Goal: Task Accomplishment & Management: Complete application form

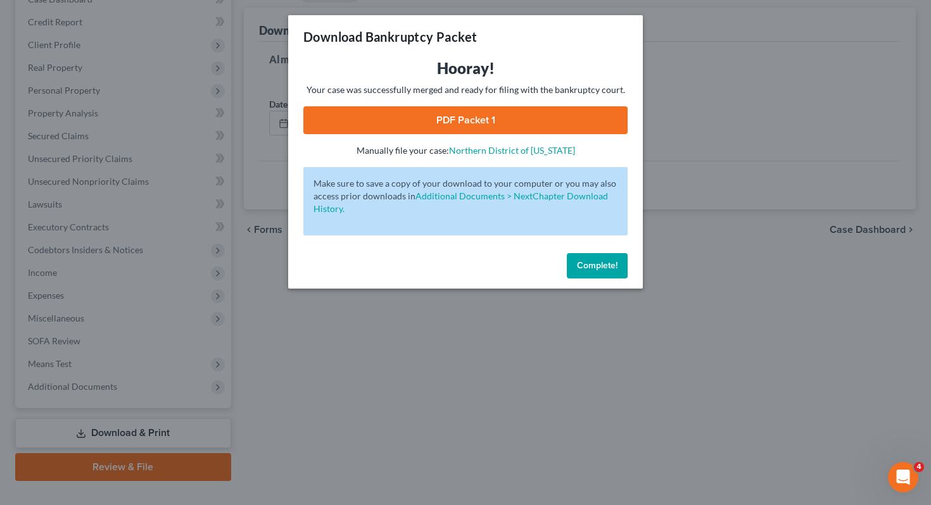
click at [605, 267] on span "Complete!" at bounding box center [597, 265] width 41 height 11
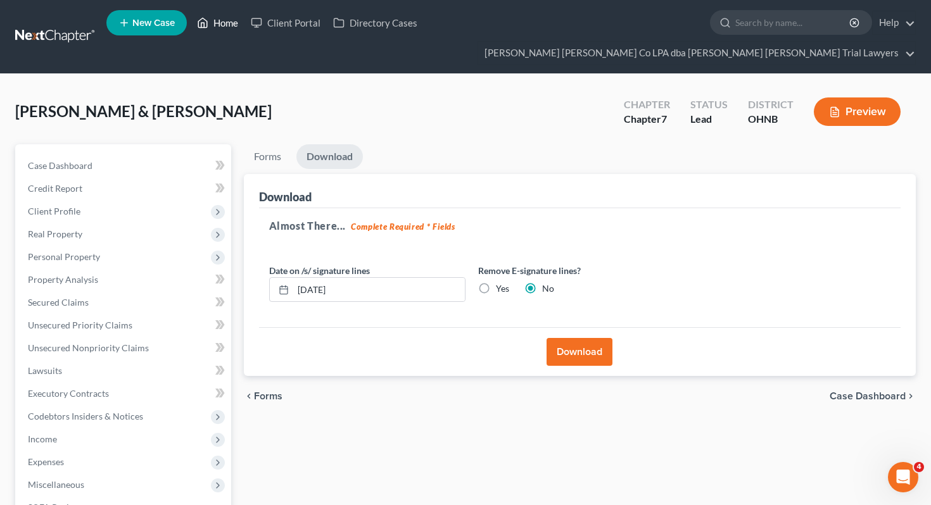
click at [222, 20] on link "Home" at bounding box center [218, 22] width 54 height 23
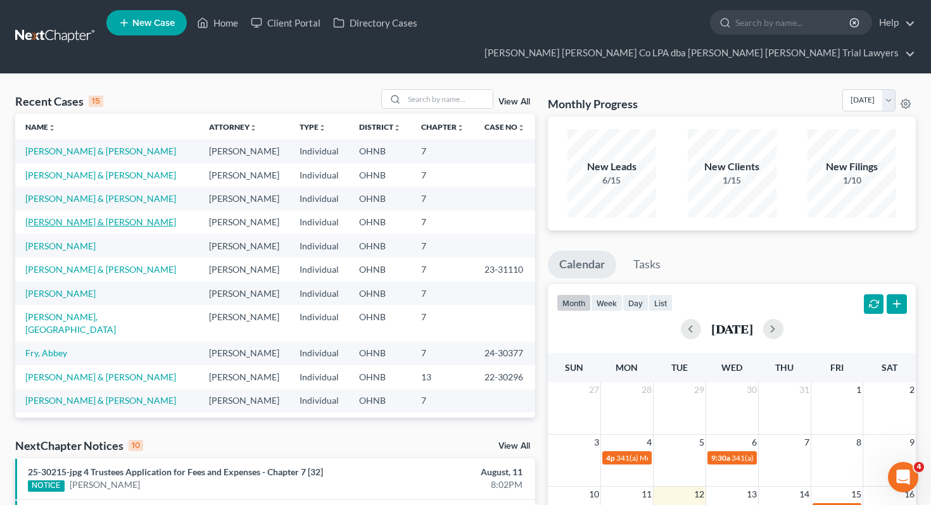
click at [84, 217] on link "[PERSON_NAME] & [PERSON_NAME]" at bounding box center [100, 222] width 151 height 11
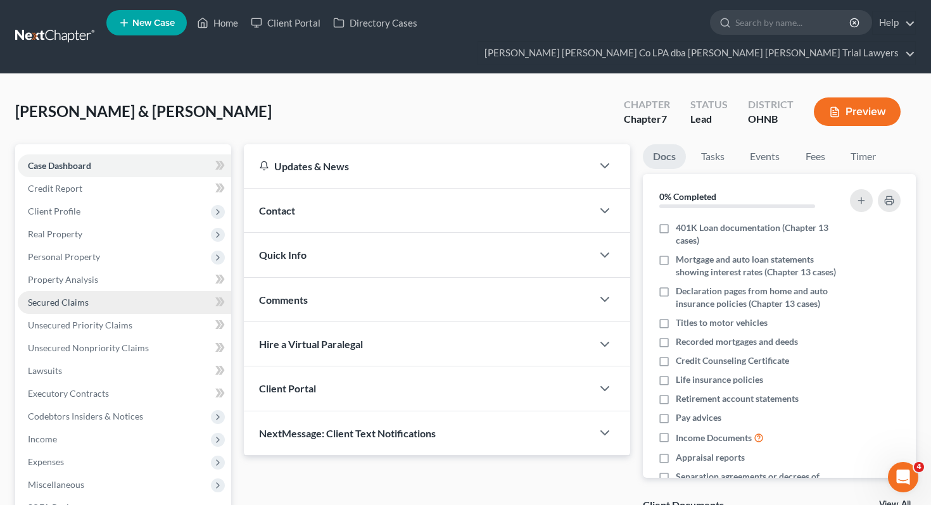
click at [117, 291] on link "Secured Claims" at bounding box center [124, 302] width 213 height 23
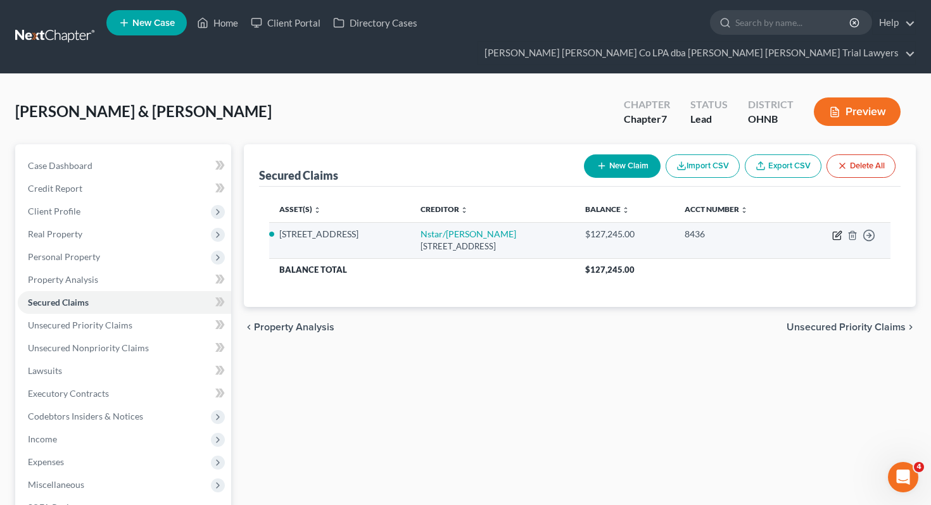
click at [835, 230] on icon "button" at bounding box center [837, 235] width 10 height 10
select select "45"
select select "2"
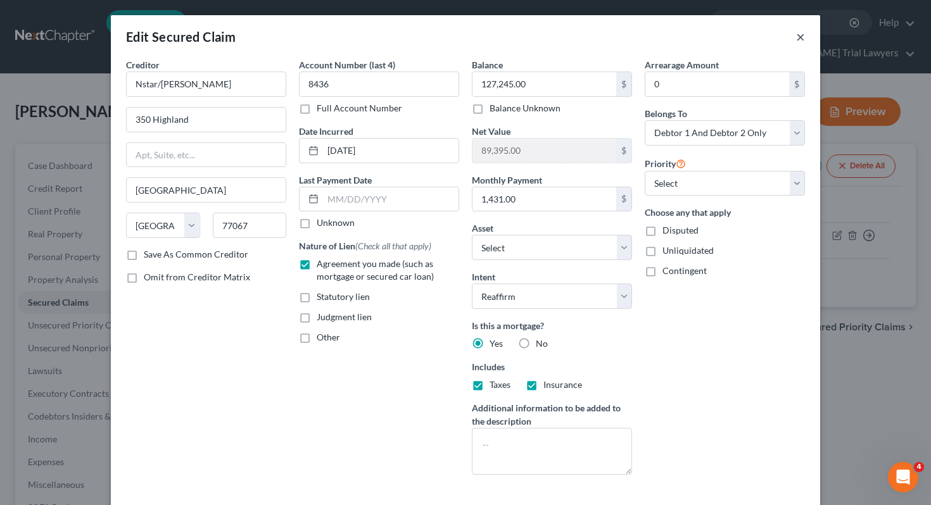
click at [797, 35] on button "×" at bounding box center [800, 36] width 9 height 15
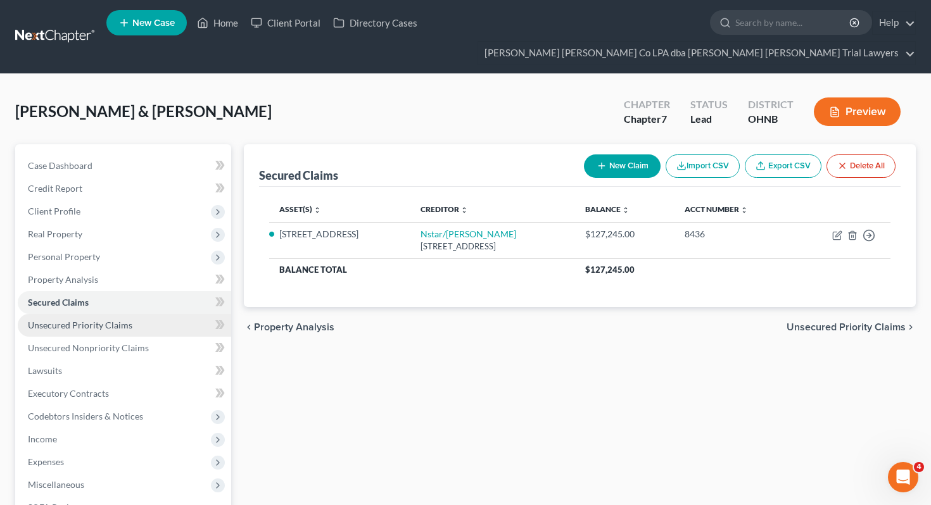
click at [165, 314] on link "Unsecured Priority Claims" at bounding box center [124, 325] width 213 height 23
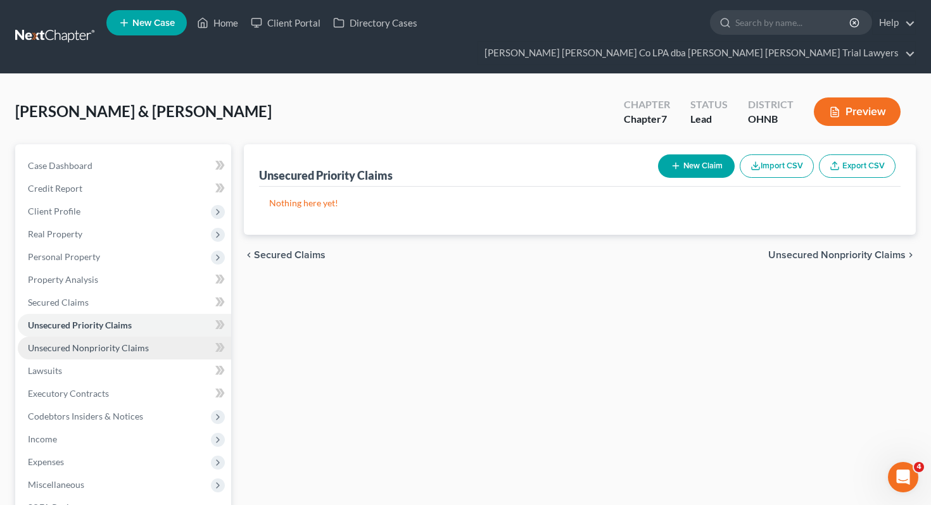
click at [116, 343] on span "Unsecured Nonpriority Claims" at bounding box center [88, 348] width 121 height 11
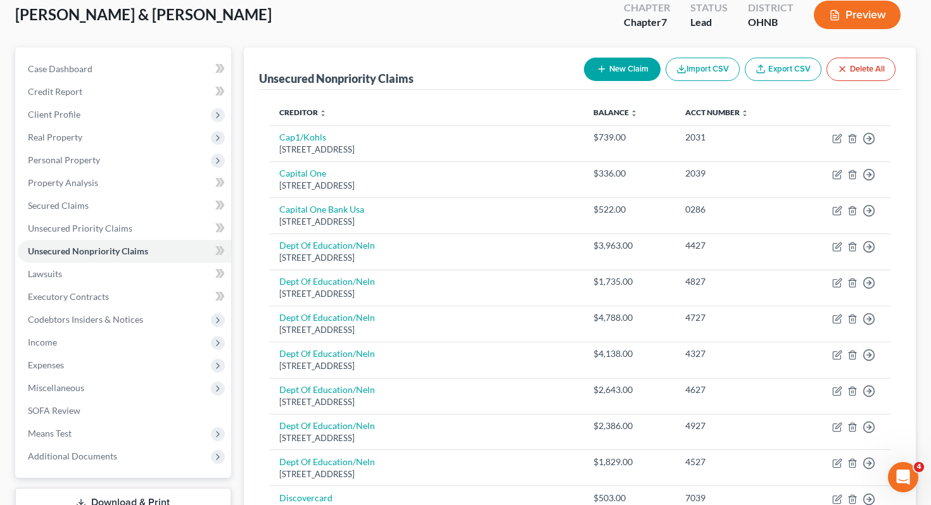
scroll to position [91, 0]
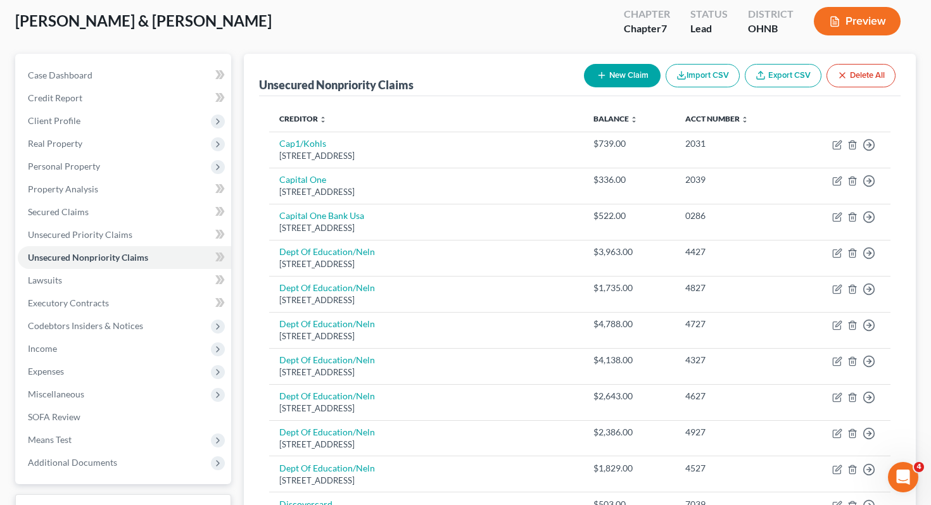
click at [616, 64] on button "New Claim" at bounding box center [622, 75] width 77 height 23
select select "2"
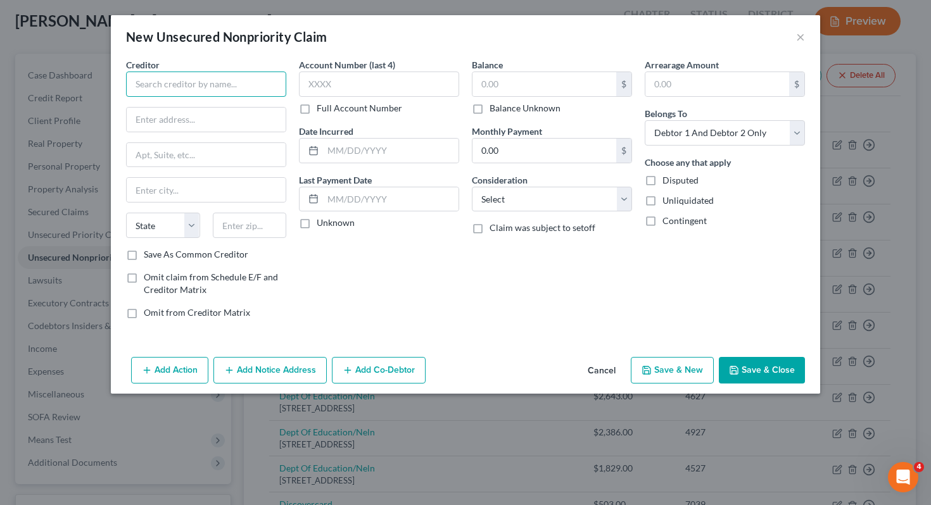
click at [228, 91] on input "text" at bounding box center [206, 84] width 160 height 25
type input "N"
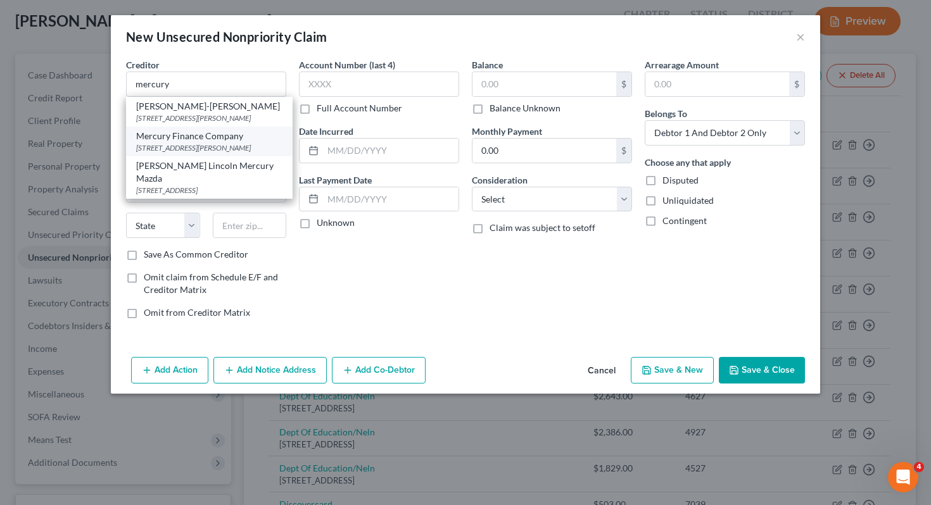
click at [265, 153] on div "[STREET_ADDRESS][PERSON_NAME]" at bounding box center [209, 147] width 146 height 11
type input "Mercury Finance Company"
type input "[GEOGRAPHIC_DATA][PERSON_NAME]"
type input "Columbus"
select select "36"
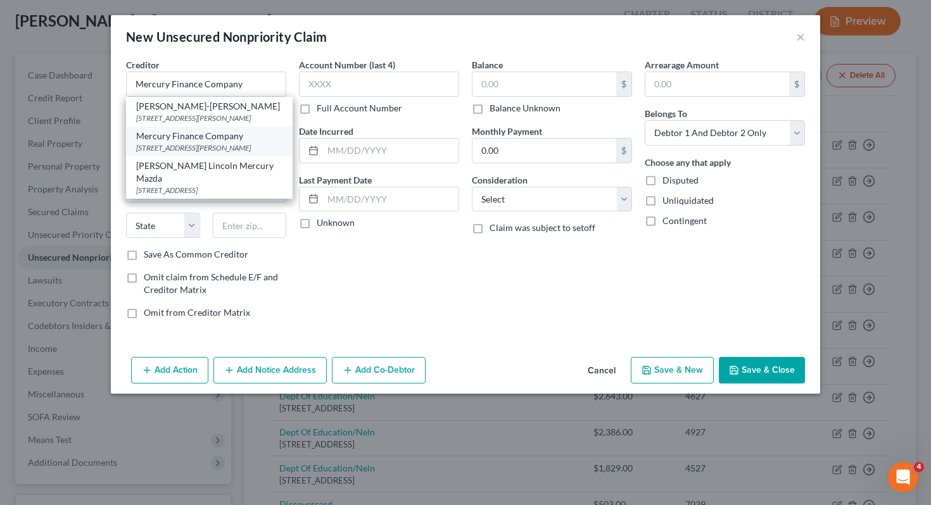
type input "43229-0000"
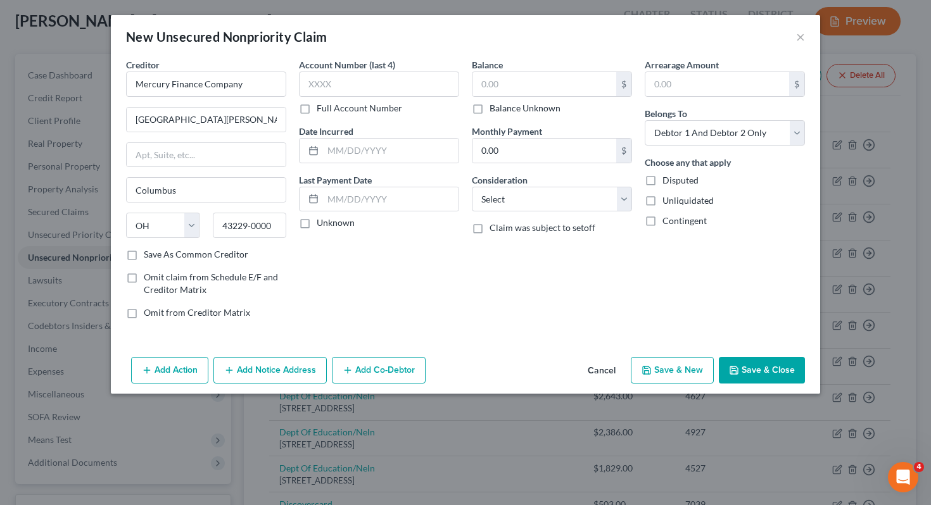
click at [508, 112] on label "Balance Unknown" at bounding box center [524, 108] width 71 height 13
click at [503, 110] on input "Balance Unknown" at bounding box center [499, 106] width 8 height 8
checkbox input "true"
type input "0.00"
click at [512, 192] on select "Select Cable / Satellite Services Collection Agency Credit Card Debt Debt Couns…" at bounding box center [552, 199] width 160 height 25
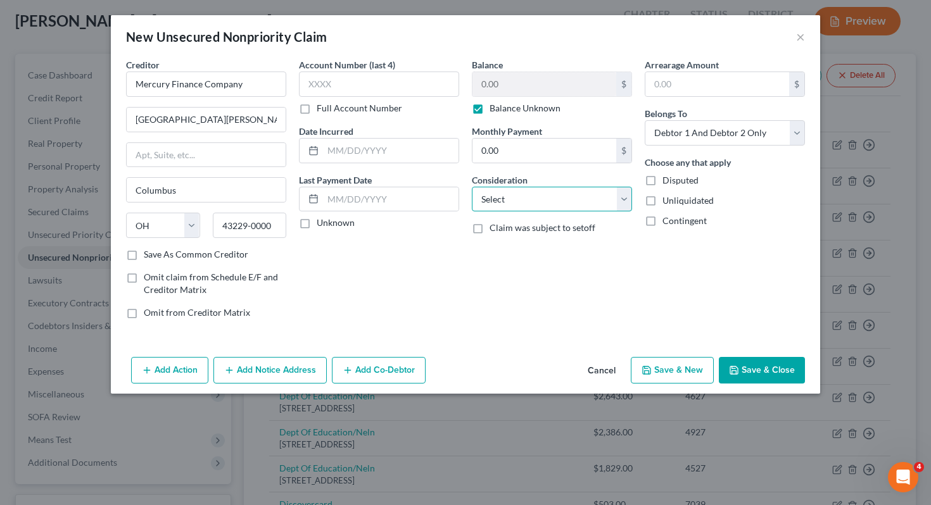
select select "2"
click at [692, 129] on select "Select Debtor 1 Only Debtor 2 Only Debtor 1 And Debtor 2 Only At Least One Of T…" at bounding box center [725, 132] width 160 height 25
select select "0"
click at [762, 365] on button "Save & Close" at bounding box center [762, 370] width 86 height 27
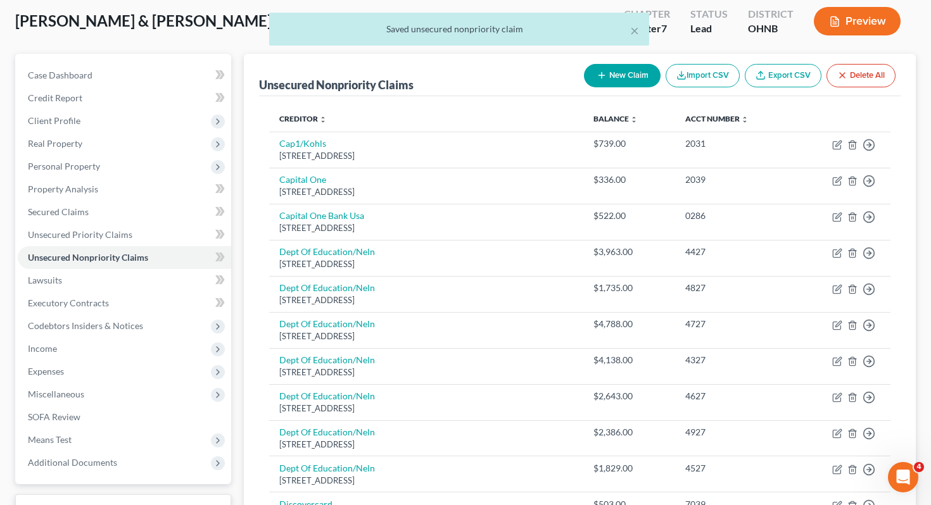
click at [641, 64] on button "New Claim" at bounding box center [622, 75] width 77 height 23
select select "2"
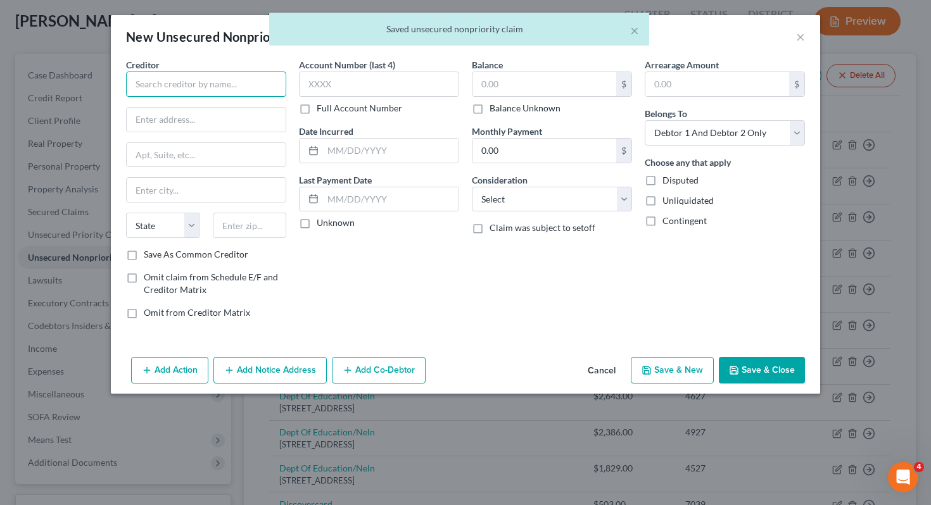
click at [261, 86] on input "text" at bounding box center [206, 84] width 160 height 25
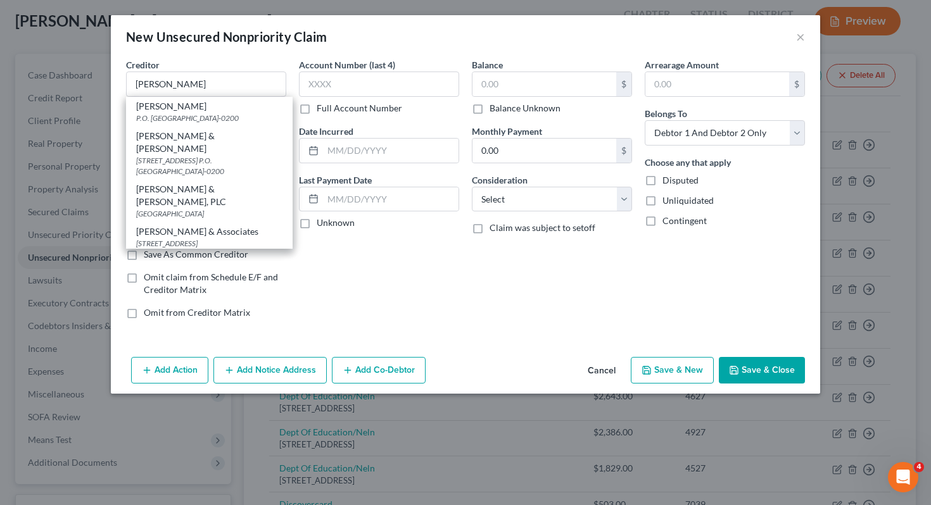
click at [241, 137] on div "[PERSON_NAME] & [PERSON_NAME]" at bounding box center [209, 142] width 146 height 25
type input "[PERSON_NAME] & [PERSON_NAME]"
type input "[STREET_ADDRESS]"
type input "P.O. Box 23200"
type input "[GEOGRAPHIC_DATA]"
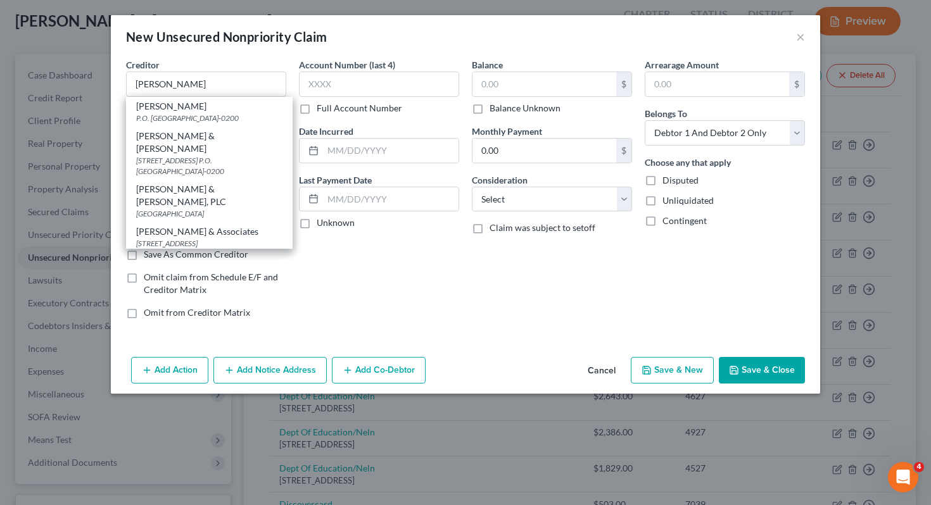
select select "18"
type input "40223-0200"
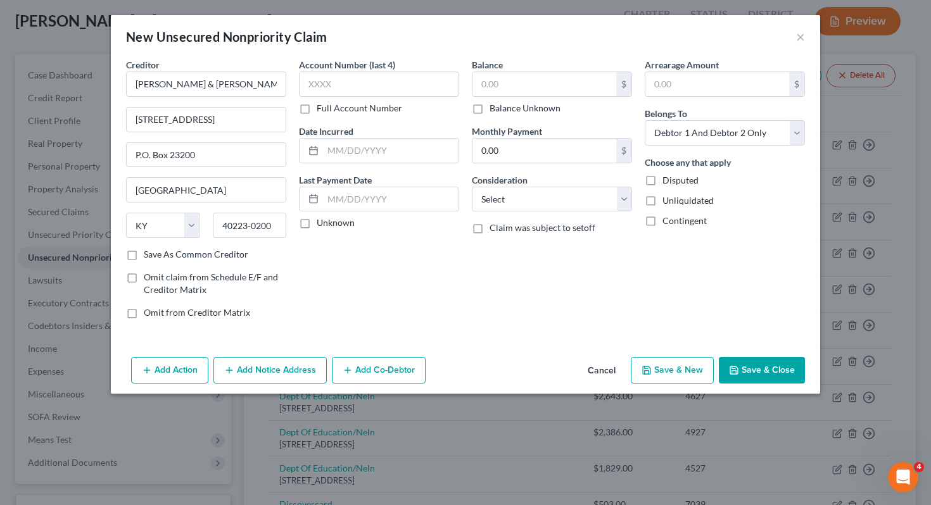
click at [510, 115] on div "Balance $ Balance Unknown Balance Undetermined $ Balance Unknown Monthly Paymen…" at bounding box center [551, 193] width 173 height 271
click at [510, 109] on label "Balance Unknown" at bounding box center [524, 108] width 71 height 13
click at [503, 109] on input "Balance Unknown" at bounding box center [499, 106] width 8 height 8
checkbox input "true"
type input "0.00"
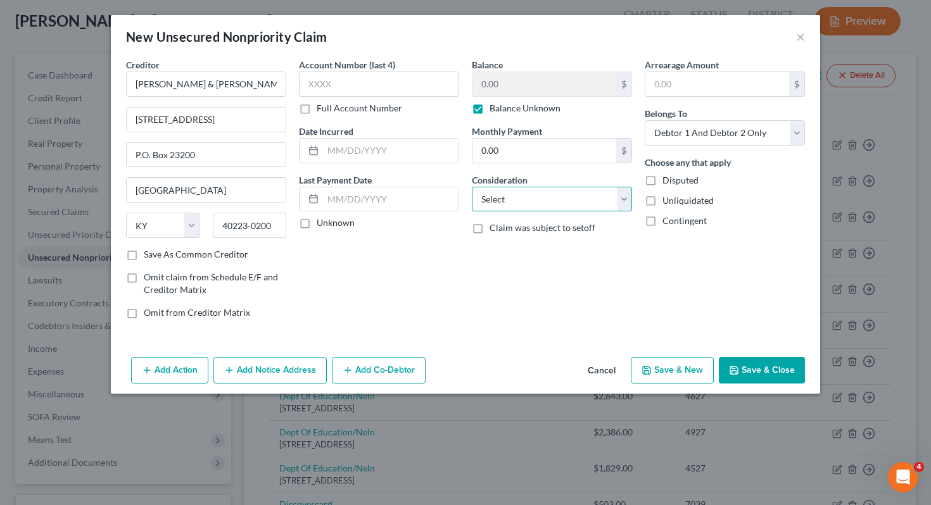
click at [511, 205] on select "Select Cable / Satellite Services Collection Agency Credit Card Debt Debt Couns…" at bounding box center [552, 199] width 160 height 25
select select "1"
click at [702, 134] on select "Select Debtor 1 Only Debtor 2 Only Debtor 1 And Debtor 2 Only At Least One Of T…" at bounding box center [725, 132] width 160 height 25
select select "0"
click at [753, 361] on button "Save & Close" at bounding box center [762, 370] width 86 height 27
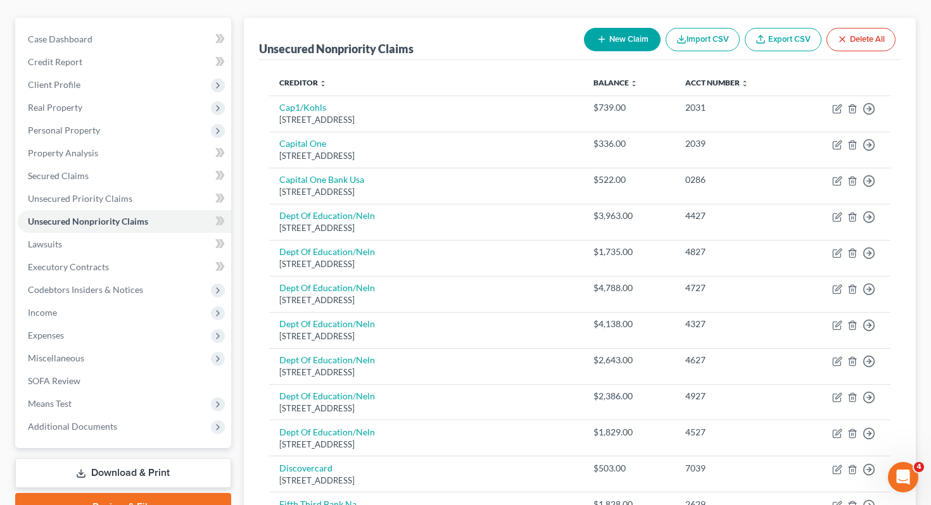
scroll to position [105, 0]
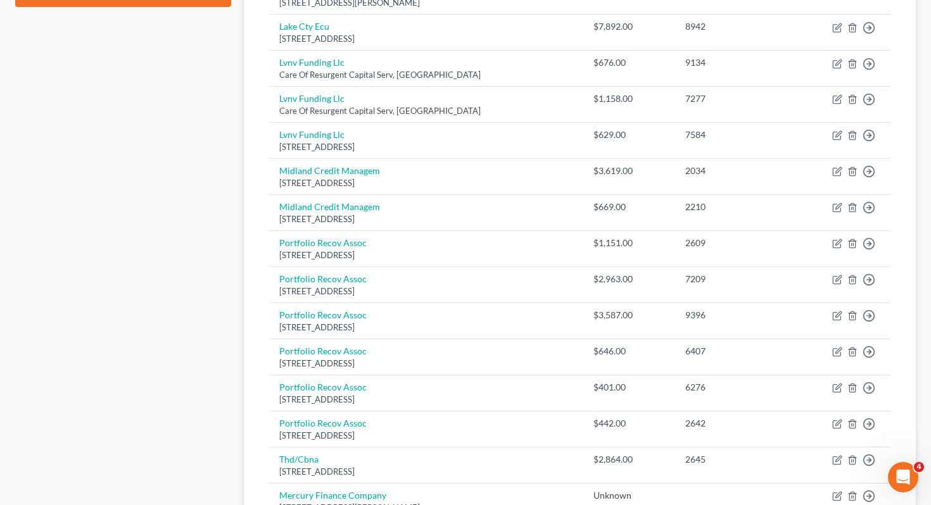
click at [231, 296] on div "Case Dashboard Payments Invoices Payments Payments Credit Report Client Profile" at bounding box center [123, 74] width 229 height 1141
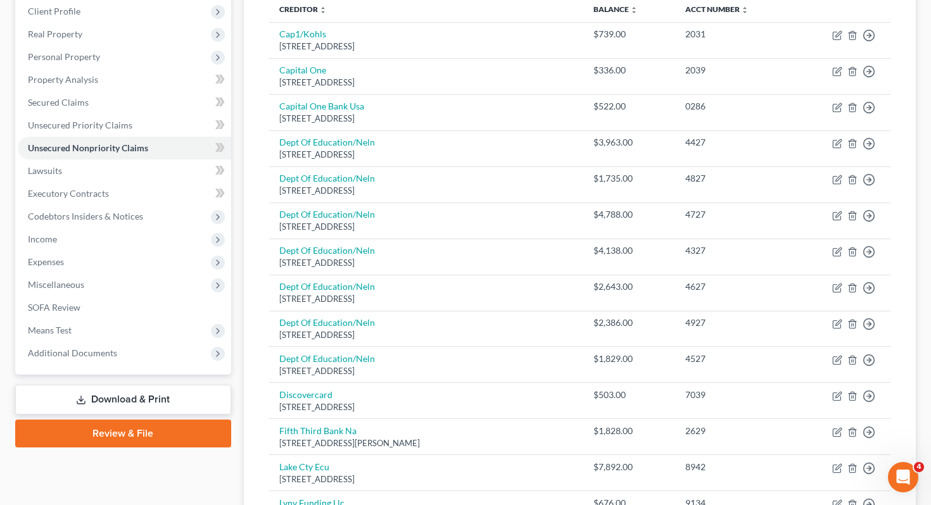
scroll to position [137, 0]
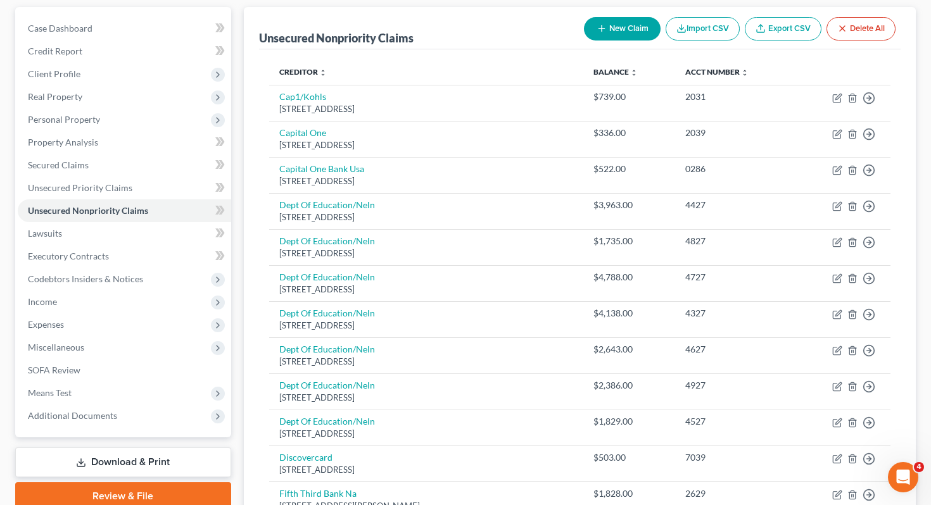
click at [596, 23] on icon "button" at bounding box center [601, 28] width 10 height 10
select select "2"
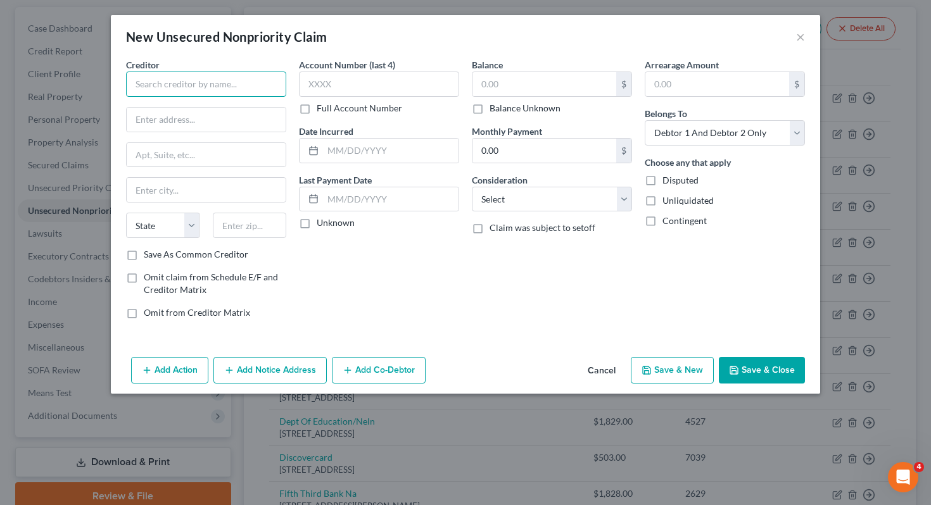
click at [255, 72] on input "text" at bounding box center [206, 84] width 160 height 25
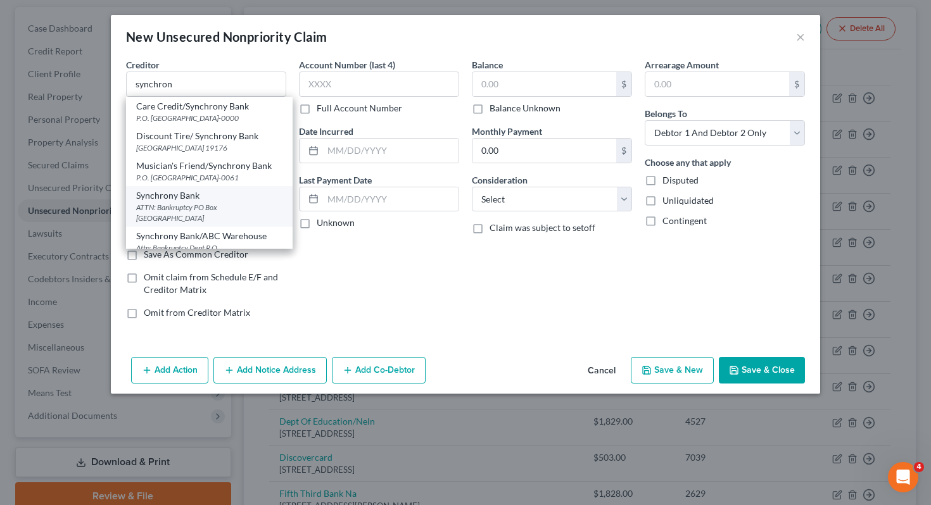
click at [192, 216] on div "ATTN: Bankruptcy PO Box [GEOGRAPHIC_DATA]" at bounding box center [209, 213] width 146 height 22
type input "Synchrony Bank"
type input "ATTN: Bankruptcy"
type input "PO Box 965060"
type input "Orlando"
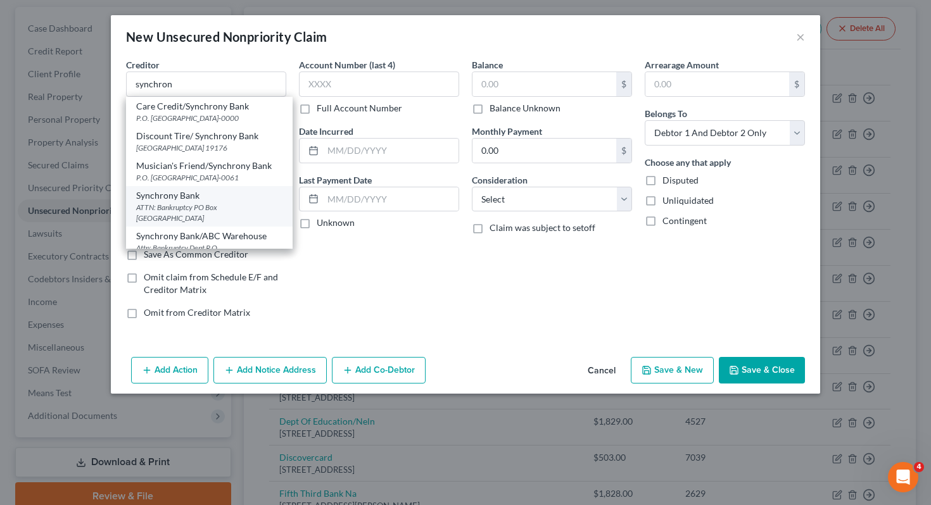
select select "9"
type input "32896"
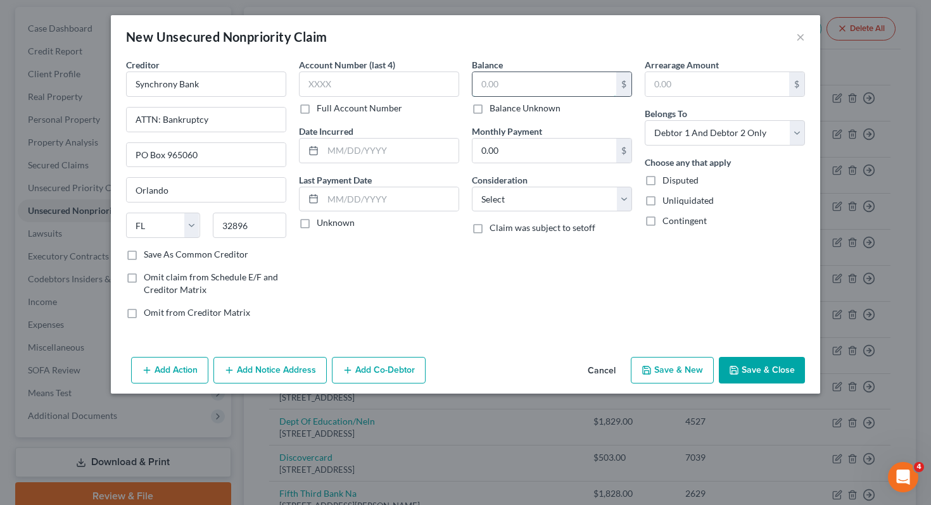
click at [545, 78] on input "text" at bounding box center [544, 84] width 144 height 24
type input "21,296"
click at [566, 207] on select "Select Cable / Satellite Services Collection Agency Credit Card Debt Debt Couns…" at bounding box center [552, 199] width 160 height 25
select select "2"
click at [694, 136] on select "Select Debtor 1 Only Debtor 2 Only Debtor 1 And Debtor 2 Only At Least One Of T…" at bounding box center [725, 132] width 160 height 25
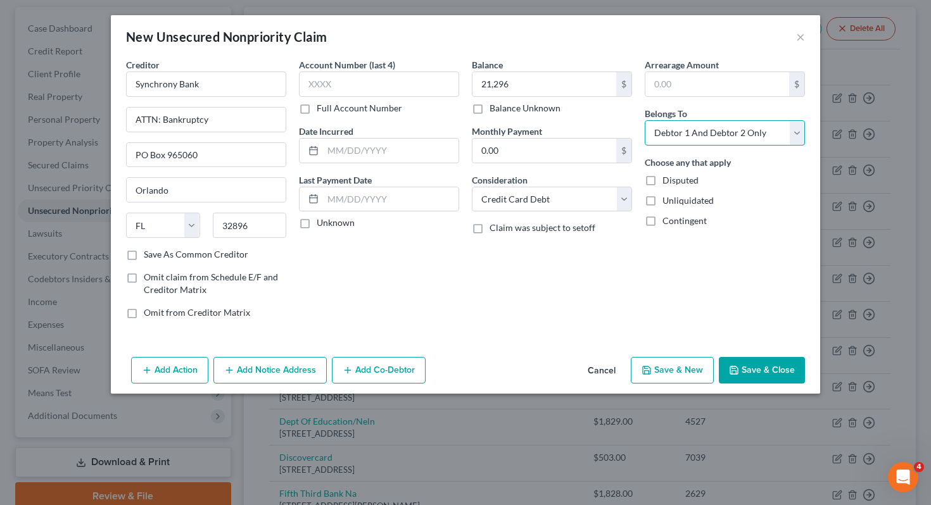
select select "1"
click at [755, 372] on button "Save & Close" at bounding box center [762, 370] width 86 height 27
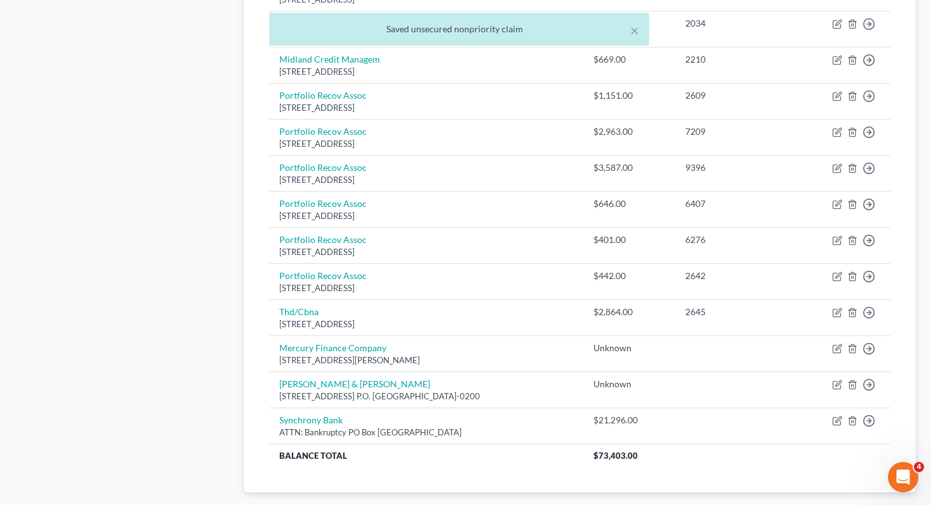
scroll to position [792, 0]
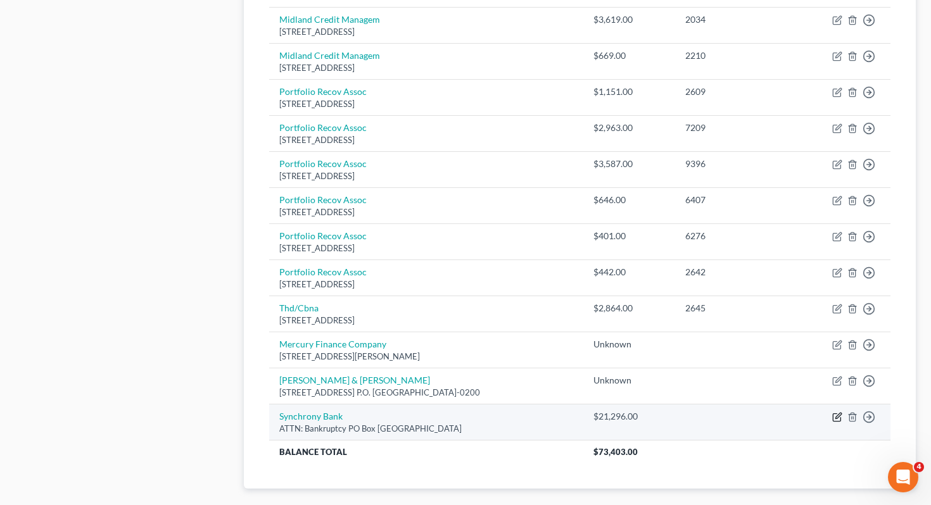
click at [835, 412] on icon "button" at bounding box center [837, 417] width 10 height 10
select select "9"
select select "2"
select select "1"
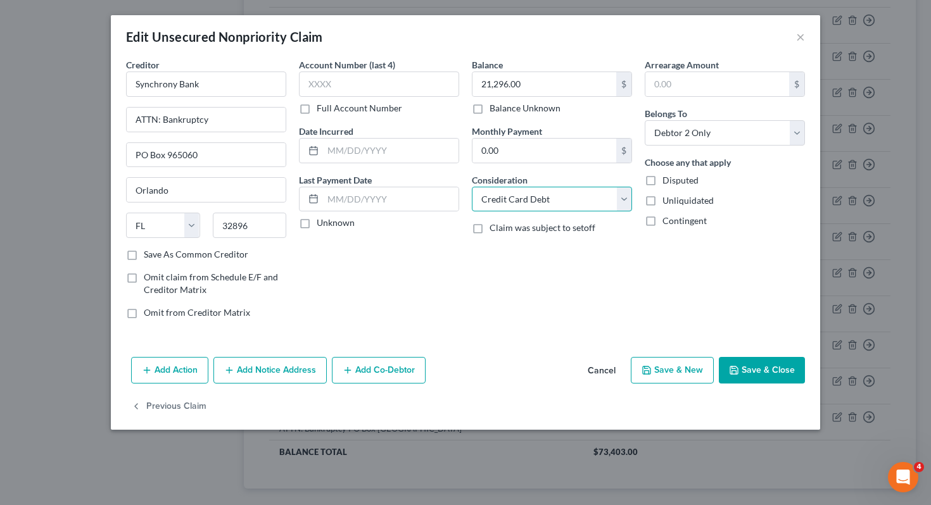
click at [553, 206] on select "Select Cable / Satellite Services Collection Agency Credit Card Debt Debt Couns…" at bounding box center [552, 199] width 160 height 25
select select "10"
click at [747, 365] on button "Save & Close" at bounding box center [762, 370] width 86 height 27
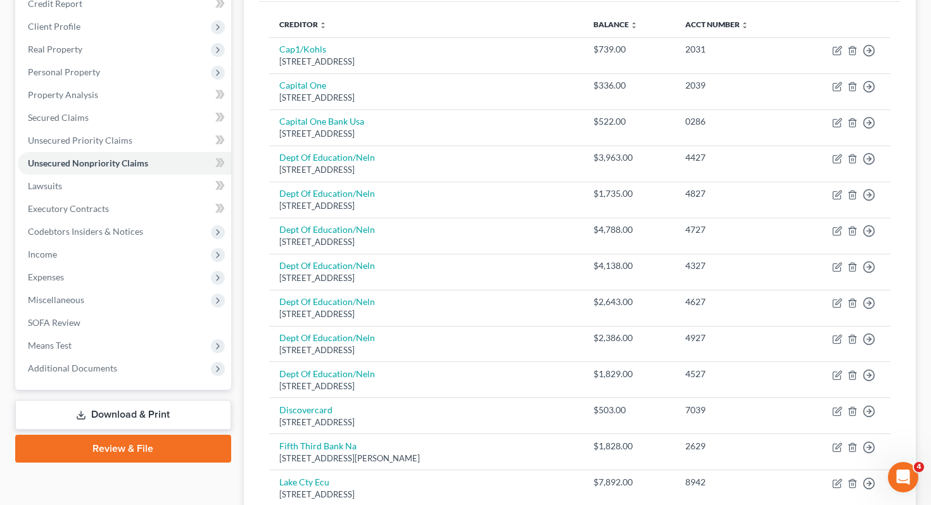
scroll to position [0, 0]
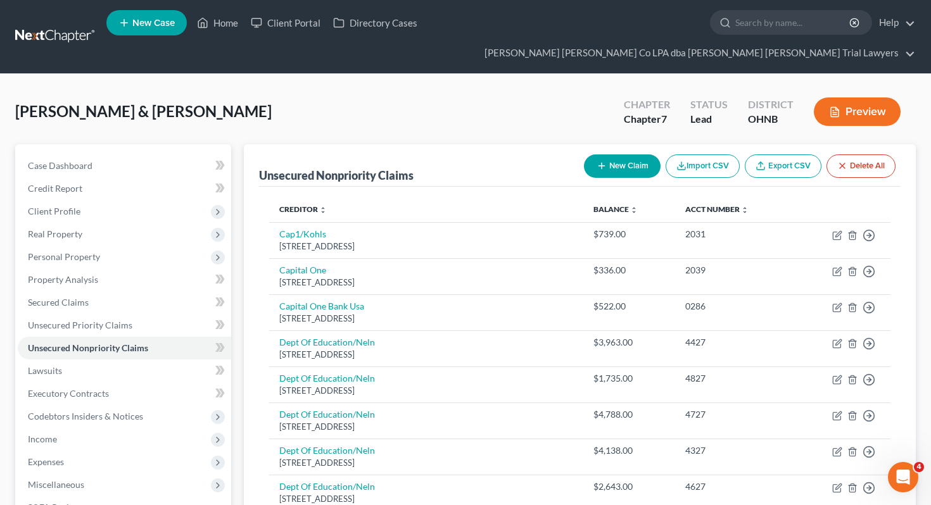
click at [638, 155] on button "New Claim" at bounding box center [622, 166] width 77 height 23
select select "2"
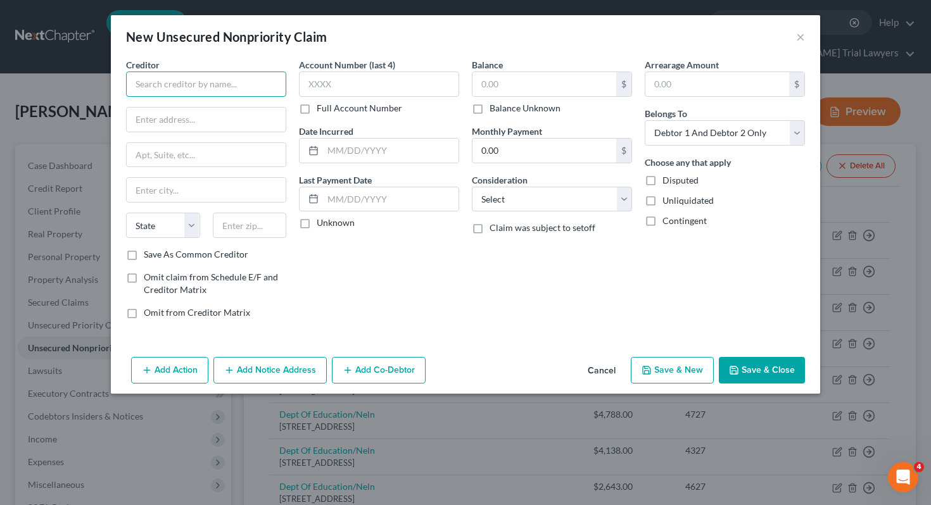
click at [227, 85] on input "text" at bounding box center [206, 84] width 160 height 25
type input "renewal by [PERSON_NAME] llc"
click at [210, 122] on input "text" at bounding box center [206, 120] width 159 height 24
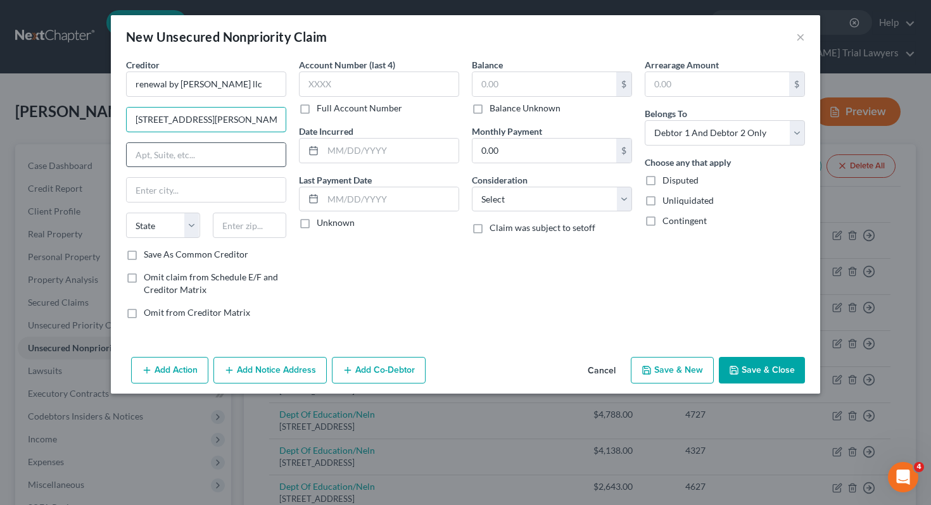
type input "[STREET_ADDRESS][PERSON_NAME]"
click at [191, 154] on input "text" at bounding box center [206, 155] width 159 height 24
type input "suite 108"
click at [234, 218] on input "text" at bounding box center [250, 225] width 74 height 25
type input "44130"
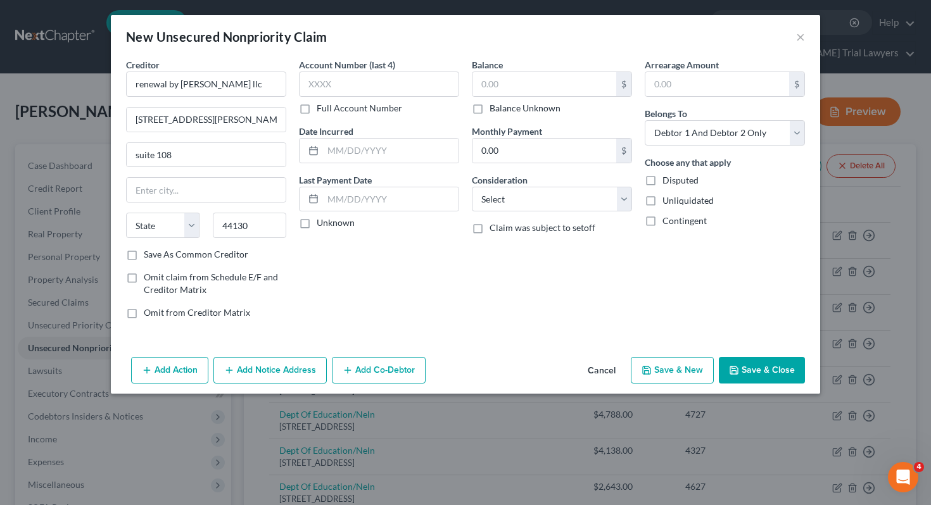
click at [344, 299] on div "Account Number (last 4) Full Account Number Date Incurred Last Payment Date Unk…" at bounding box center [379, 193] width 173 height 271
type input "[GEOGRAPHIC_DATA]"
select select "36"
click at [534, 84] on input "text" at bounding box center [544, 84] width 144 height 24
type input "24,776"
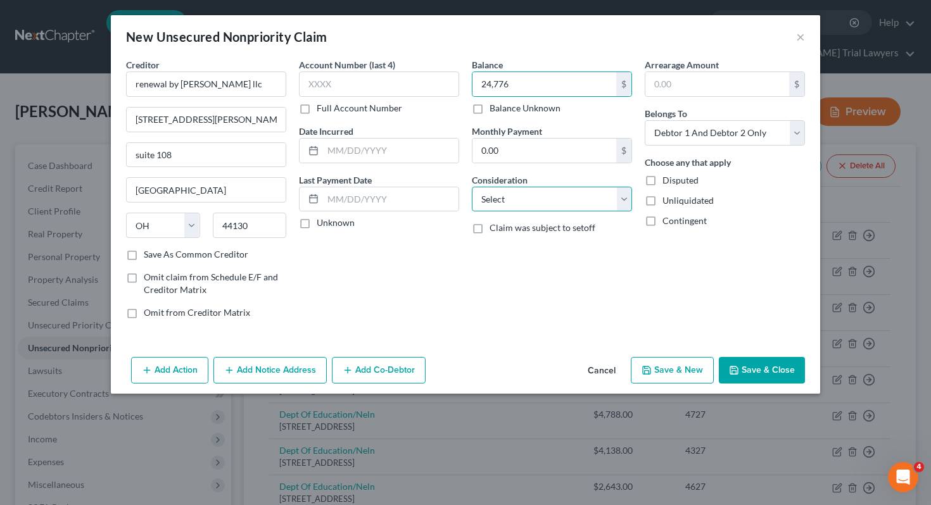
click at [567, 193] on select "Select Cable / Satellite Services Collection Agency Credit Card Debt Debt Couns…" at bounding box center [552, 199] width 160 height 25
select select "10"
click at [736, 371] on icon "button" at bounding box center [734, 370] width 10 height 10
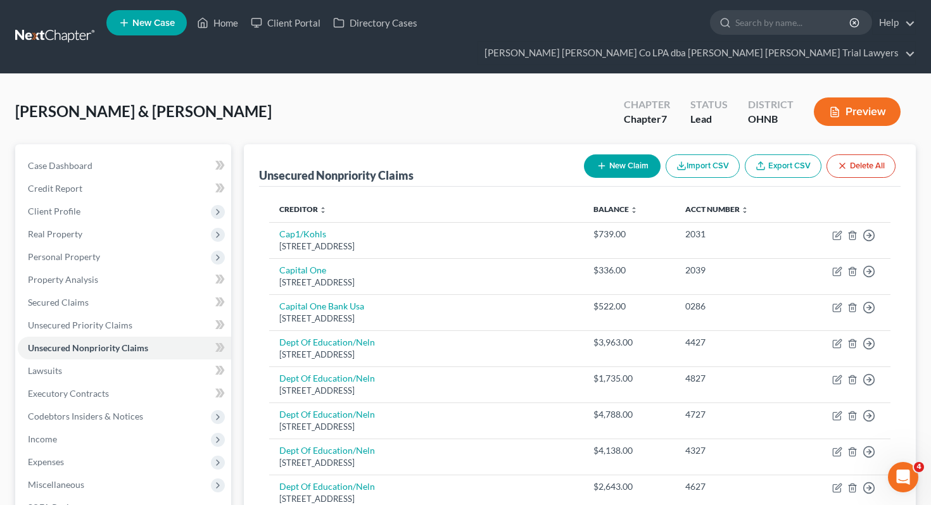
click at [607, 155] on button "New Claim" at bounding box center [622, 166] width 77 height 23
select select "2"
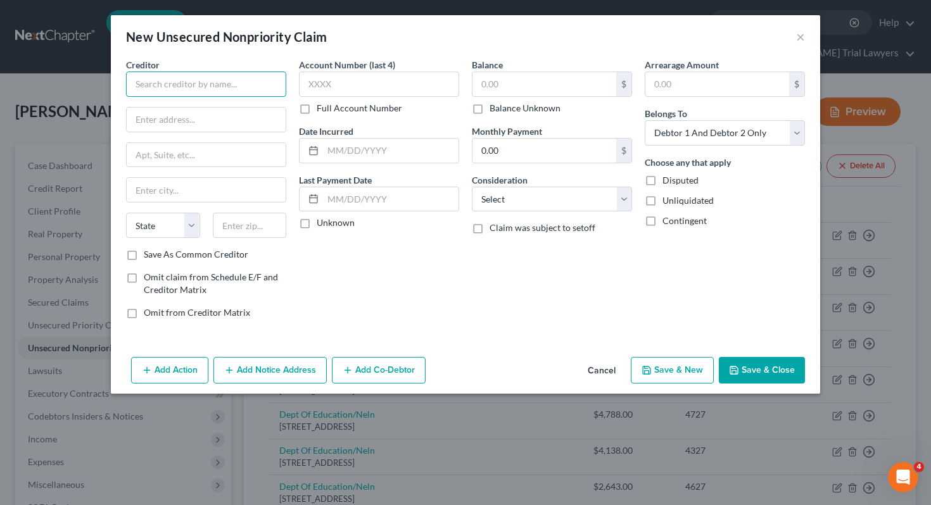
click at [213, 82] on input "text" at bounding box center [206, 84] width 160 height 25
click at [182, 89] on input "acor" at bounding box center [206, 84] width 160 height 25
type input "a"
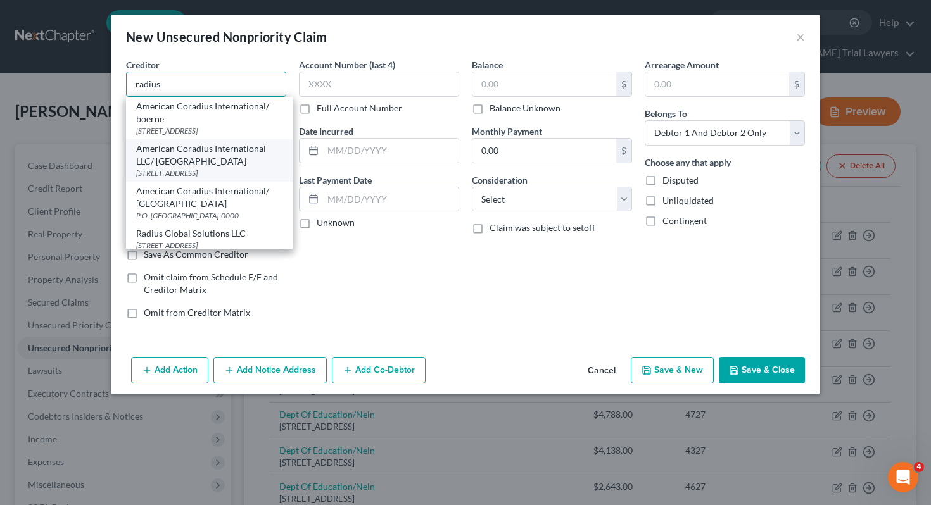
scroll to position [3, 0]
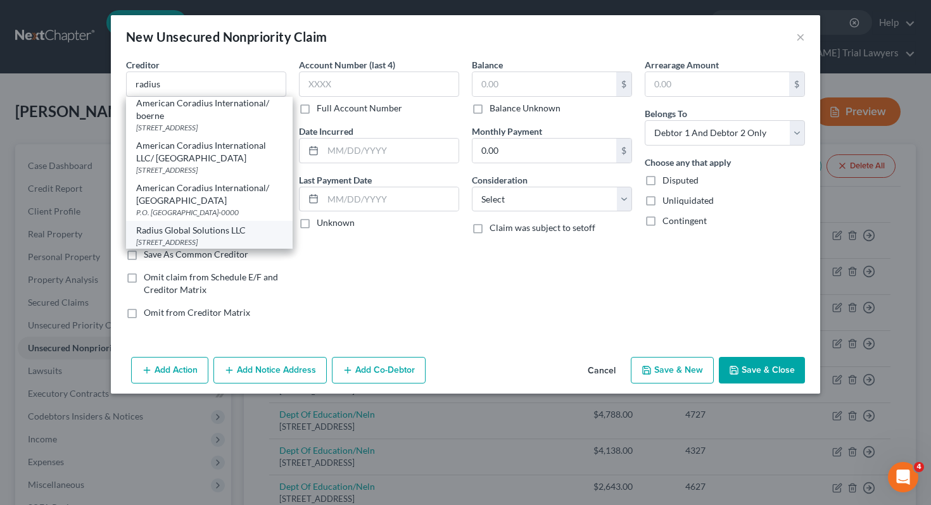
click at [184, 232] on div "Radius Global Solutions LLC" at bounding box center [209, 230] width 146 height 13
type input "Radius Global Solutions LLC"
type input "[STREET_ADDRESS][PERSON_NAME]"
type input "[GEOGRAPHIC_DATA]"
select select "24"
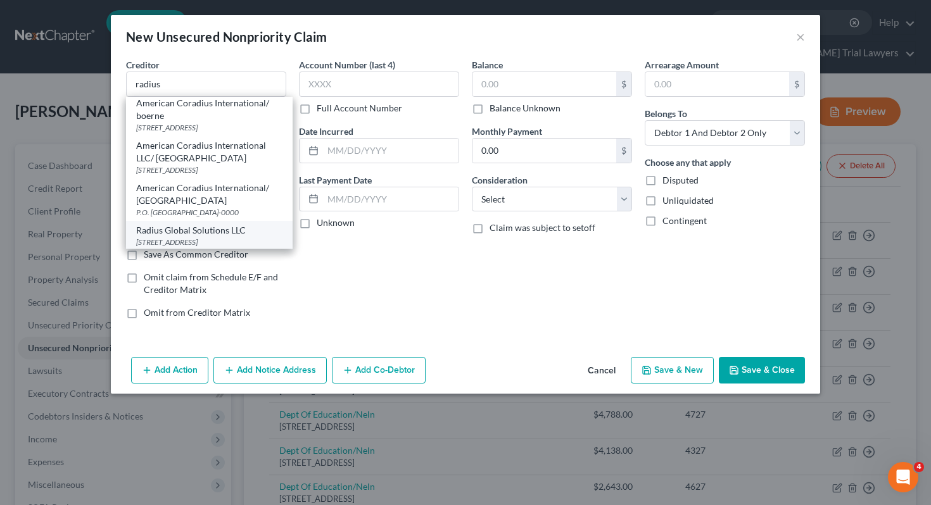
type input "55439"
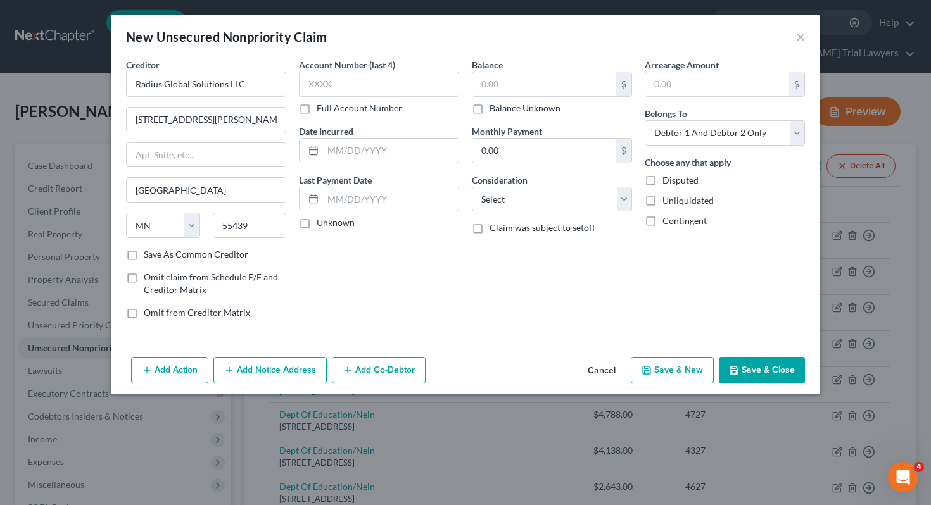
scroll to position [0, 0]
click at [501, 80] on input "text" at bounding box center [544, 84] width 144 height 24
type input "522"
click at [533, 210] on select "Select Cable / Satellite Services Collection Agency Credit Card Debt Debt Couns…" at bounding box center [552, 199] width 160 height 25
select select "1"
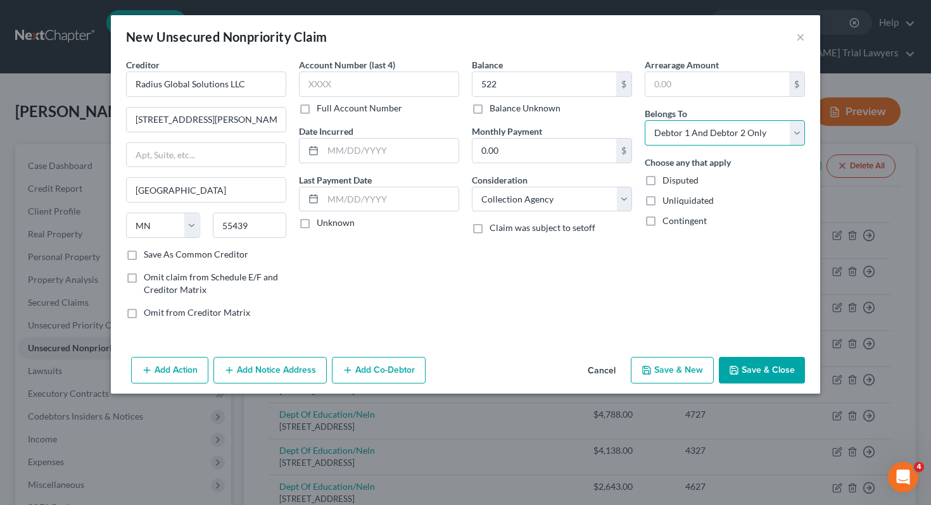
click at [691, 133] on select "Select Debtor 1 Only Debtor 2 Only Debtor 1 And Debtor 2 Only At Least One Of T…" at bounding box center [725, 132] width 160 height 25
select select "0"
click at [731, 364] on button "Save & Close" at bounding box center [762, 370] width 86 height 27
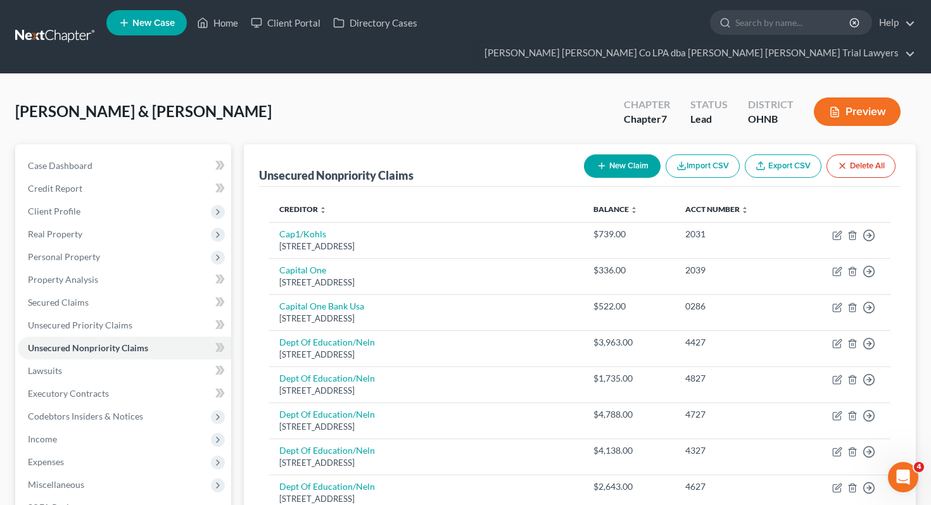
click at [596, 161] on icon "button" at bounding box center [601, 166] width 10 height 10
select select "2"
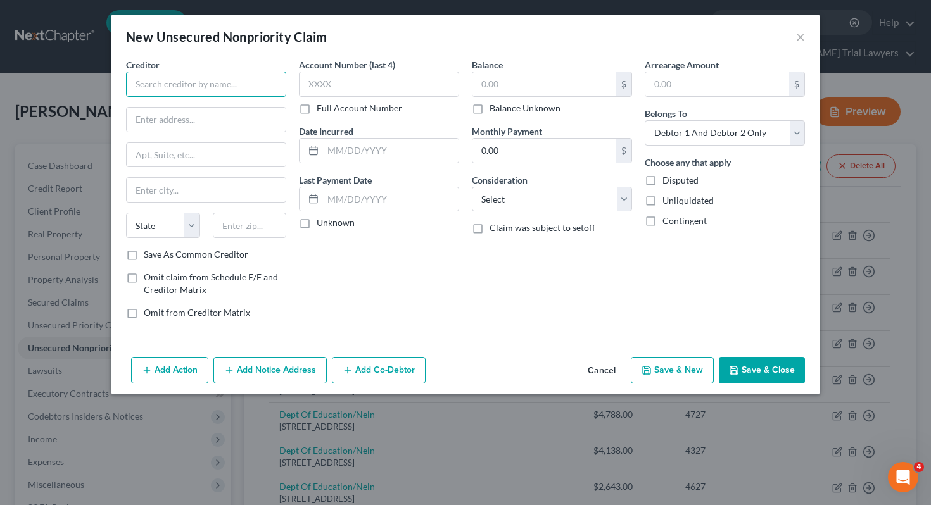
click at [208, 92] on input "text" at bounding box center [206, 84] width 160 height 25
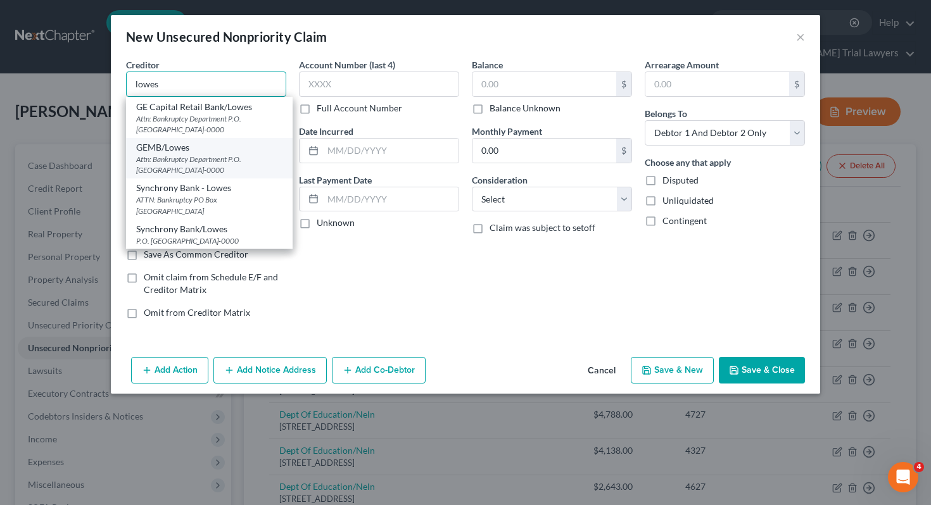
scroll to position [30, 0]
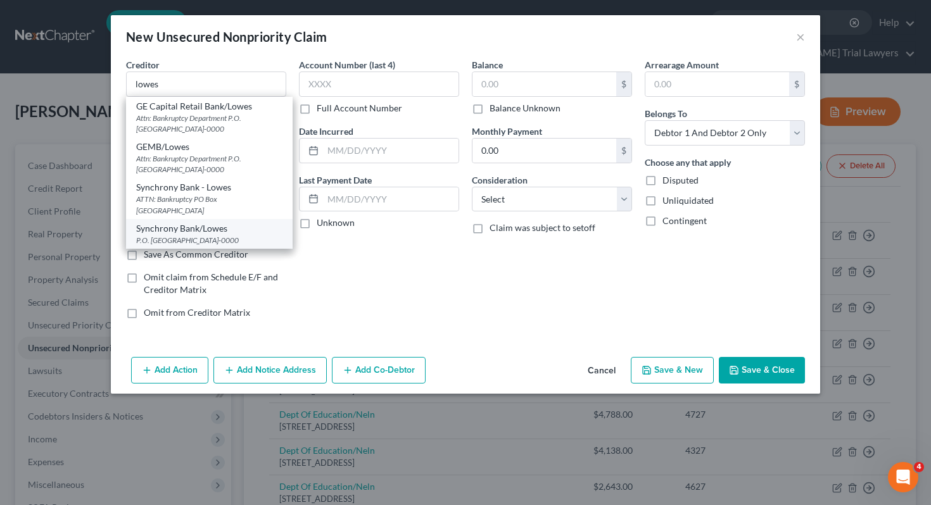
click at [205, 241] on div "P.O. [GEOGRAPHIC_DATA]-0000" at bounding box center [209, 240] width 146 height 11
type input "Synchrony Bank/Lowes"
type input "P.O. Box 956005"
type input "Orlando"
select select "9"
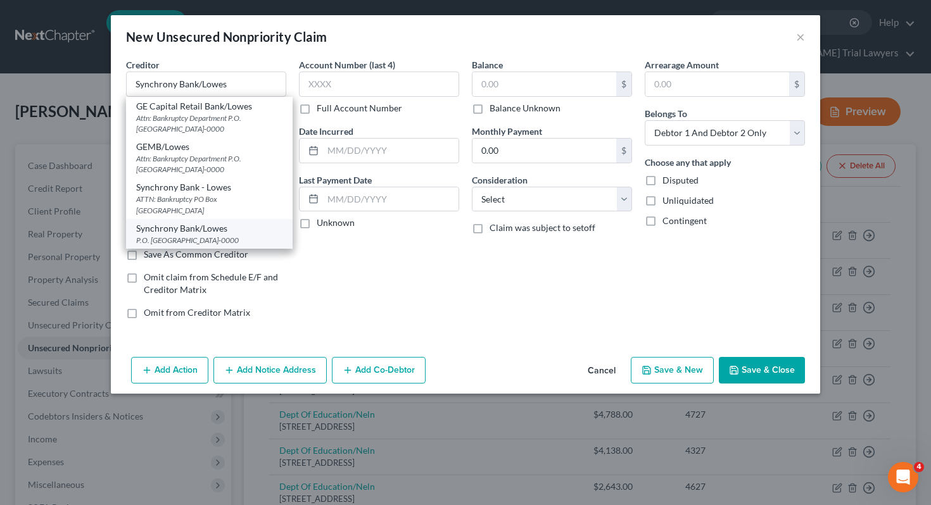
type input "32896-0000"
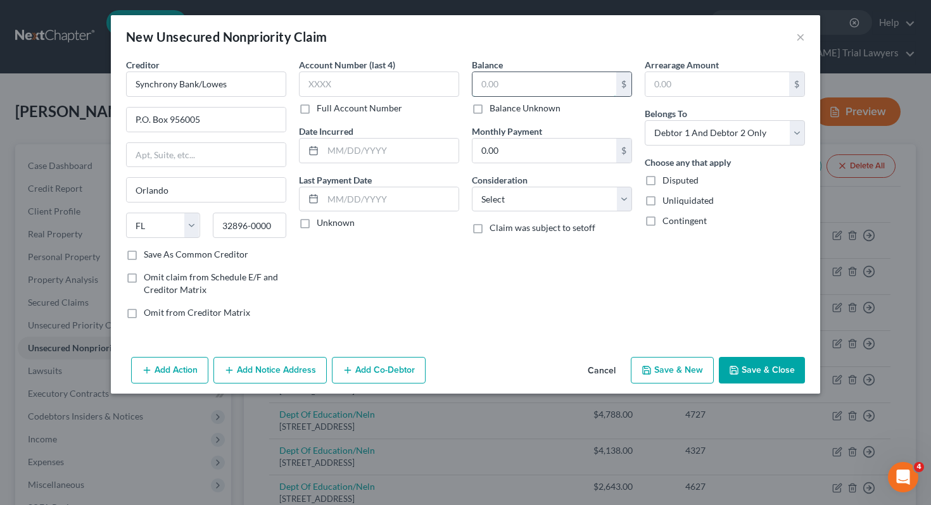
click at [503, 85] on input "text" at bounding box center [544, 84] width 144 height 24
type input "1,158"
click at [526, 194] on select "Select Cable / Satellite Services Collection Agency Credit Card Debt Debt Couns…" at bounding box center [552, 199] width 160 height 25
select select "2"
click at [700, 141] on select "Select Debtor 1 Only Debtor 2 Only Debtor 1 And Debtor 2 Only At Least One Of T…" at bounding box center [725, 132] width 160 height 25
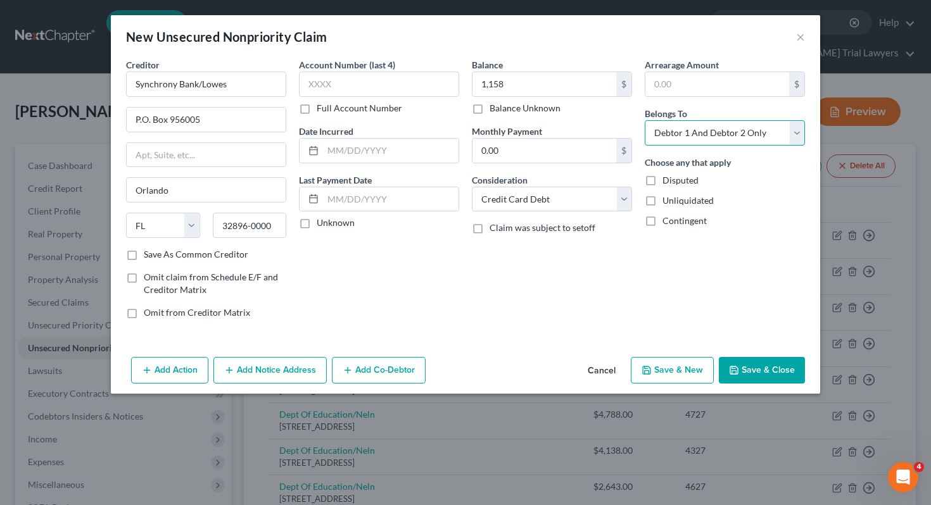
select select "0"
click at [748, 370] on button "Save & Close" at bounding box center [762, 370] width 86 height 27
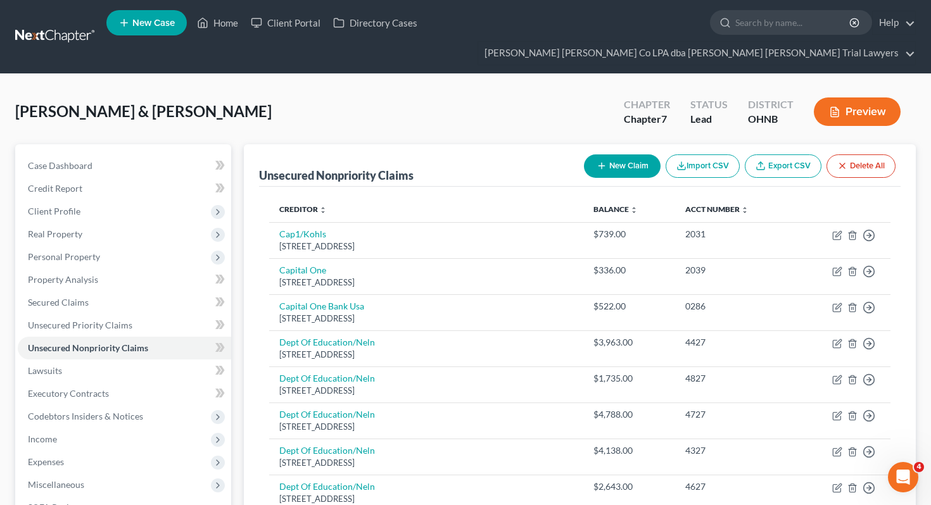
click at [633, 155] on button "New Claim" at bounding box center [622, 166] width 77 height 23
select select "2"
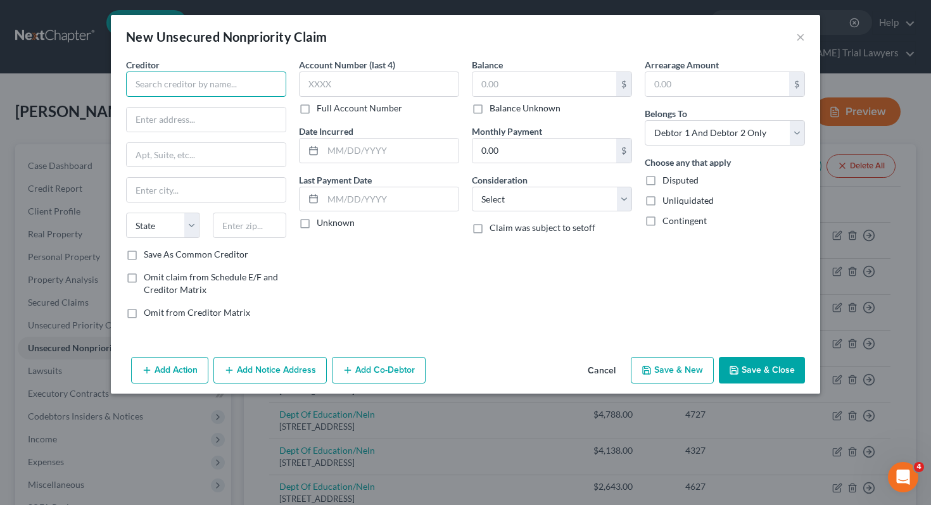
click at [231, 87] on input "text" at bounding box center [206, 84] width 160 height 25
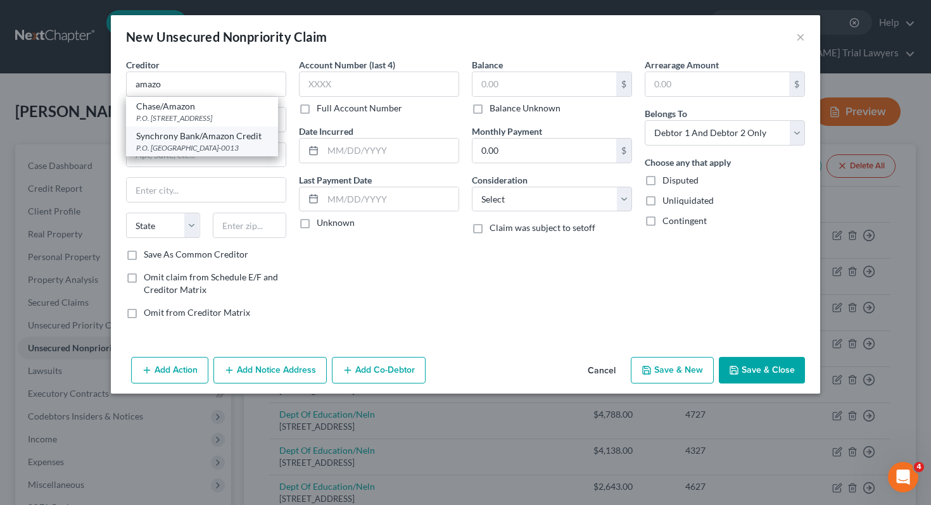
click at [214, 136] on div "Synchrony Bank/Amazon Credit" at bounding box center [202, 136] width 132 height 13
type input "Synchrony Bank/Amazon Credit"
type input "P.O. Box 960013"
type input "Orlando"
select select "9"
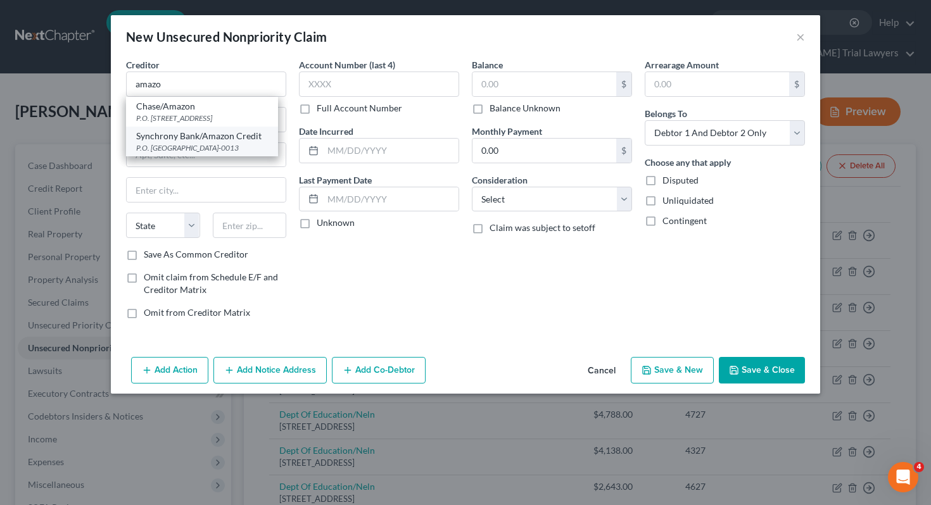
type input "32896-0013"
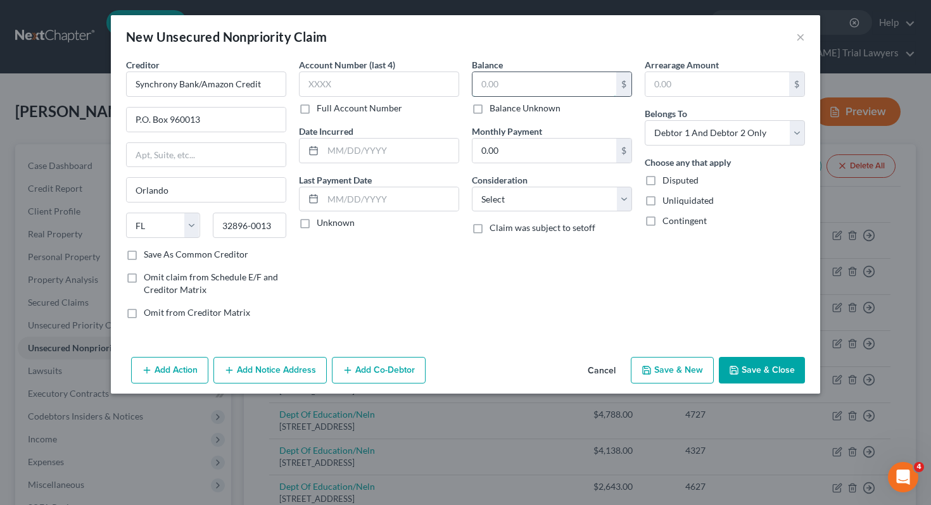
click at [515, 88] on input "text" at bounding box center [544, 84] width 144 height 24
type input "401"
click at [546, 197] on select "Select Cable / Satellite Services Collection Agency Credit Card Debt Debt Couns…" at bounding box center [552, 199] width 160 height 25
select select "1"
click at [721, 127] on select "Select Debtor 1 Only Debtor 2 Only Debtor 1 And Debtor 2 Only At Least One Of T…" at bounding box center [725, 132] width 160 height 25
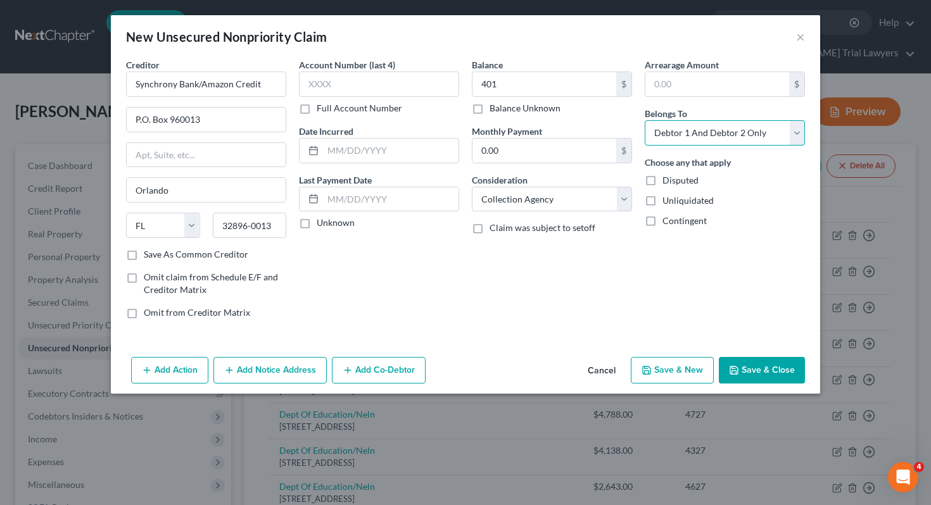
select select "1"
click at [762, 375] on button "Save & Close" at bounding box center [762, 370] width 86 height 27
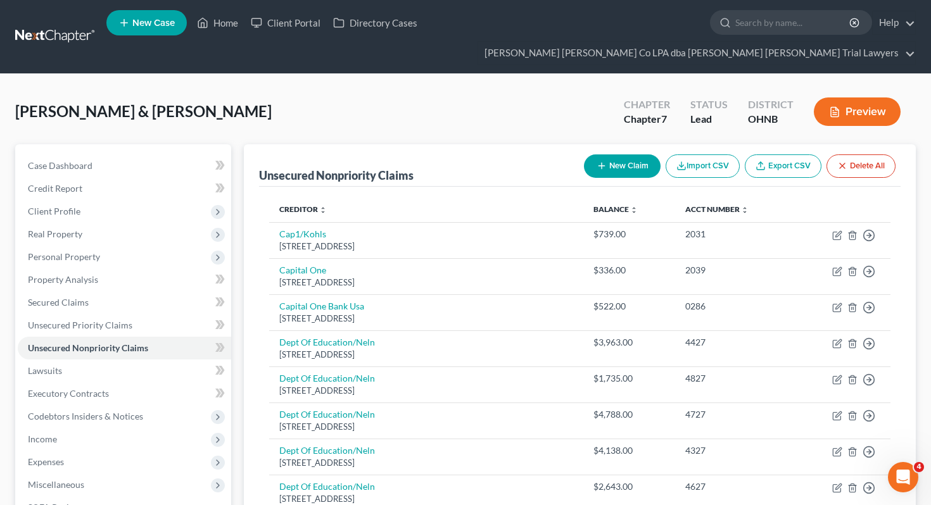
click at [621, 155] on button "New Claim" at bounding box center [622, 166] width 77 height 23
select select "2"
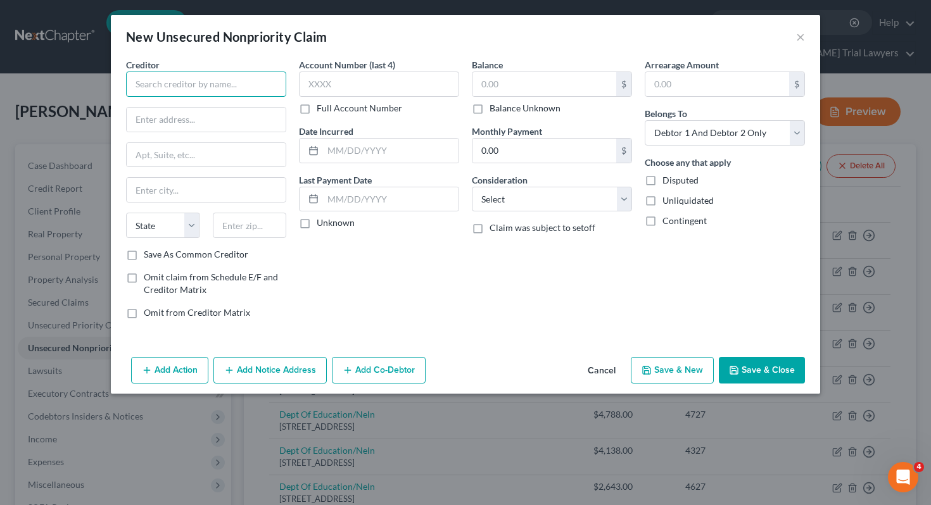
click at [239, 75] on input "text" at bounding box center [206, 84] width 160 height 25
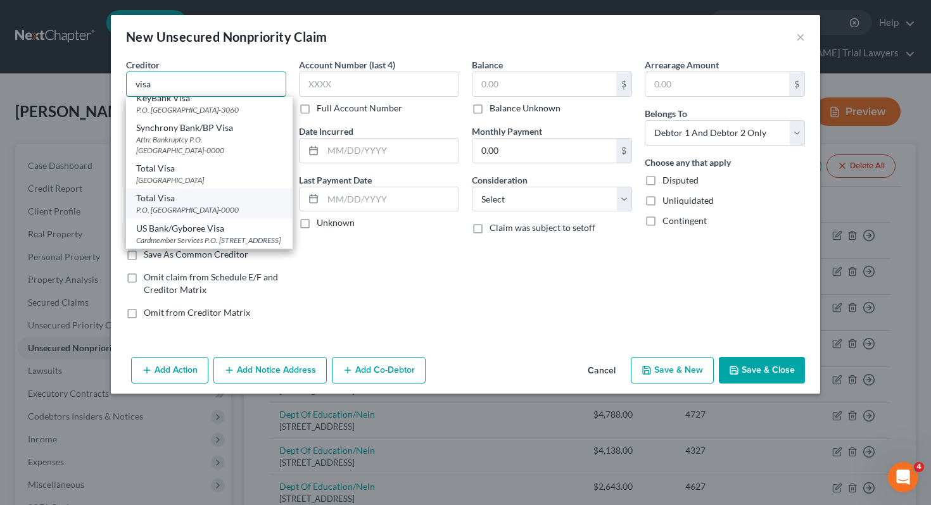
scroll to position [49, 0]
click at [327, 260] on div "Account Number (last 4) Full Account Number Date Incurred Last Payment Date Unk…" at bounding box center [379, 193] width 173 height 271
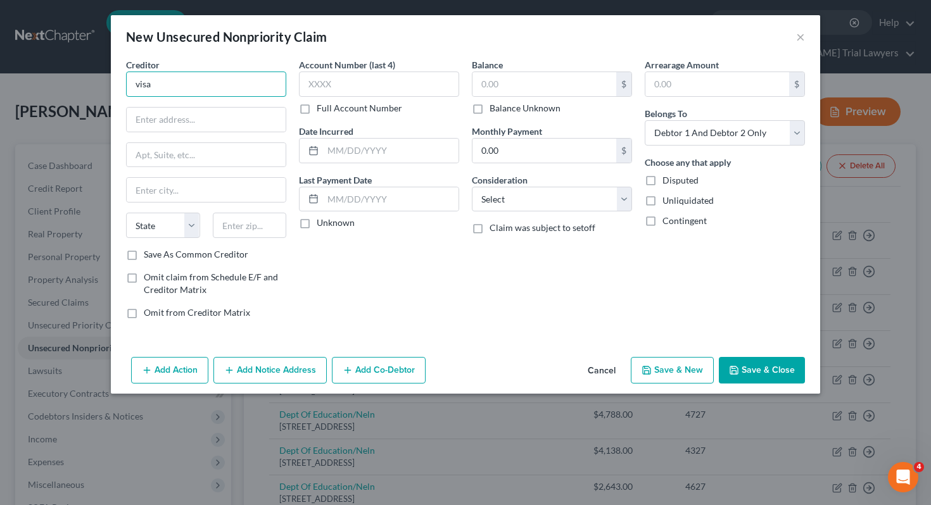
click at [202, 82] on input "visa" at bounding box center [206, 84] width 160 height 25
type input "VISA"
click at [213, 253] on label "Save As Common Creditor" at bounding box center [196, 254] width 104 height 13
click at [157, 253] on input "Save As Common Creditor" at bounding box center [153, 252] width 8 height 8
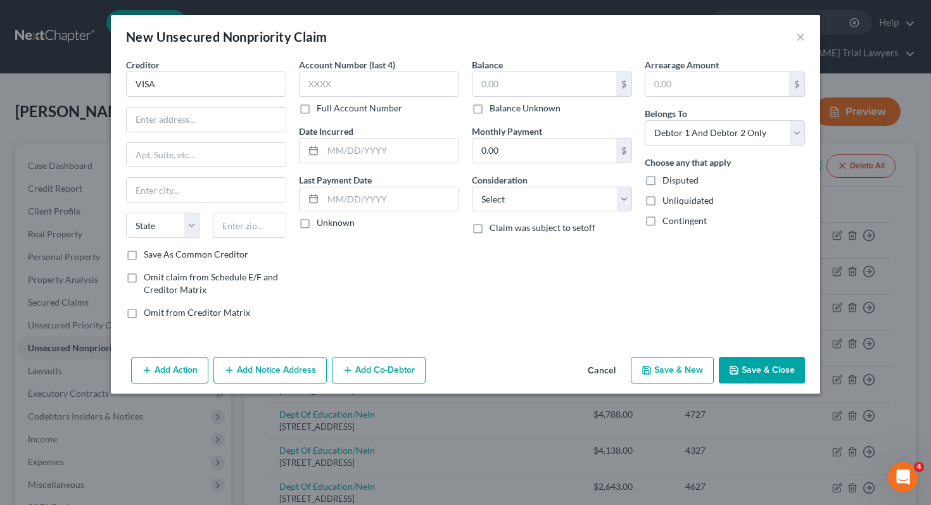
checkbox input "true"
click at [213, 123] on input "text" at bounding box center [206, 120] width 159 height 24
type input "PO BOX 4521"
click at [232, 236] on input "text" at bounding box center [250, 225] width 74 height 25
type input "60197"
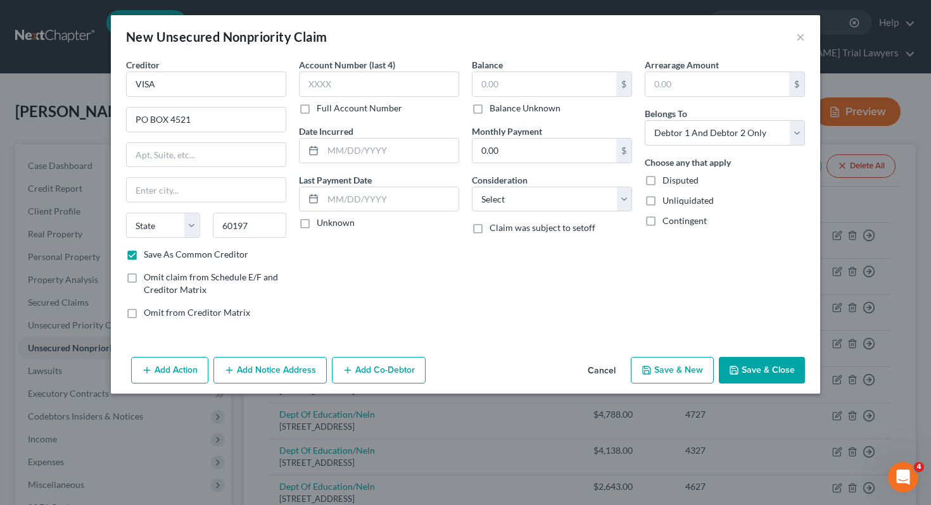
click at [369, 298] on div "Account Number (last 4) Full Account Number Date Incurred Last Payment Date Unk…" at bounding box center [379, 193] width 173 height 271
type input "[PERSON_NAME] Stream"
select select "14"
click at [500, 79] on input "text" at bounding box center [544, 84] width 144 height 24
type input "98,927"
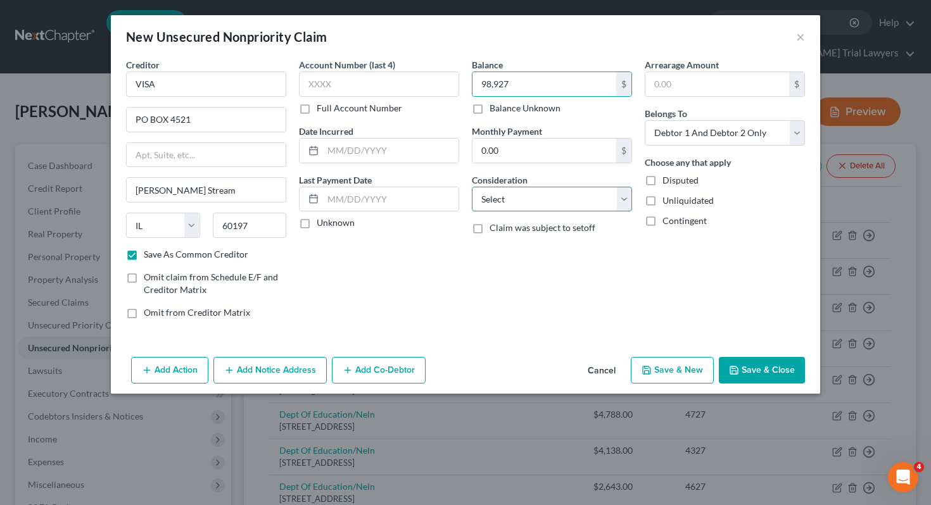
click at [517, 201] on select "Select Cable / Satellite Services Collection Agency Credit Card Debt Debt Couns…" at bounding box center [552, 199] width 160 height 25
select select "2"
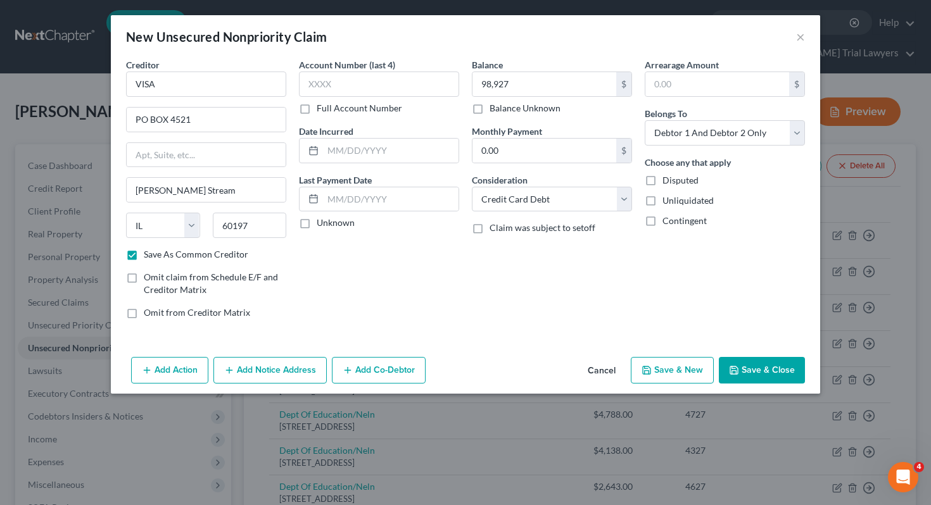
click at [763, 364] on button "Save & Close" at bounding box center [762, 370] width 86 height 27
checkbox input "false"
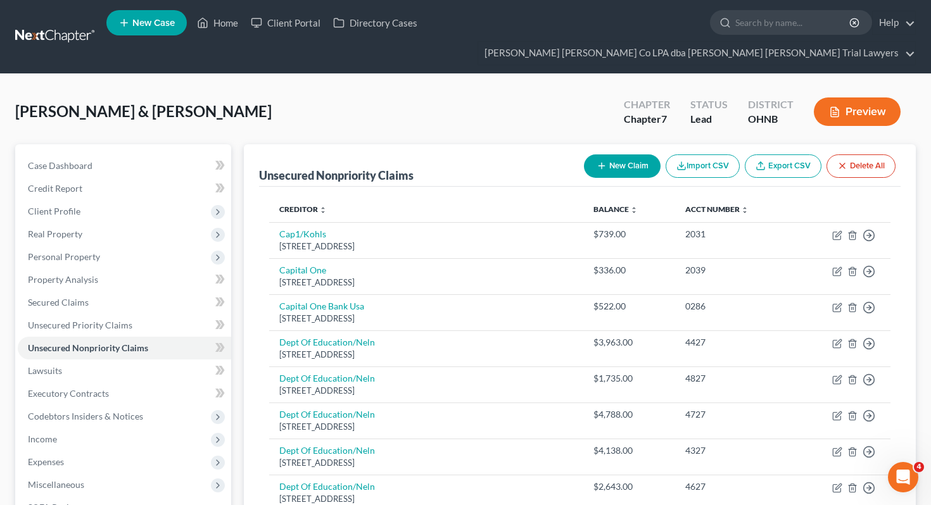
click at [628, 155] on button "New Claim" at bounding box center [622, 166] width 77 height 23
select select "2"
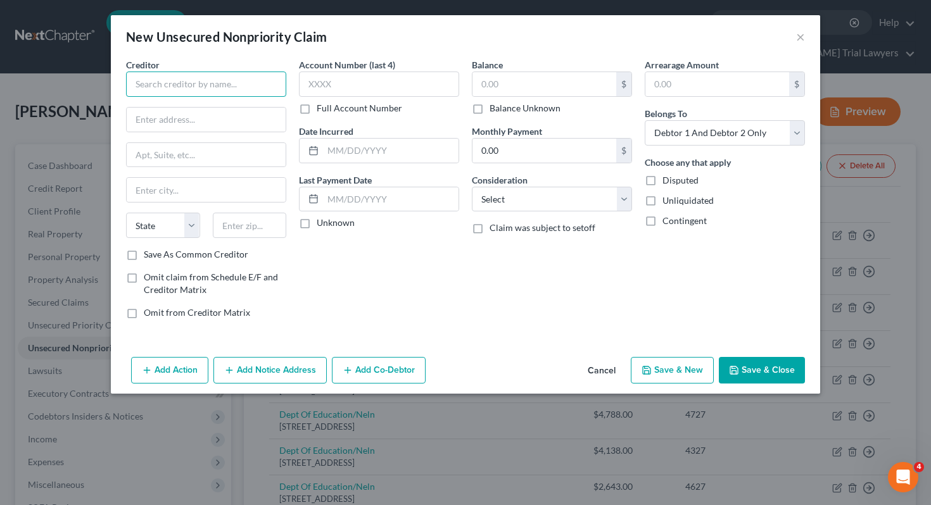
click at [259, 94] on input "text" at bounding box center [206, 84] width 160 height 25
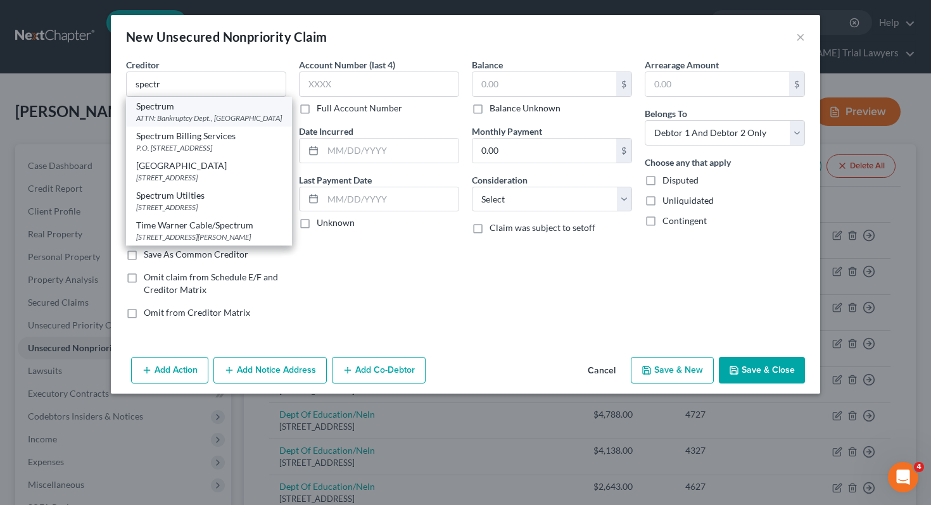
click at [246, 122] on div "ATTN: Bankruptcy Dept., [GEOGRAPHIC_DATA]" at bounding box center [209, 118] width 146 height 11
type input "Spectrum"
type input "ATTN: Bankruptcy Dept."
type input "Columbus"
select select "36"
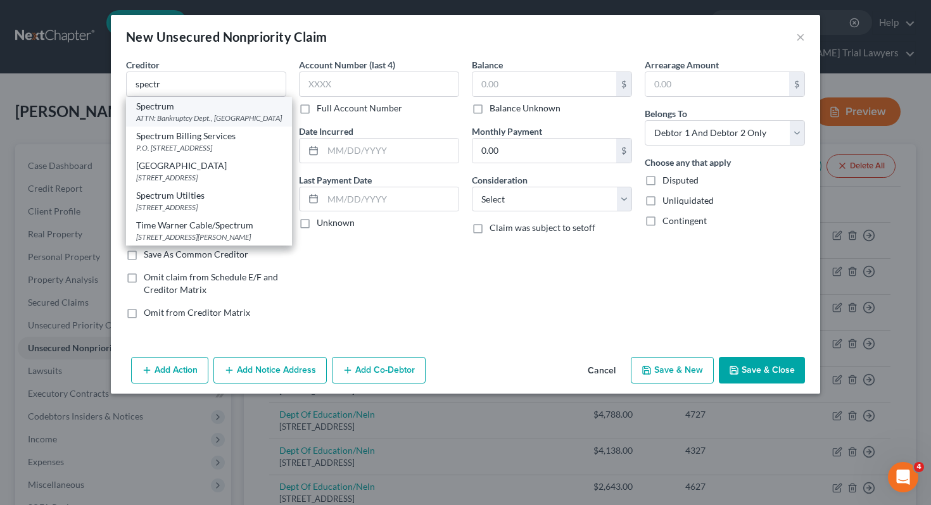
type input "43212"
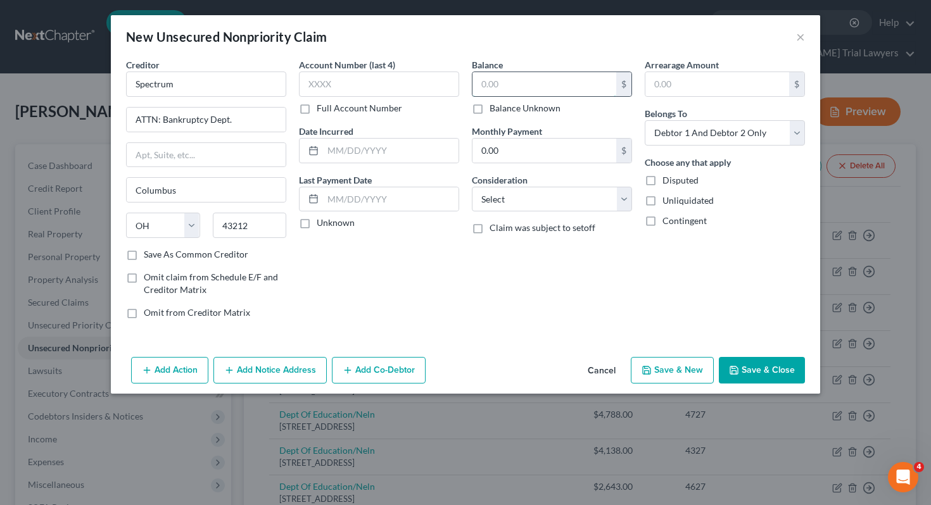
click at [485, 85] on input "text" at bounding box center [544, 84] width 144 height 24
type input "329"
click at [557, 201] on select "Select Cable / Satellite Services Collection Agency Credit Card Debt Debt Couns…" at bounding box center [552, 199] width 160 height 25
select select "20"
click at [741, 375] on button "Save & Close" at bounding box center [762, 370] width 86 height 27
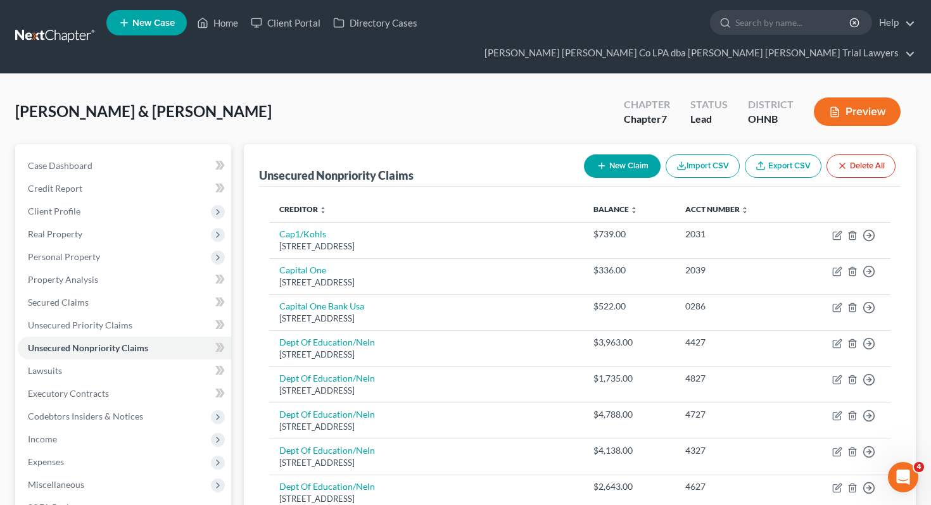
click at [602, 161] on icon "button" at bounding box center [601, 166] width 10 height 10
select select "2"
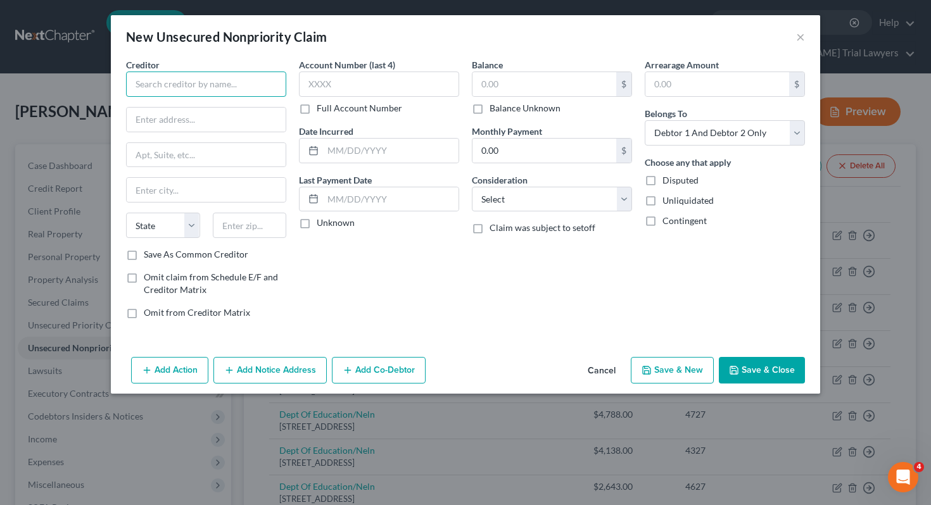
click at [239, 92] on input "text" at bounding box center [206, 84] width 160 height 25
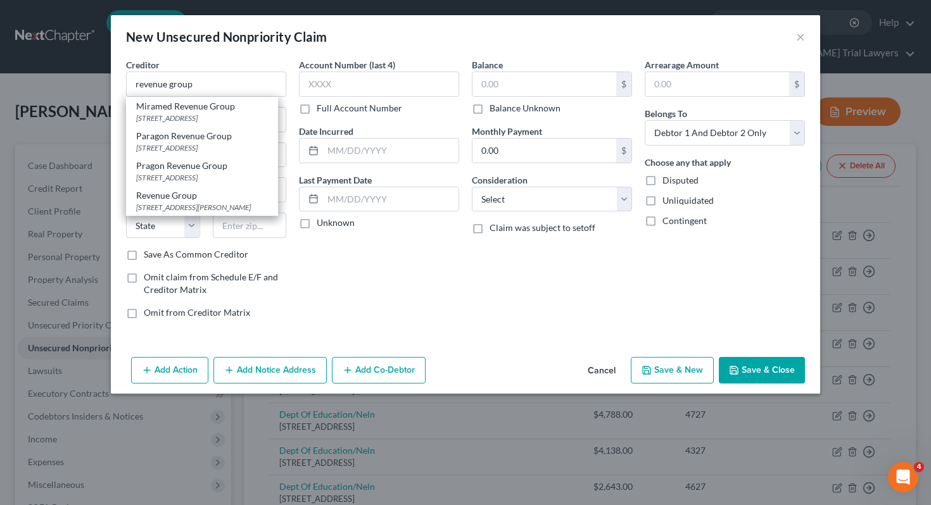
click at [203, 213] on div "[STREET_ADDRESS][PERSON_NAME]" at bounding box center [202, 207] width 132 height 11
type input "Revenue Group"
type input "[STREET_ADDRESS][PERSON_NAME]"
type input "[GEOGRAPHIC_DATA]"
select select "36"
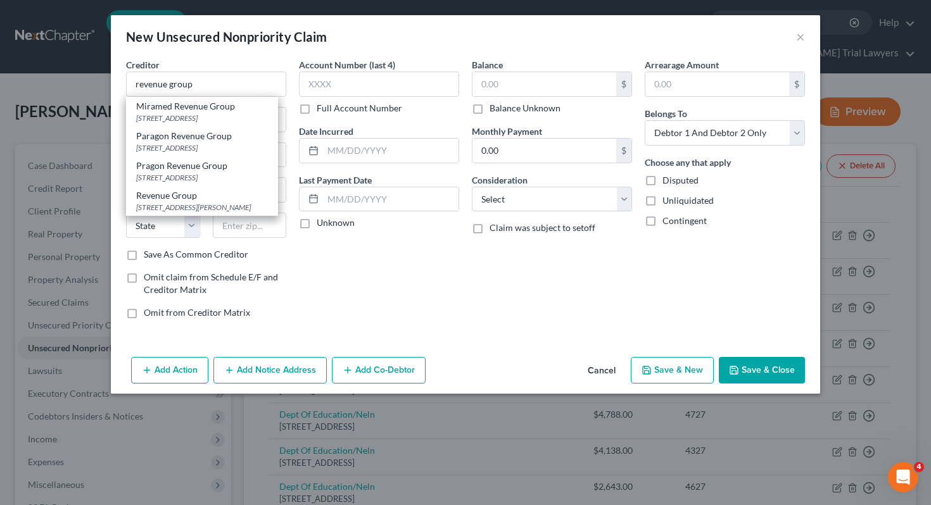
type input "44114-0000"
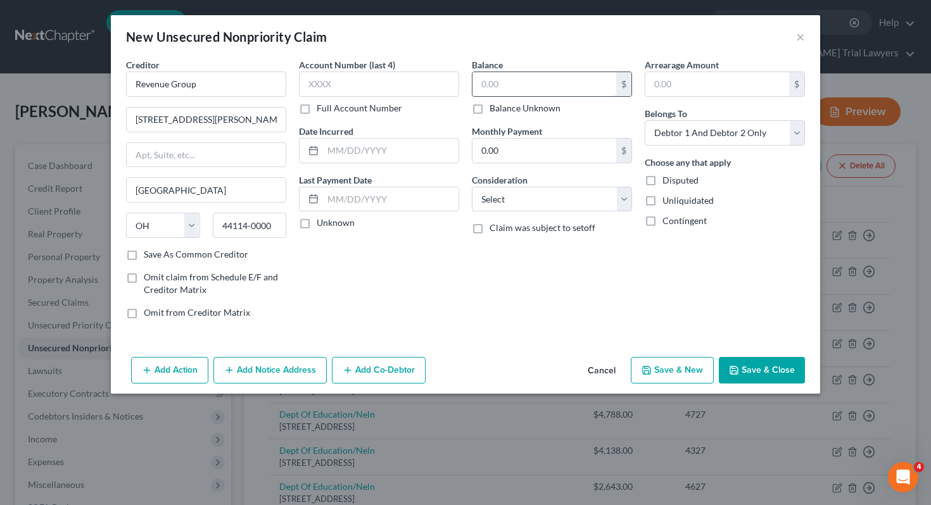
click at [543, 77] on input "text" at bounding box center [544, 84] width 144 height 24
type input "128"
click at [722, 151] on div "Arrearage Amount $ Belongs To * Select Debtor 1 Only Debtor 2 Only Debtor 1 And…" at bounding box center [724, 193] width 173 height 271
click at [722, 137] on select "Select Debtor 1 Only Debtor 2 Only Debtor 1 And Debtor 2 Only At Least One Of T…" at bounding box center [725, 132] width 160 height 25
select select "1"
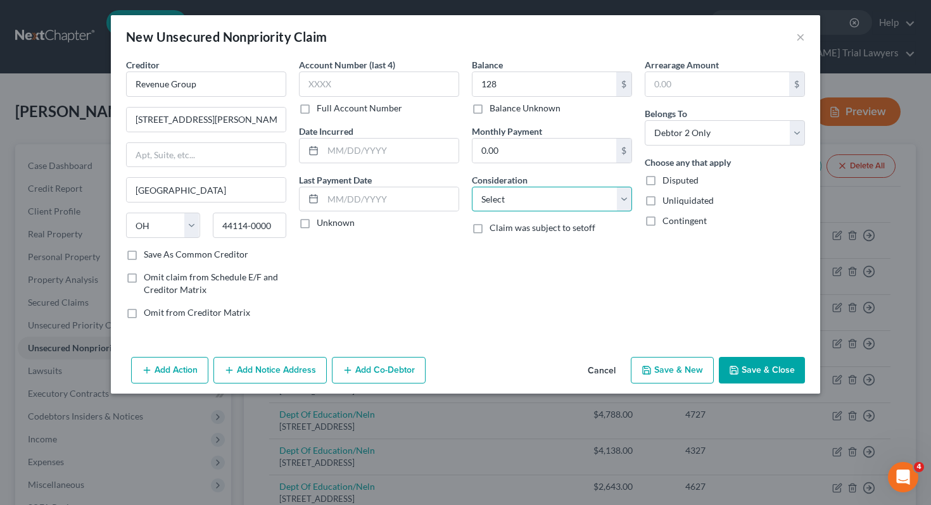
click at [512, 202] on select "Select Cable / Satellite Services Collection Agency Credit Card Debt Debt Couns…" at bounding box center [552, 199] width 160 height 25
select select "1"
click at [752, 372] on button "Save & Close" at bounding box center [762, 370] width 86 height 27
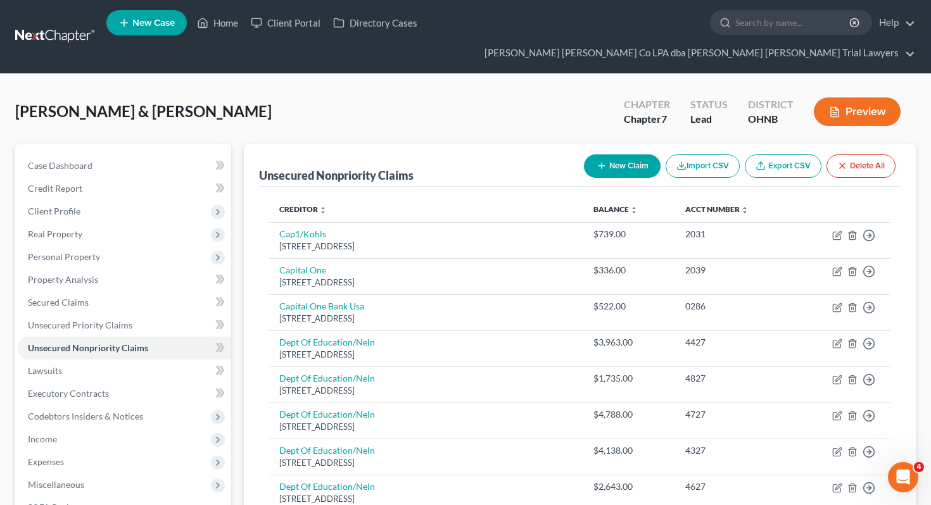
click at [617, 155] on button "New Claim" at bounding box center [622, 166] width 77 height 23
select select "2"
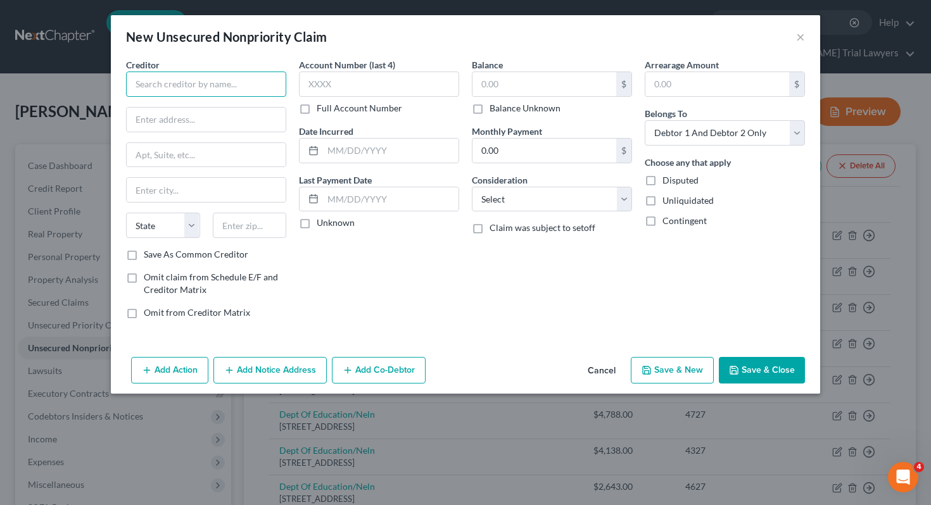
click at [262, 89] on input "text" at bounding box center [206, 84] width 160 height 25
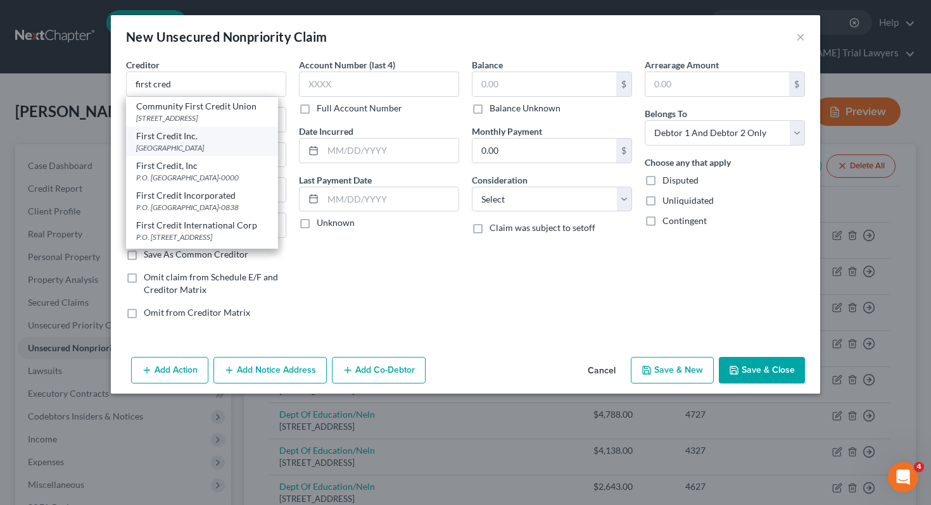
click at [230, 142] on div "First Credit Inc." at bounding box center [202, 136] width 132 height 13
type input "First Credit Inc."
type input "PO Box 630838"
type input "[GEOGRAPHIC_DATA]"
select select "36"
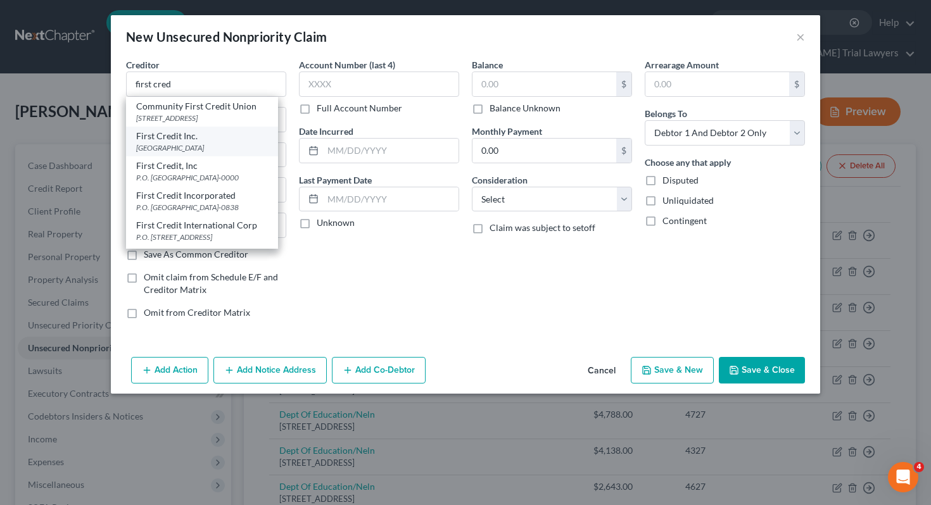
type input "45263"
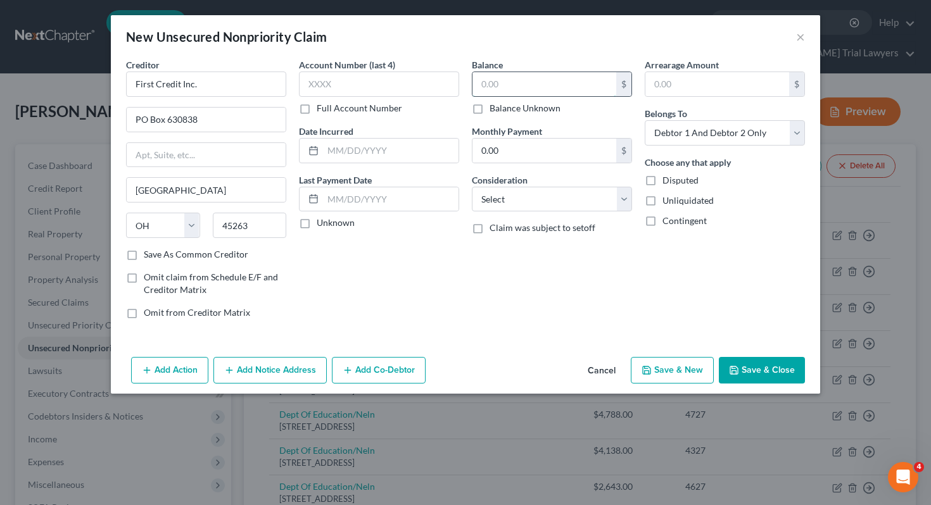
click at [493, 80] on input "text" at bounding box center [544, 84] width 144 height 24
type input "30"
click at [593, 204] on select "Select Cable / Satellite Services Collection Agency Credit Card Debt Debt Couns…" at bounding box center [552, 199] width 160 height 25
click at [574, 198] on select "Select Cable / Satellite Services Collection Agency Credit Card Debt Debt Couns…" at bounding box center [552, 199] width 160 height 25
select select "1"
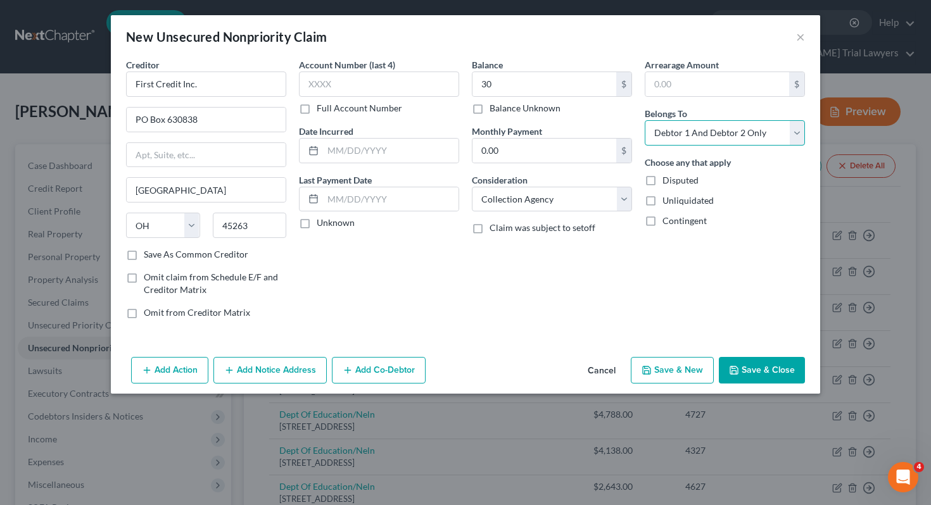
click at [714, 130] on select "Select Debtor 1 Only Debtor 2 Only Debtor 1 And Debtor 2 Only At Least One Of T…" at bounding box center [725, 132] width 160 height 25
select select "0"
click at [745, 371] on button "Save & Close" at bounding box center [762, 370] width 86 height 27
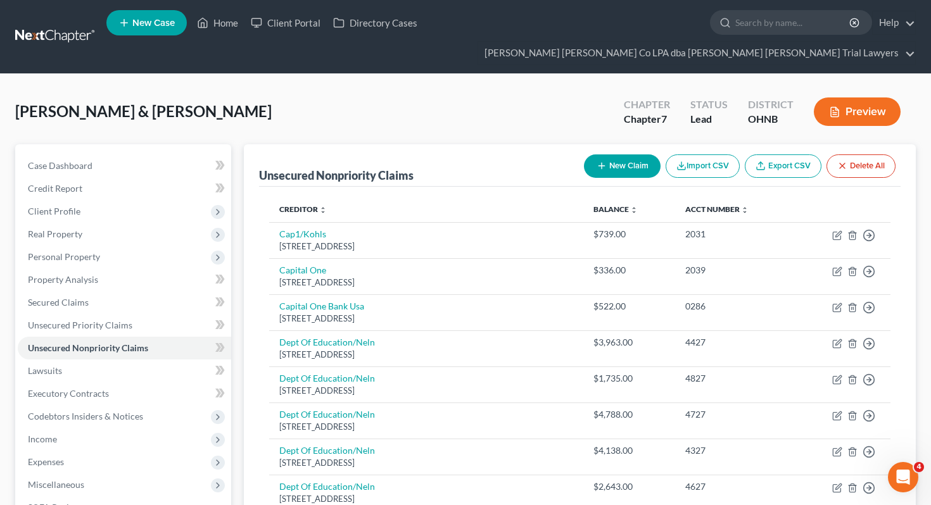
click at [617, 155] on button "New Claim" at bounding box center [622, 166] width 77 height 23
select select "2"
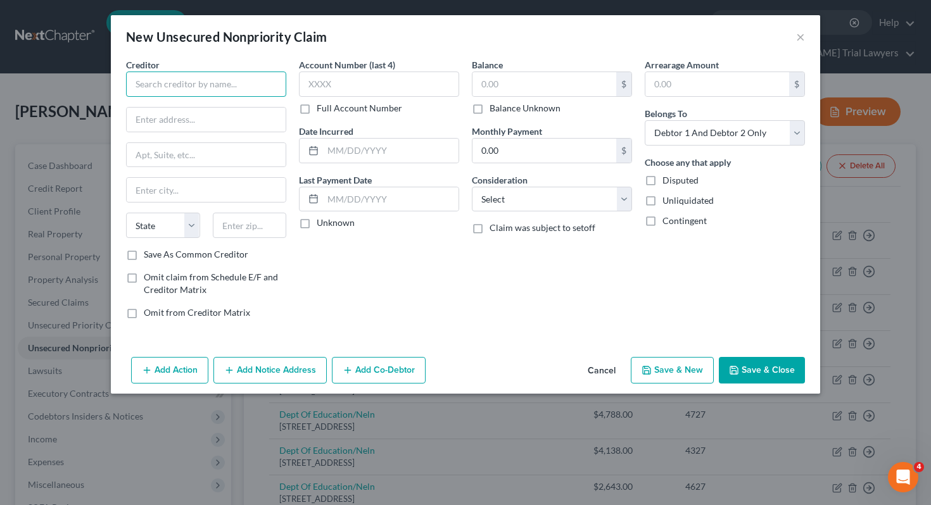
click at [270, 84] on input "text" at bounding box center [206, 84] width 160 height 25
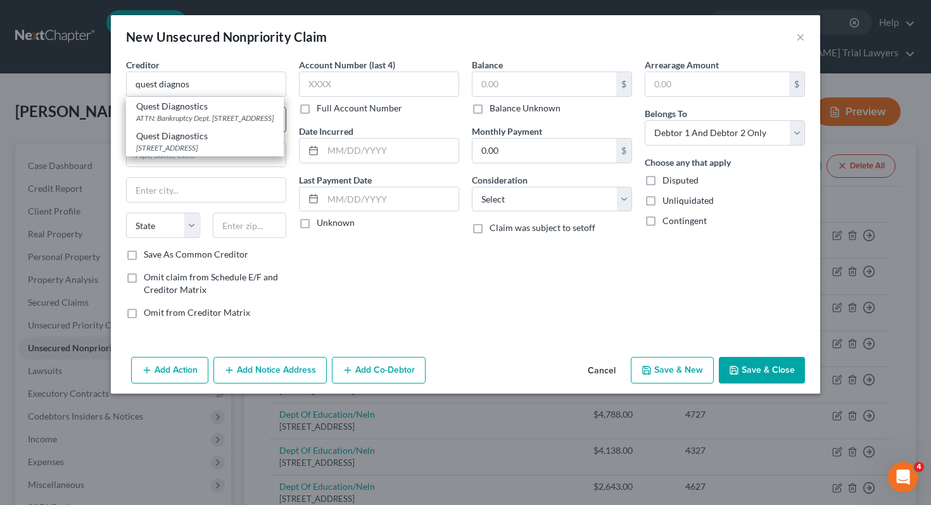
click at [251, 117] on div "ATTN: Bankruptcy Dept. [STREET_ADDRESS]" at bounding box center [204, 118] width 137 height 11
type input "Quest Diagnostics"
type input "ATTN: Bankruptcy Dept."
type input "[STREET_ADDRESS]"
type input "Secaucus"
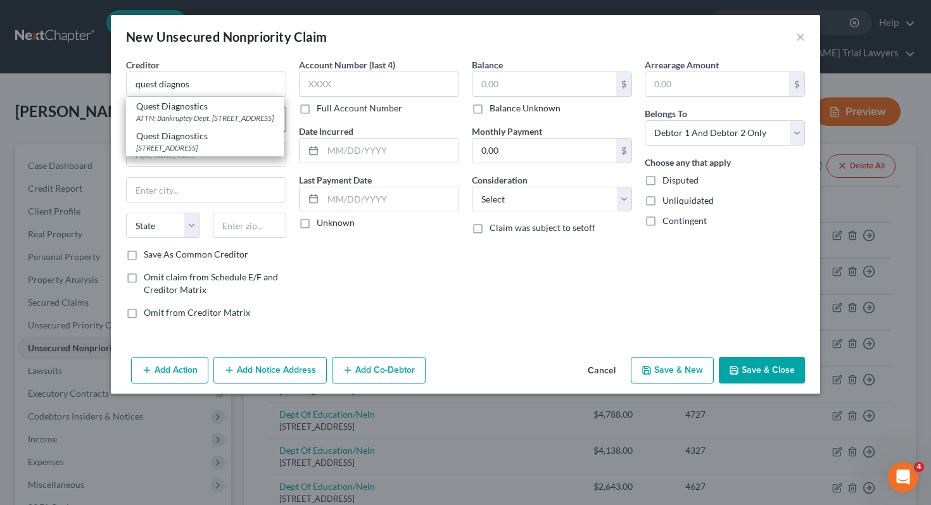
select select "33"
type input "07094"
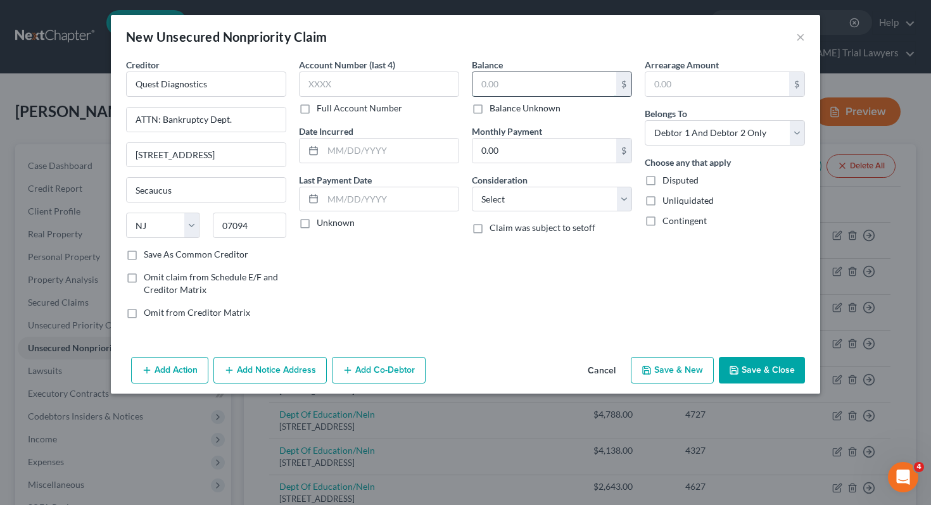
click at [520, 85] on input "text" at bounding box center [544, 84] width 144 height 24
type input "3"
click at [549, 199] on select "Select Cable / Satellite Services Collection Agency Credit Card Debt Debt Couns…" at bounding box center [552, 199] width 160 height 25
click at [542, 192] on select "Select Cable / Satellite Services Collection Agency Credit Card Debt Debt Couns…" at bounding box center [552, 199] width 160 height 25
select select "9"
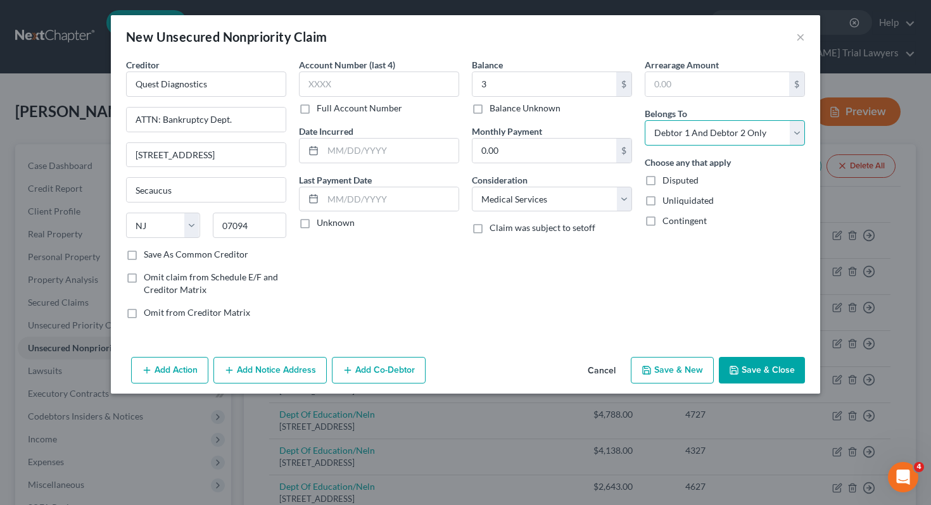
click at [672, 135] on select "Select Debtor 1 Only Debtor 2 Only Debtor 1 And Debtor 2 Only At Least One Of T…" at bounding box center [725, 132] width 160 height 25
select select "0"
click at [741, 362] on button "Save & Close" at bounding box center [762, 370] width 86 height 27
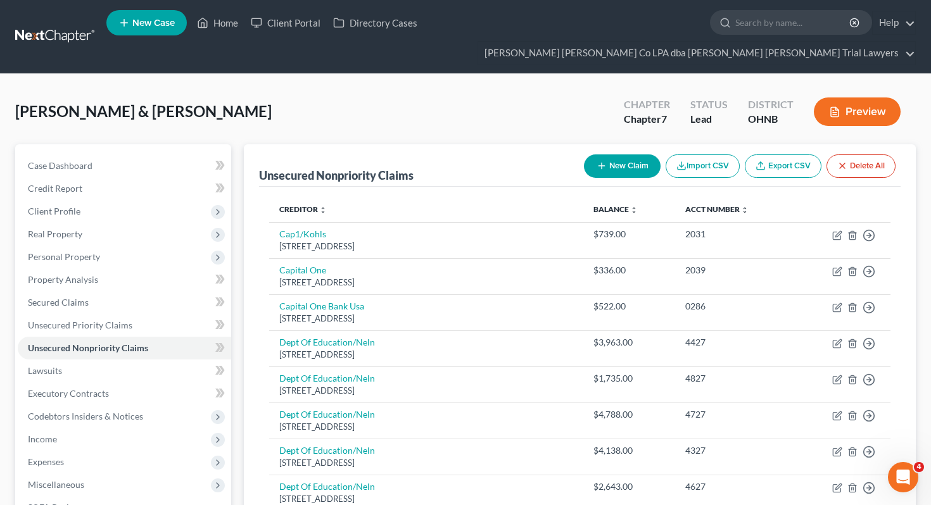
click at [635, 155] on button "New Claim" at bounding box center [622, 166] width 77 height 23
select select "2"
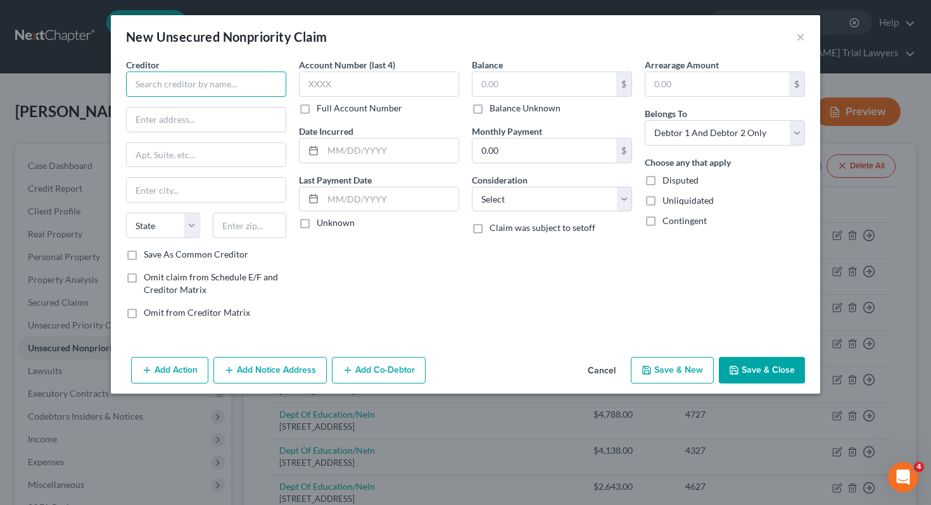
click at [250, 86] on input "text" at bounding box center [206, 84] width 160 height 25
type input "a"
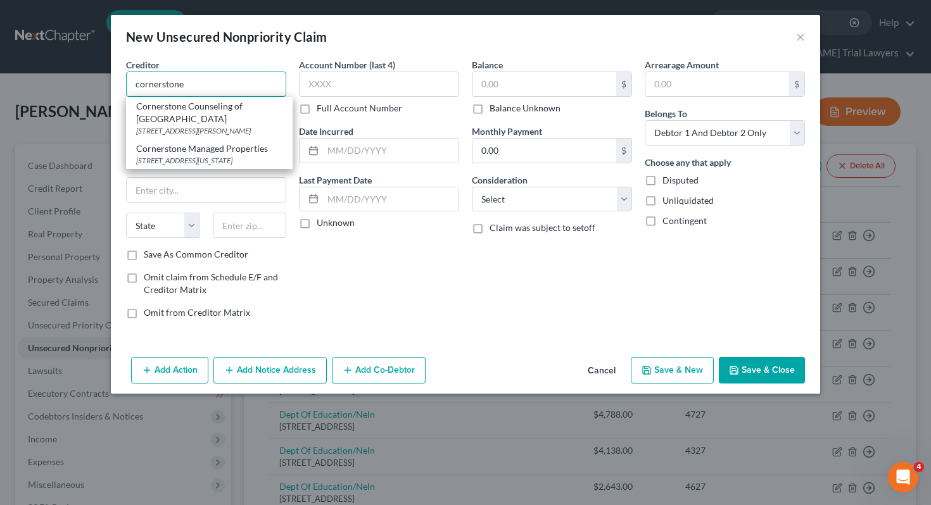
click at [222, 82] on input "cornerstone" at bounding box center [206, 84] width 160 height 25
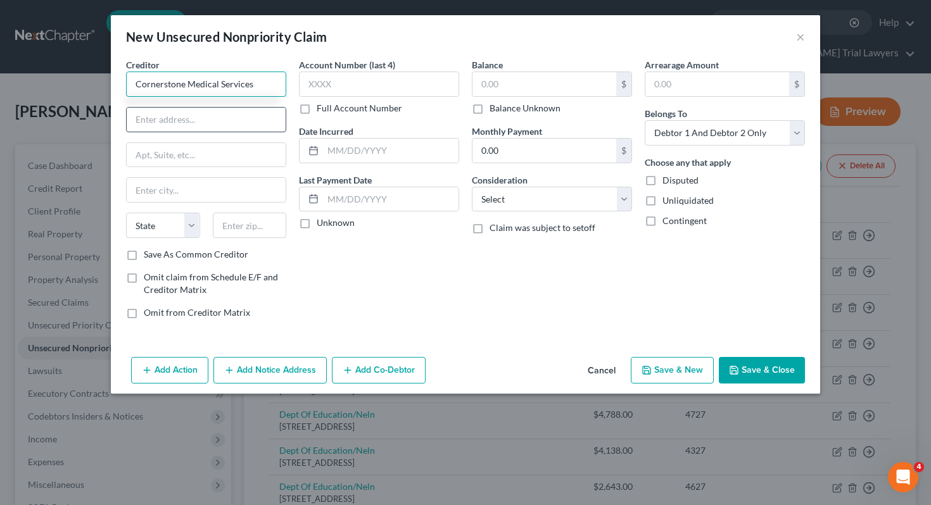
type input "Cornerstone Medical Services"
click at [187, 120] on input "text" at bounding box center [206, 120] width 159 height 24
type input "PO Box"
click at [148, 265] on div "Creditor * Cornerstone Medical Services PO [GEOGRAPHIC_DATA][US_STATE] AZ CA CO…" at bounding box center [206, 193] width 173 height 271
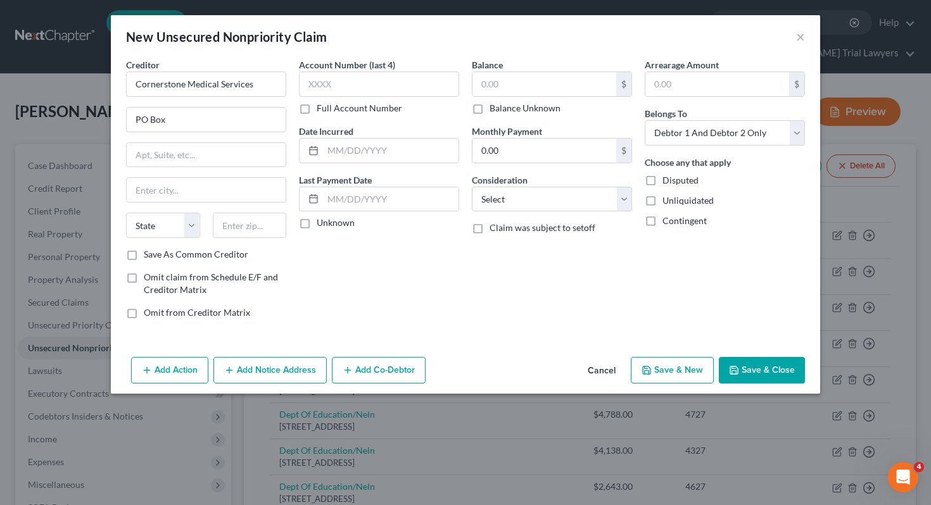
click at [149, 256] on label "Save As Common Creditor" at bounding box center [196, 254] width 104 height 13
click at [149, 256] on input "Save As Common Creditor" at bounding box center [153, 252] width 8 height 8
checkbox input "true"
click at [202, 117] on input "PO Box" at bounding box center [206, 120] width 159 height 24
type input "PO Box 748850"
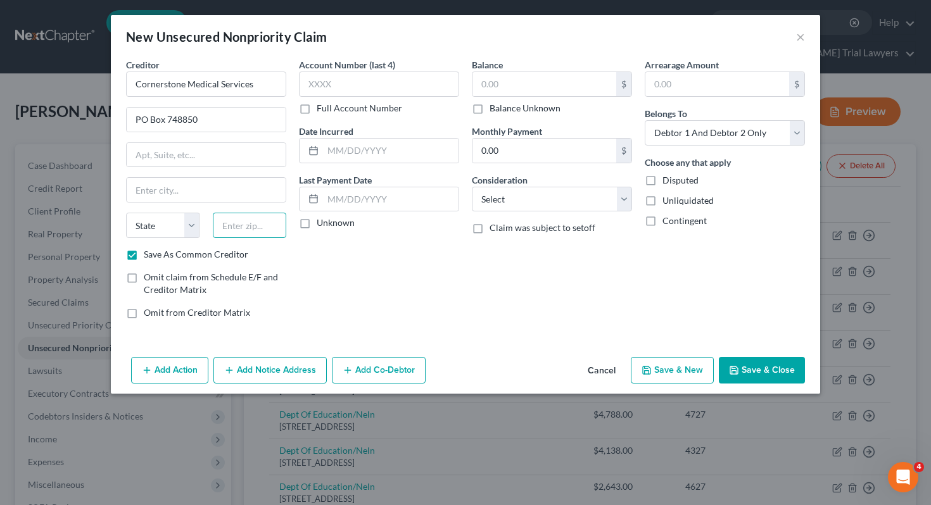
click at [263, 218] on input "text" at bounding box center [250, 225] width 74 height 25
type input "90074"
click at [370, 318] on div "Account Number (last 4) Full Account Number Date Incurred Last Payment Date Unk…" at bounding box center [379, 193] width 173 height 271
type input "[GEOGRAPHIC_DATA]"
select select "4"
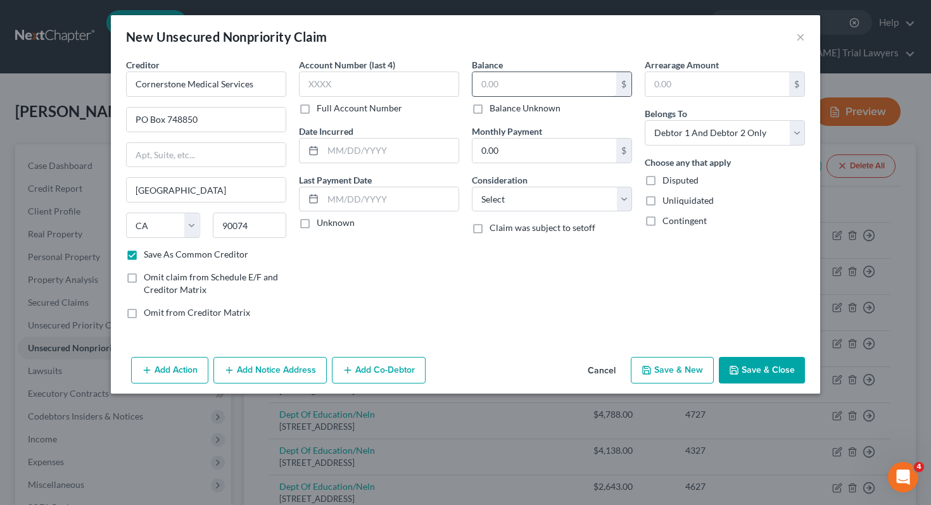
click at [529, 79] on input "text" at bounding box center [544, 84] width 144 height 24
type input "34"
click at [543, 196] on select "Select Cable / Satellite Services Collection Agency Credit Card Debt Debt Couns…" at bounding box center [552, 199] width 160 height 25
select select "9"
click at [680, 132] on select "Select Debtor 1 Only Debtor 2 Only Debtor 1 And Debtor 2 Only At Least One Of T…" at bounding box center [725, 132] width 160 height 25
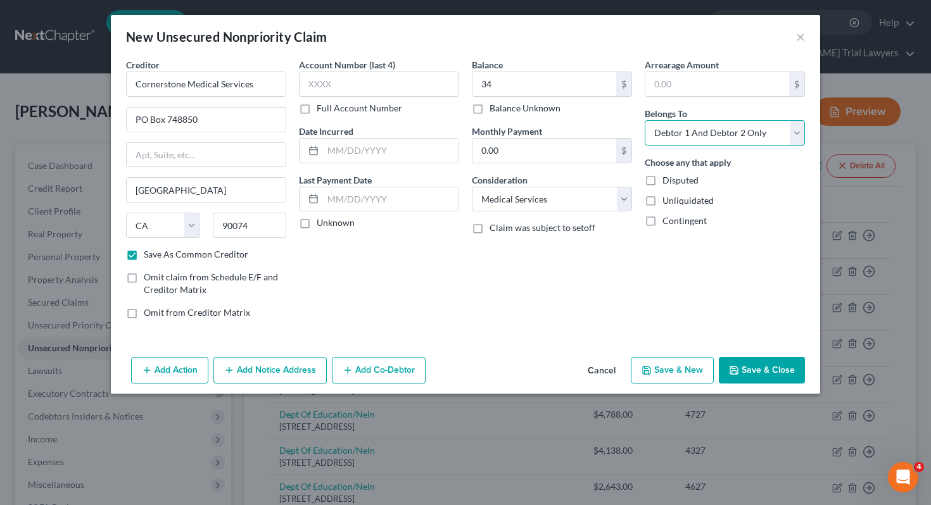
select select "1"
click at [732, 370] on icon "button" at bounding box center [734, 370] width 10 height 10
checkbox input "false"
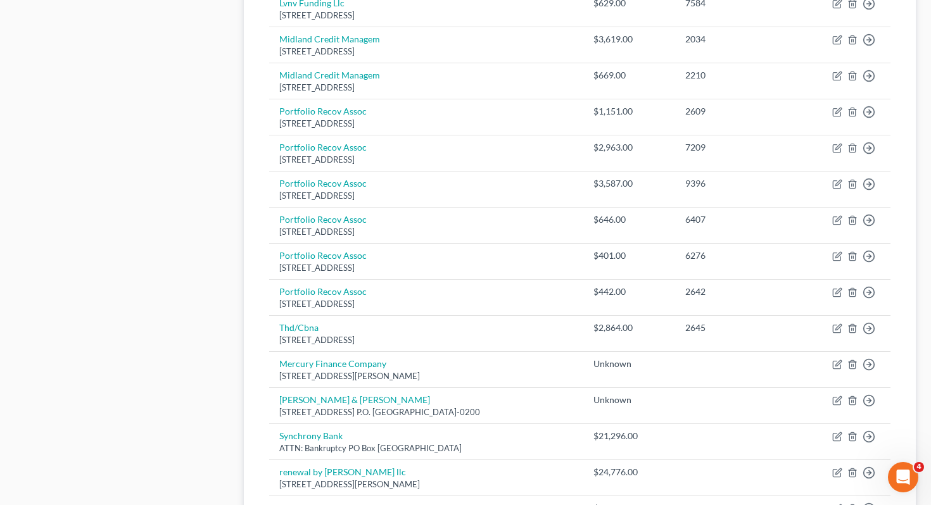
scroll to position [1202, 0]
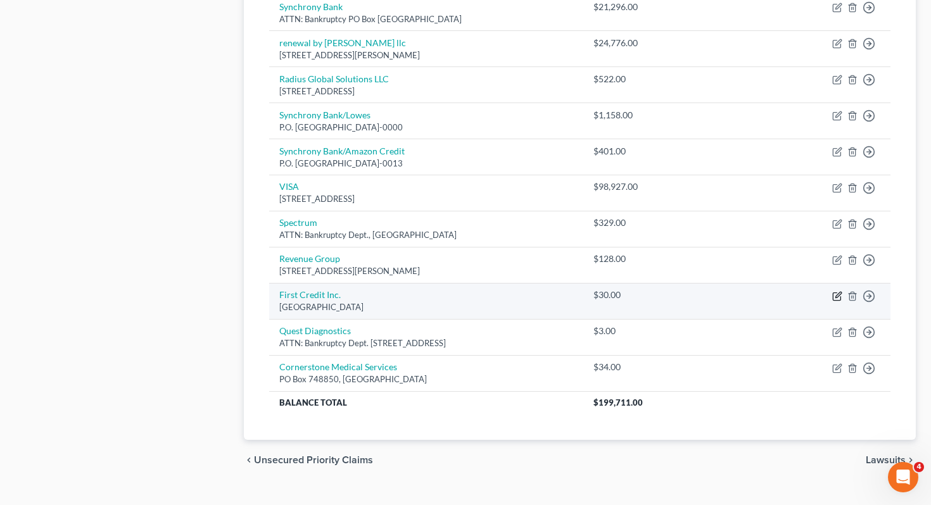
click at [835, 291] on icon "button" at bounding box center [837, 296] width 10 height 10
select select "36"
select select "1"
select select "0"
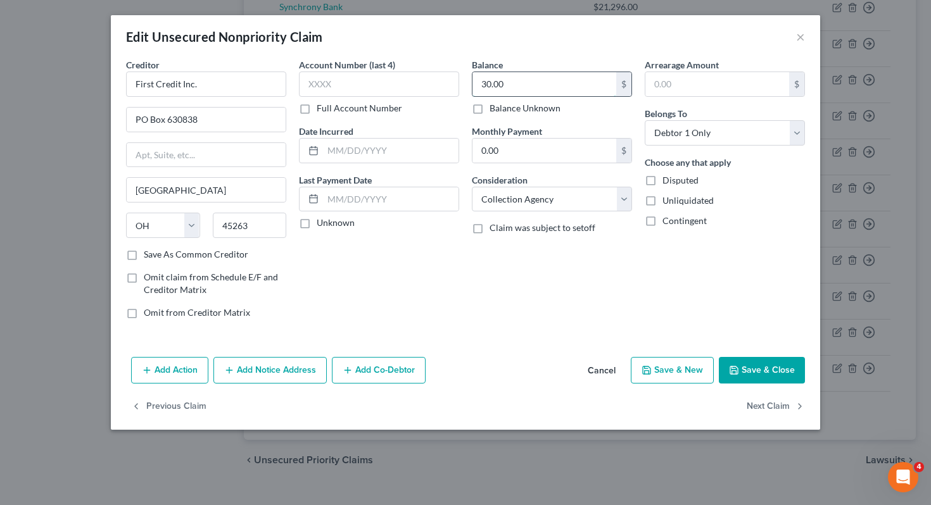
click at [534, 95] on input "30.00" at bounding box center [544, 84] width 144 height 24
type input "500"
click at [734, 379] on button "Save & Close" at bounding box center [762, 370] width 86 height 27
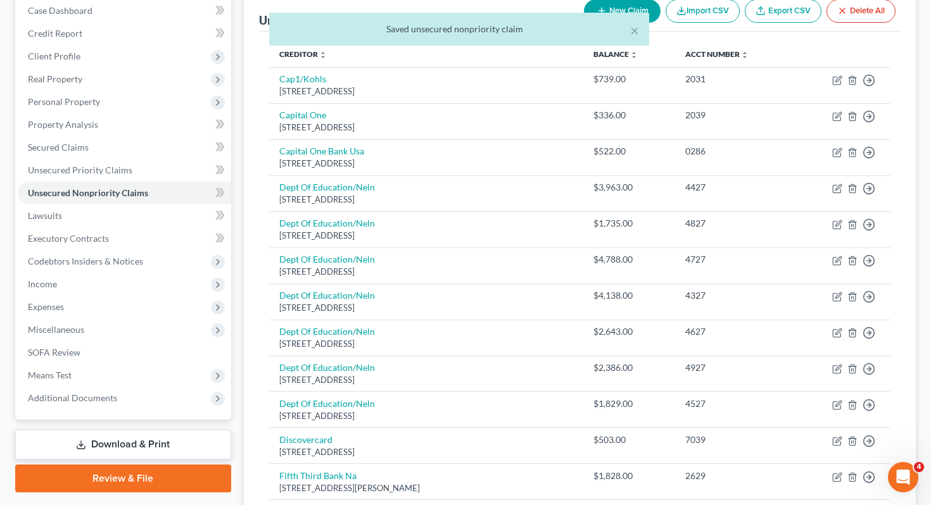
scroll to position [0, 0]
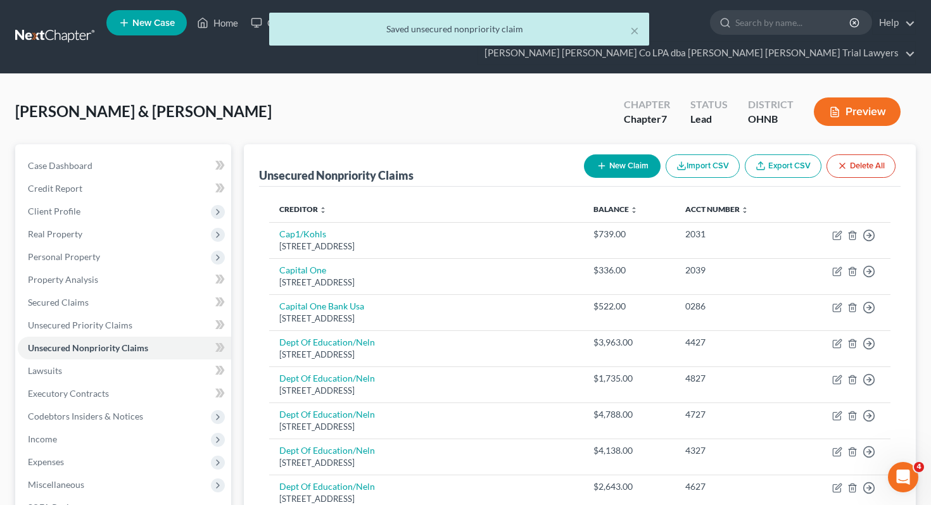
click at [614, 155] on button "New Claim" at bounding box center [622, 166] width 77 height 23
select select "2"
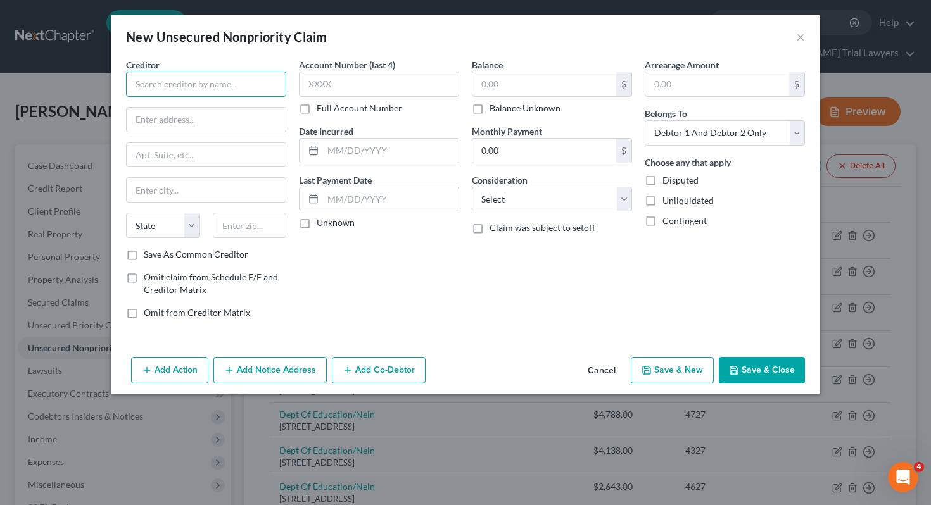
click at [261, 80] on input "text" at bounding box center [206, 84] width 160 height 25
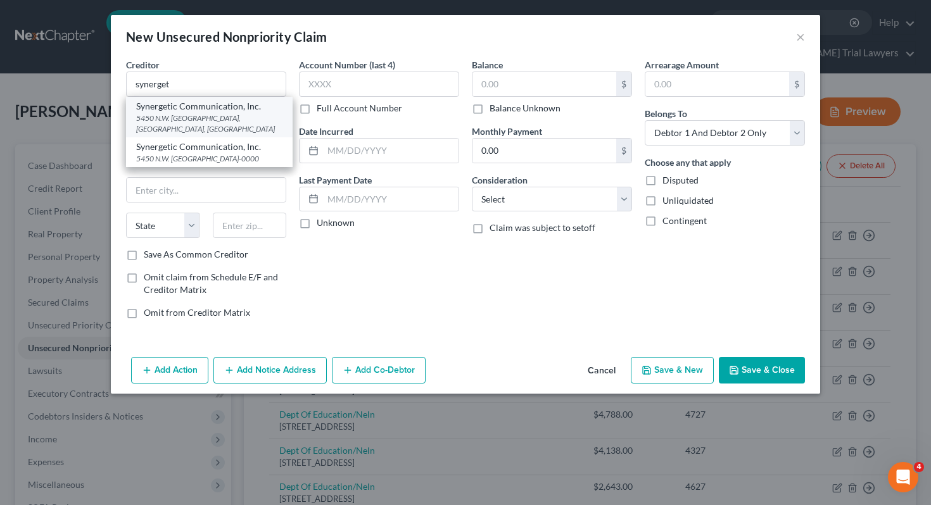
click at [248, 106] on div "Synergetic Communication, Inc." at bounding box center [209, 106] width 146 height 13
type input "Synergetic Communication, Inc."
type input "5450 N.W. Central"
type input "[GEOGRAPHIC_DATA]"
select select "45"
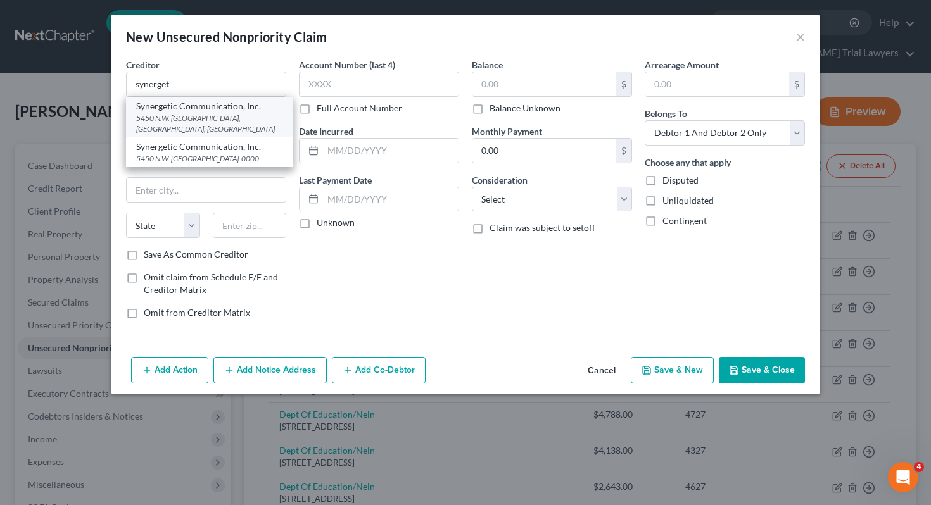
type input "77092"
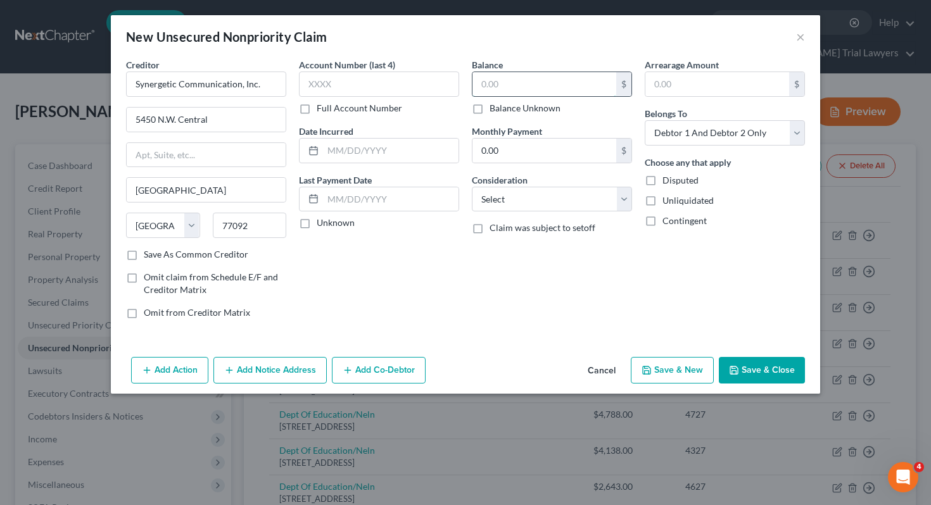
click at [533, 88] on input "text" at bounding box center [544, 84] width 144 height 24
type input "154"
click at [573, 205] on select "Select Cable / Satellite Services Collection Agency Credit Card Debt Debt Couns…" at bounding box center [552, 199] width 160 height 25
select select "1"
click at [691, 133] on select "Select Debtor 1 Only Debtor 2 Only Debtor 1 And Debtor 2 Only At Least One Of T…" at bounding box center [725, 132] width 160 height 25
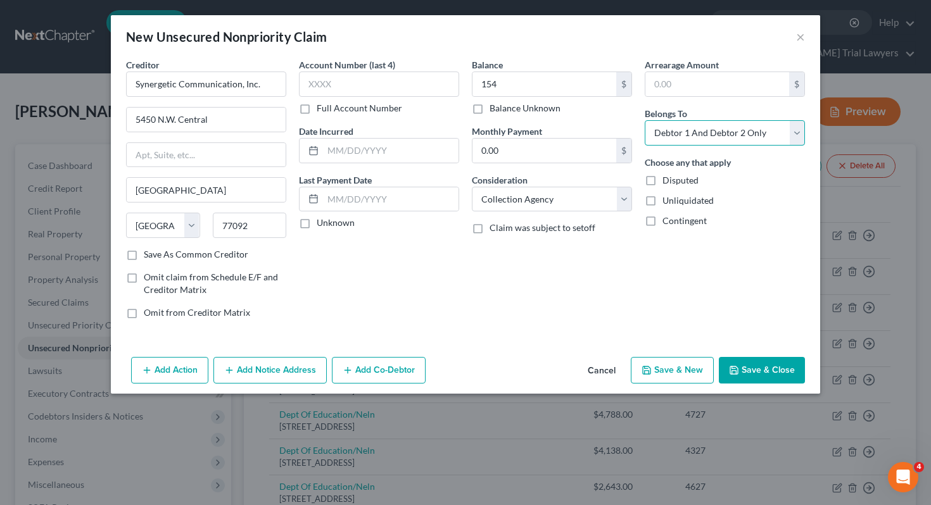
select select "1"
click at [738, 365] on button "Save & Close" at bounding box center [762, 370] width 86 height 27
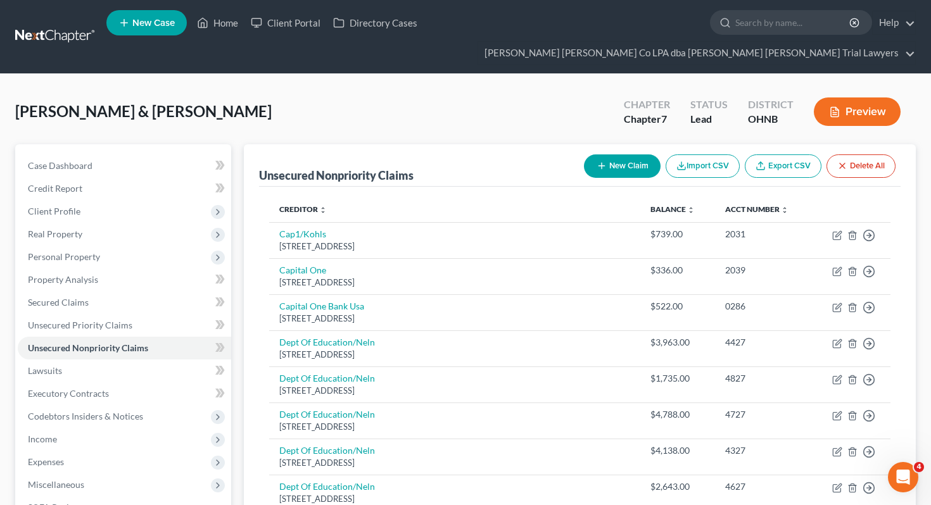
click at [627, 155] on button "New Claim" at bounding box center [622, 166] width 77 height 23
select select "2"
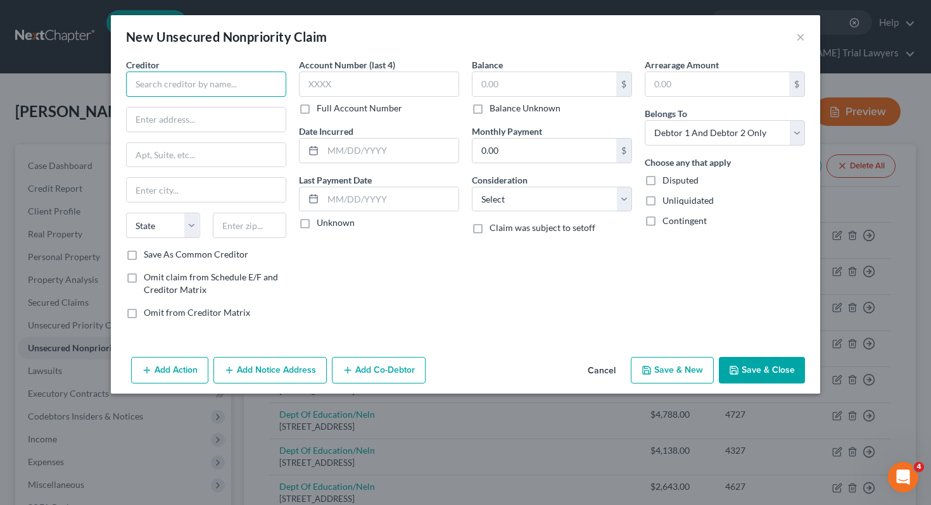
click at [266, 88] on input "text" at bounding box center [206, 84] width 160 height 25
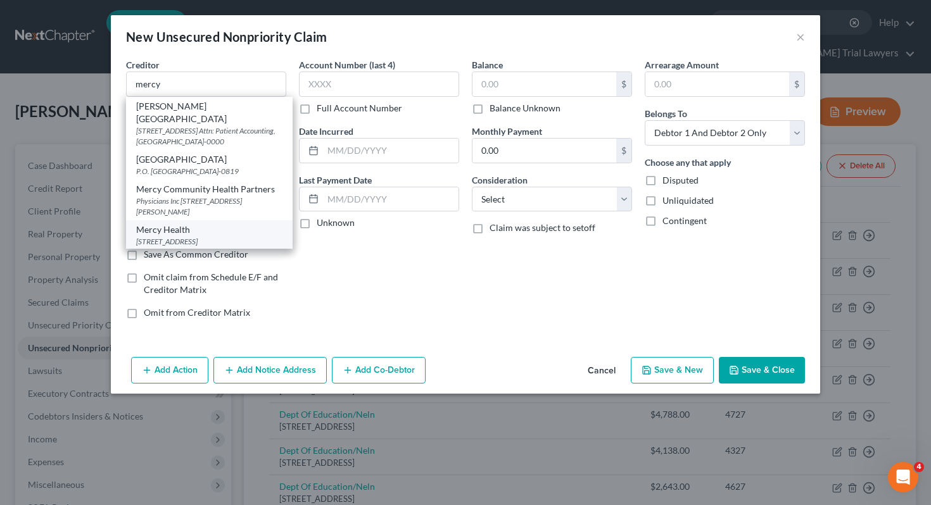
click at [211, 224] on div "Mercy Health" at bounding box center [209, 230] width 146 height 13
type input "Mercy Health"
type input "PO Box 1279"
type input "Oaks"
select select "39"
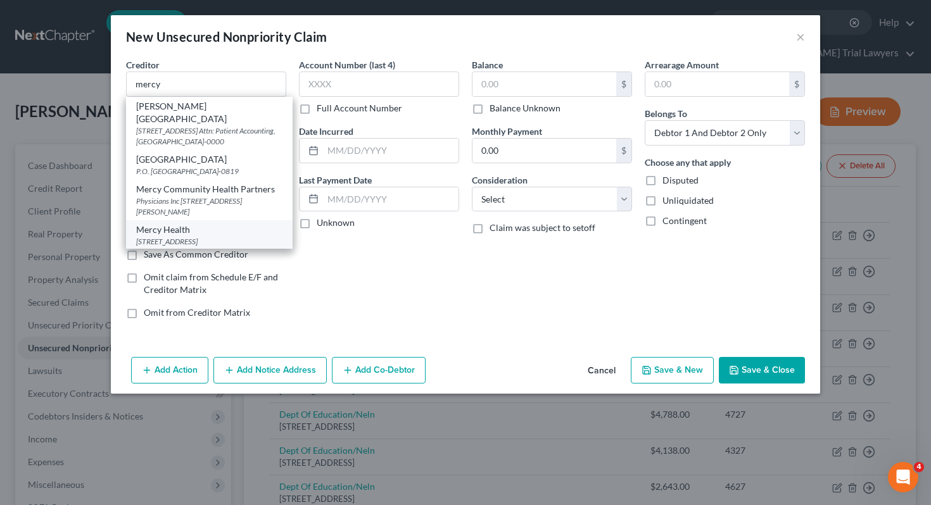
type input "19456"
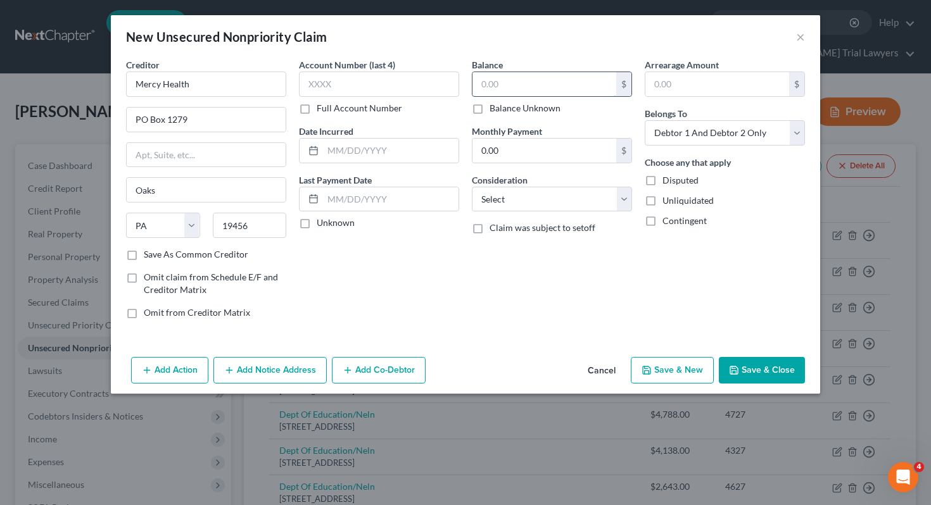
click at [500, 80] on input "text" at bounding box center [544, 84] width 144 height 24
type input "55"
click at [696, 135] on select "Select Debtor 1 Only Debtor 2 Only Debtor 1 And Debtor 2 Only At Least One Of T…" at bounding box center [725, 132] width 160 height 25
select select "1"
click at [743, 366] on button "Save & Close" at bounding box center [762, 370] width 86 height 27
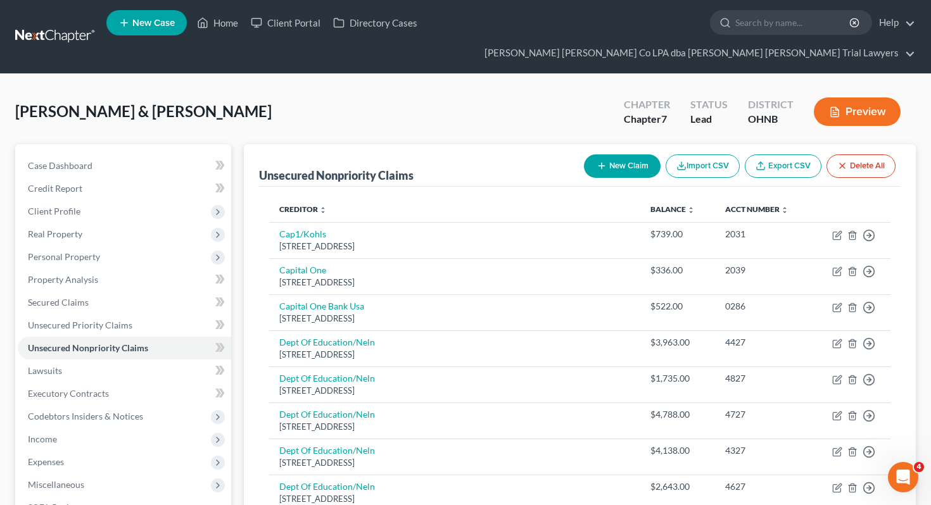
click at [590, 149] on div "New Claim Import CSV Export CSV Delete All" at bounding box center [740, 166] width 322 height 34
click at [596, 161] on icon "button" at bounding box center [601, 166] width 10 height 10
select select "2"
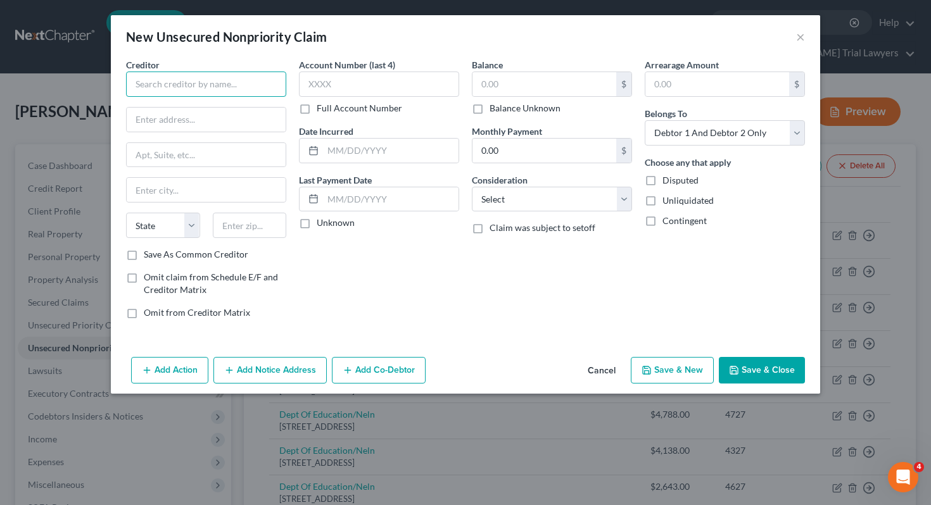
click at [230, 86] on input "text" at bounding box center [206, 84] width 160 height 25
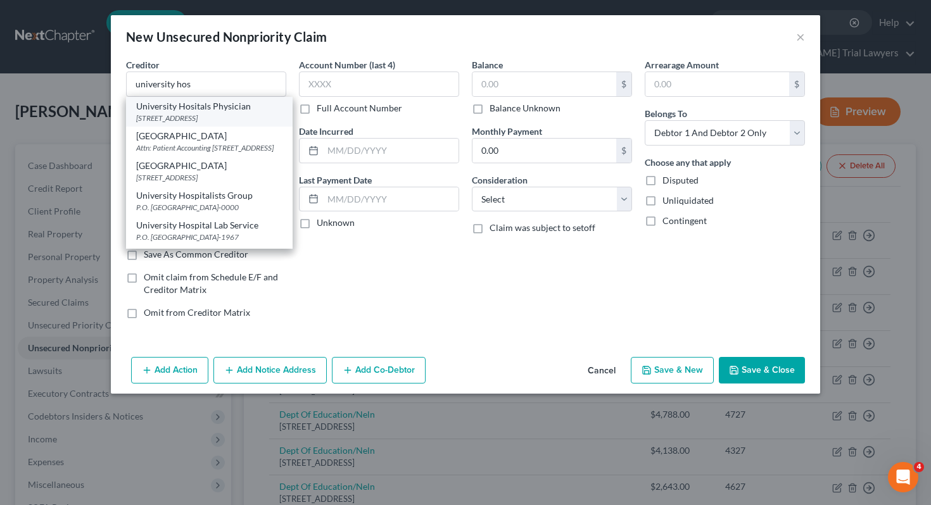
click at [258, 111] on div "University Hositals Physician" at bounding box center [209, 106] width 146 height 13
type input "University Hositals Physician"
type input "[STREET_ADDRESS]"
type input "Beachwood"
select select "36"
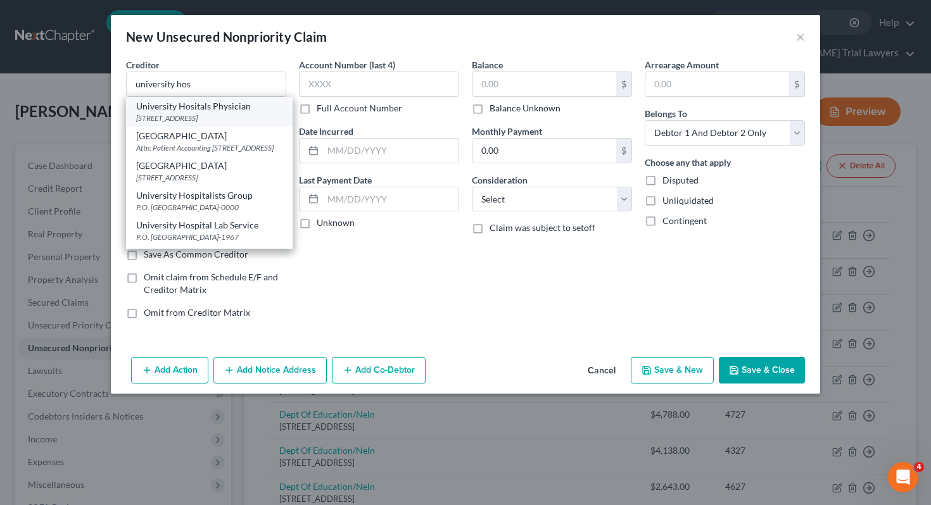
type input "44122-0000"
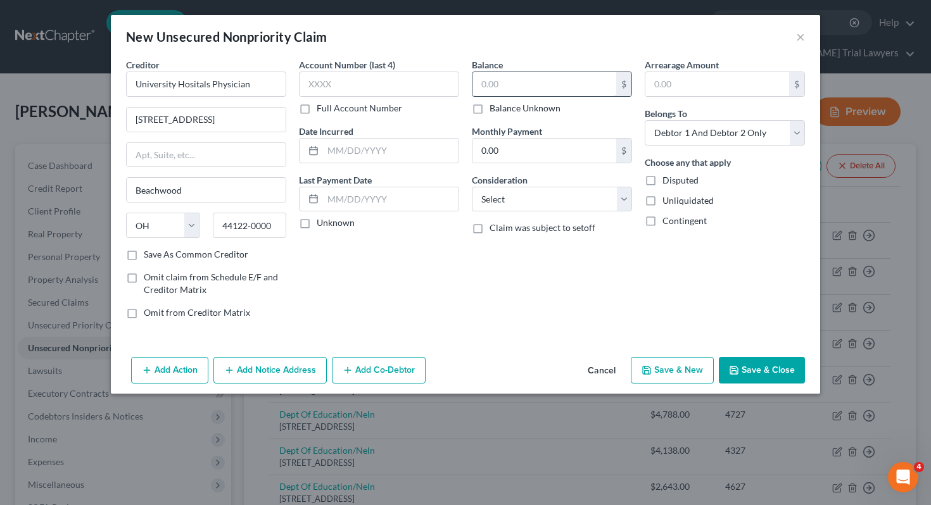
click at [490, 85] on input "text" at bounding box center [544, 84] width 144 height 24
click at [722, 132] on select "Select Debtor 1 Only Debtor 2 Only Debtor 1 And Debtor 2 Only At Least One Of T…" at bounding box center [725, 132] width 160 height 25
select select "0"
click at [589, 191] on select "Select Cable / Satellite Services Collection Agency Credit Card Debt Debt Couns…" at bounding box center [552, 199] width 160 height 25
select select "9"
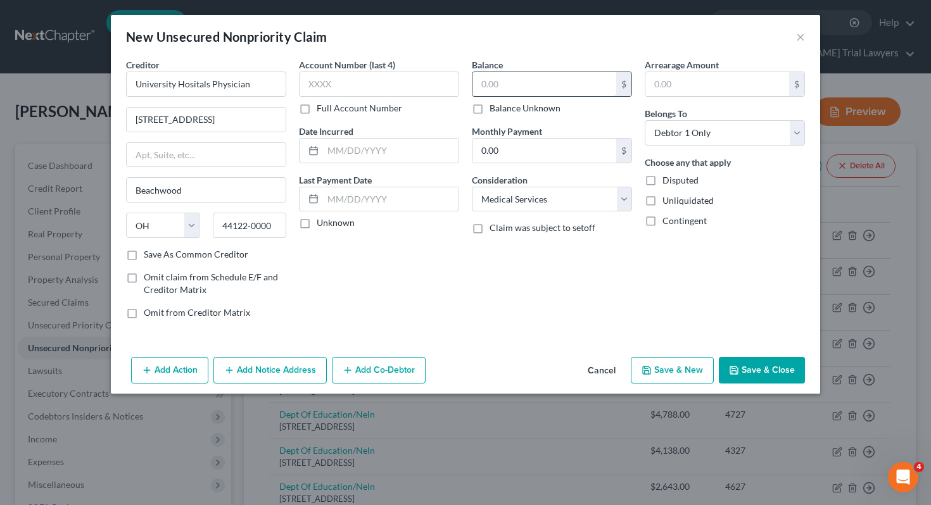
click at [514, 82] on input "text" at bounding box center [544, 84] width 144 height 24
type input "3,200"
click at [736, 367] on icon "button" at bounding box center [734, 370] width 10 height 10
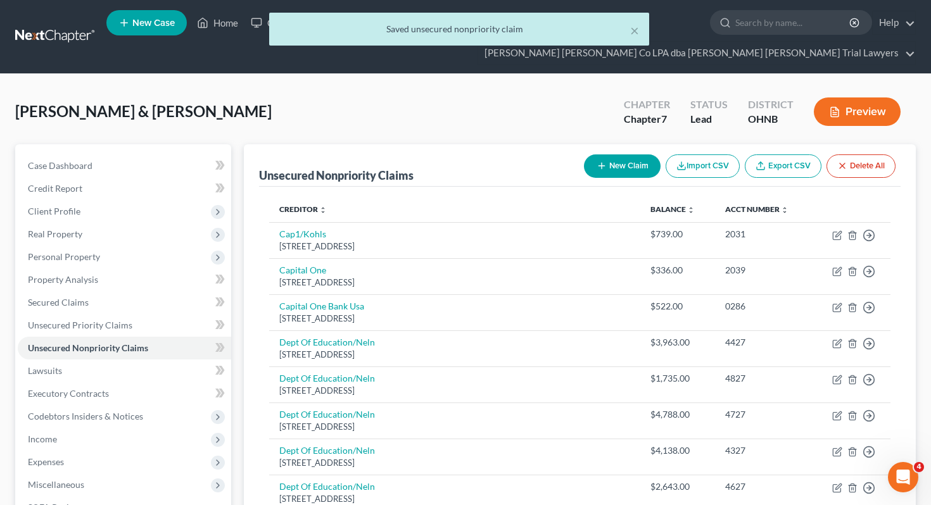
click at [628, 155] on button "New Claim" at bounding box center [622, 166] width 77 height 23
select select "2"
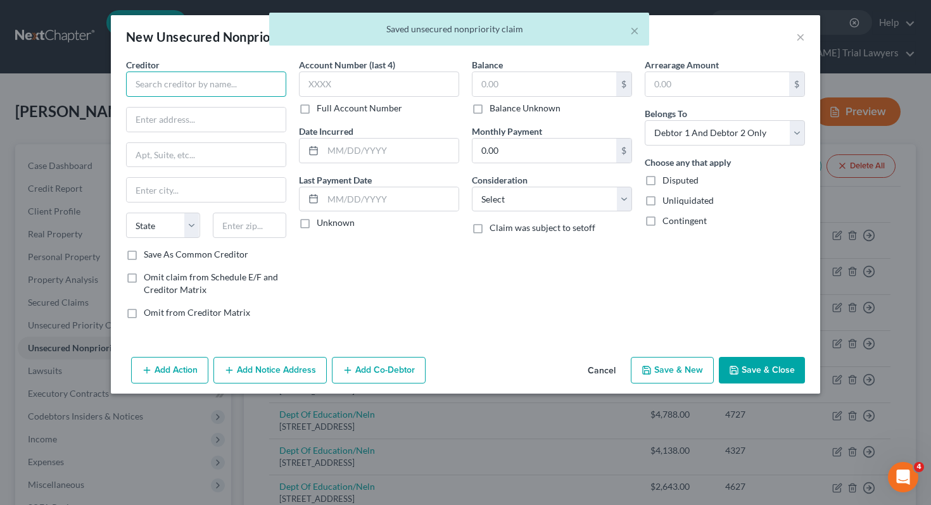
click at [259, 94] on input "text" at bounding box center [206, 84] width 160 height 25
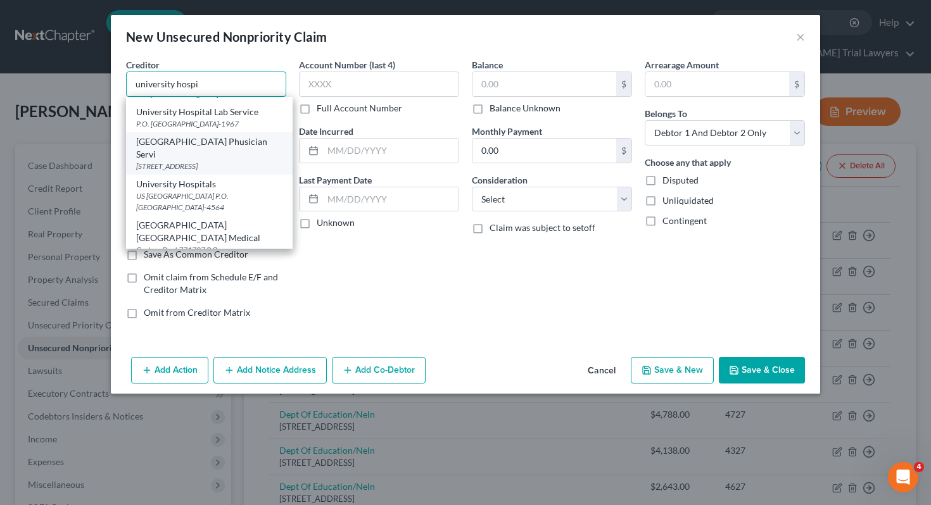
scroll to position [85, 0]
click at [217, 156] on div "[GEOGRAPHIC_DATA] Phusician Servi" at bounding box center [209, 146] width 146 height 25
type input "[GEOGRAPHIC_DATA] Phusician Servi"
type input "[STREET_ADDRESS]"
type input "Euclid"
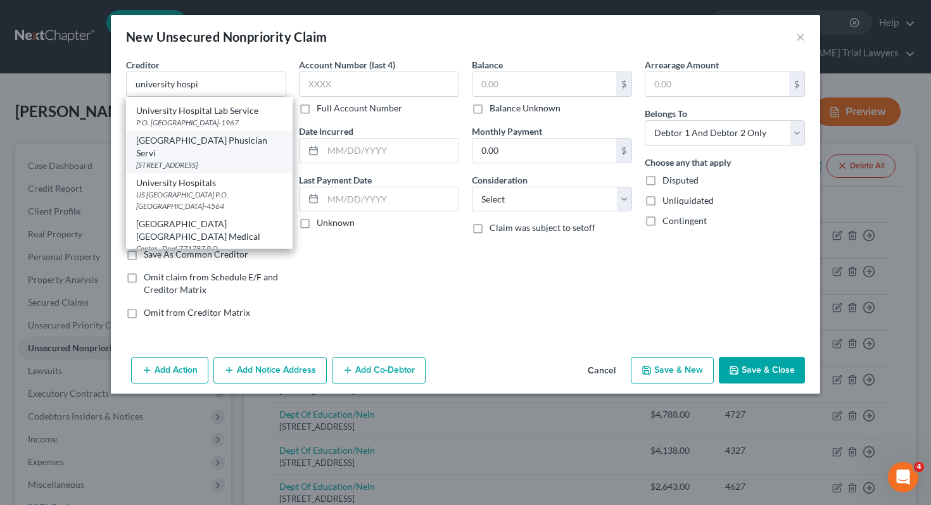
select select "36"
type input "44117-1714"
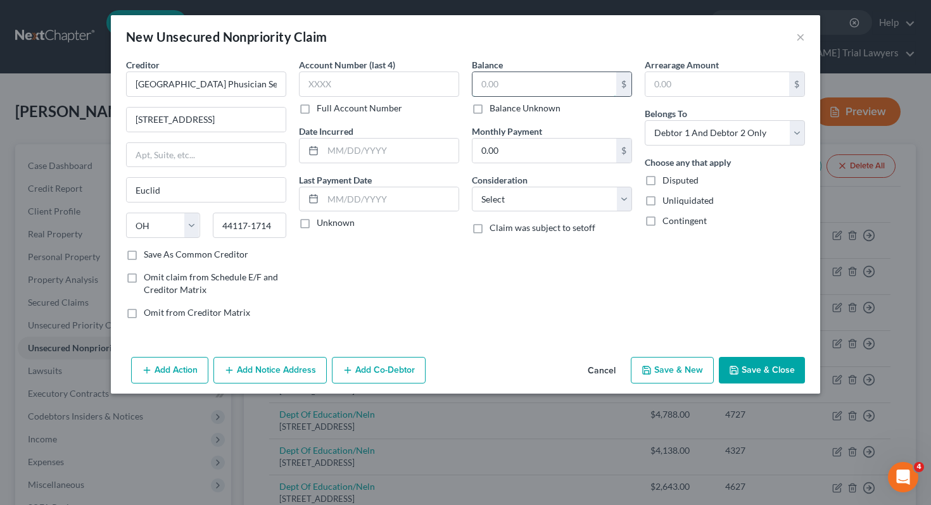
click at [510, 85] on input "text" at bounding box center [544, 84] width 144 height 24
click at [674, 139] on select "Select Debtor 1 Only Debtor 2 Only Debtor 1 And Debtor 2 Only At Least One Of T…" at bounding box center [725, 132] width 160 height 25
select select "1"
click at [596, 196] on select "Select Cable / Satellite Services Collection Agency Credit Card Debt Debt Couns…" at bounding box center [552, 199] width 160 height 25
select select "9"
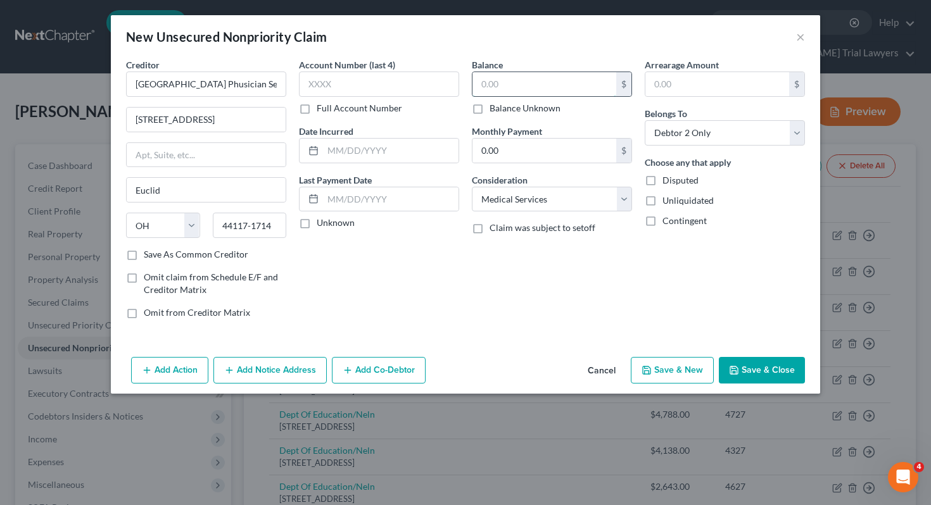
click at [557, 73] on input "text" at bounding box center [544, 84] width 144 height 24
type input "860"
click at [756, 370] on button "Save & Close" at bounding box center [762, 370] width 86 height 27
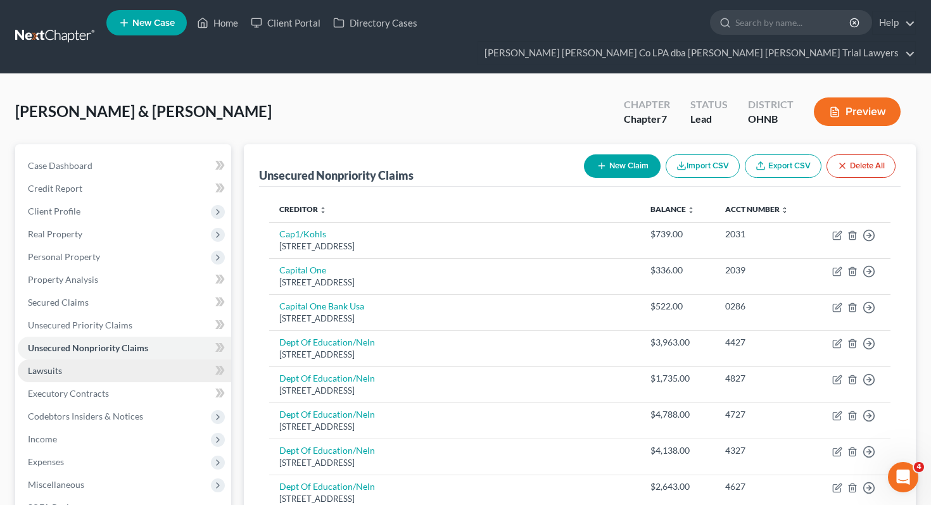
click at [68, 360] on link "Lawsuits" at bounding box center [124, 371] width 213 height 23
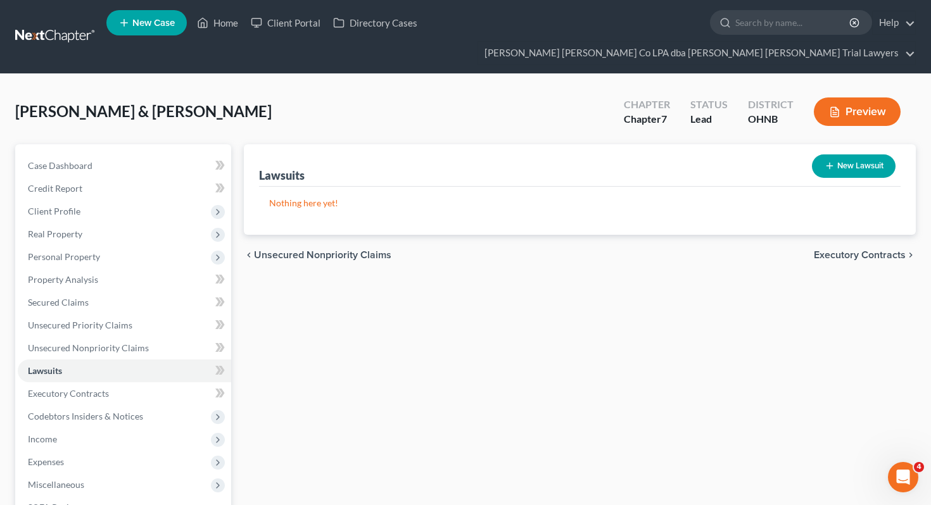
click at [827, 155] on button "New Lawsuit" at bounding box center [854, 166] width 84 height 23
select select "0"
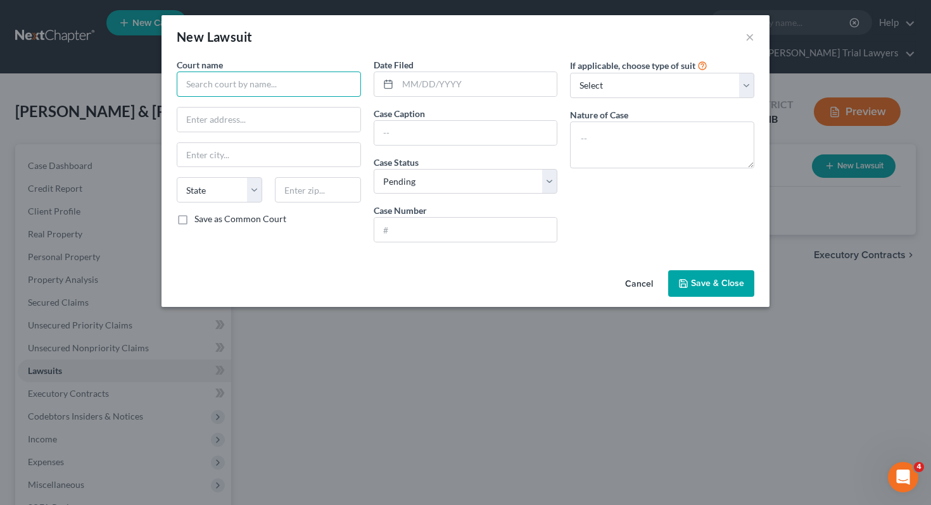
click at [252, 89] on input "text" at bounding box center [269, 84] width 184 height 25
type input "C"
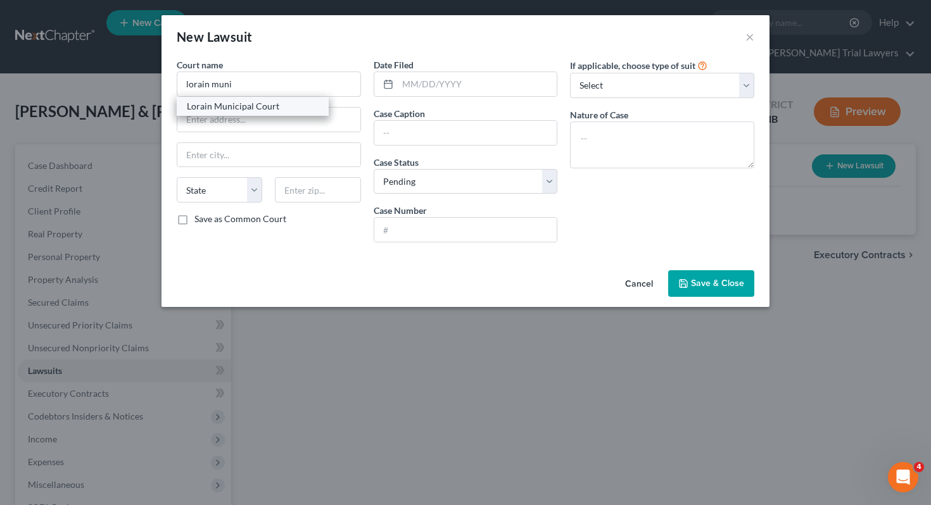
click at [241, 108] on div "Lorain Municipal Court" at bounding box center [253, 106] width 132 height 13
type input "Lorain Municipal Court"
type input "[STREET_ADDRESS]"
type input "Lorain"
select select "36"
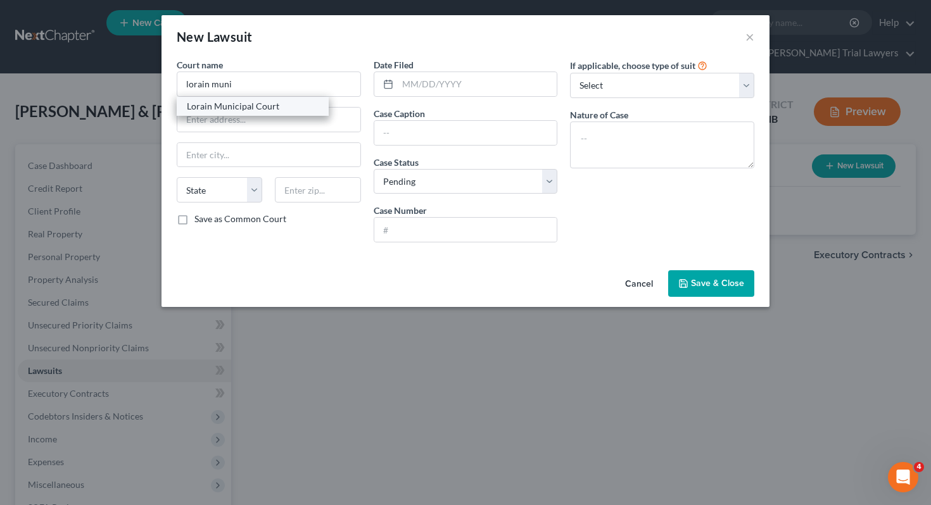
type input "44052"
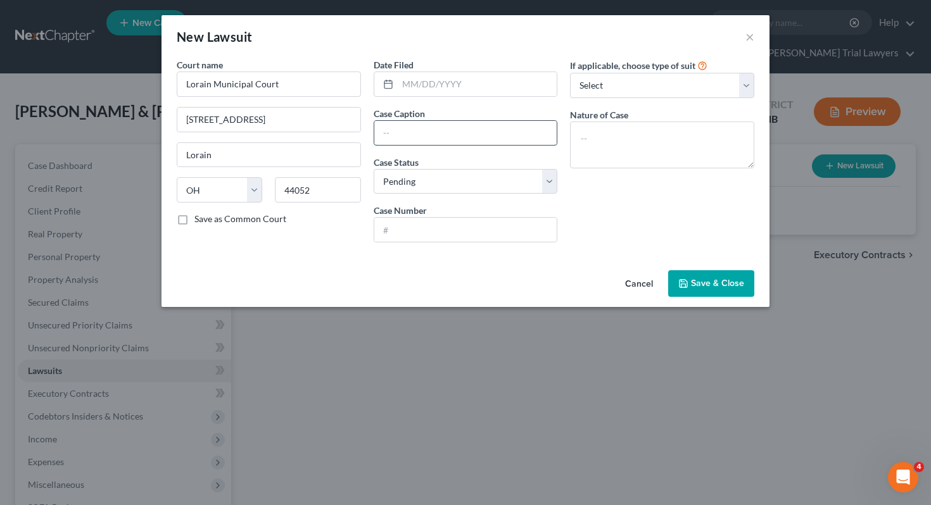
click at [457, 140] on input "text" at bounding box center [465, 133] width 183 height 24
click at [444, 89] on input "text" at bounding box center [478, 84] width 160 height 24
click at [401, 133] on input "text" at bounding box center [465, 133] width 183 height 24
type input "Citi Bank vs. [PERSON_NAME]"
click at [415, 234] on input "text" at bounding box center [465, 230] width 183 height 24
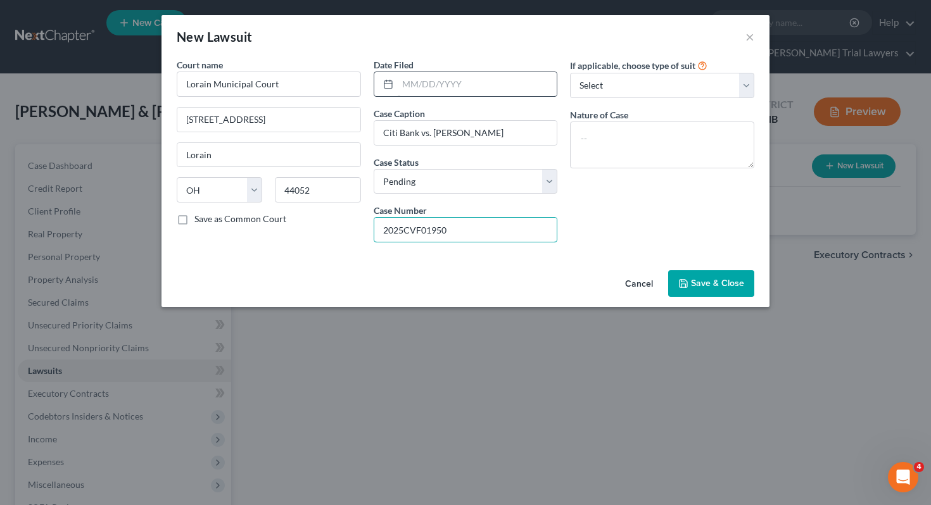
type input "2025CVF01950"
click at [502, 89] on input "text" at bounding box center [478, 84] width 160 height 24
type input "[DATE]"
click at [743, 278] on span "Save & Close" at bounding box center [717, 283] width 53 height 11
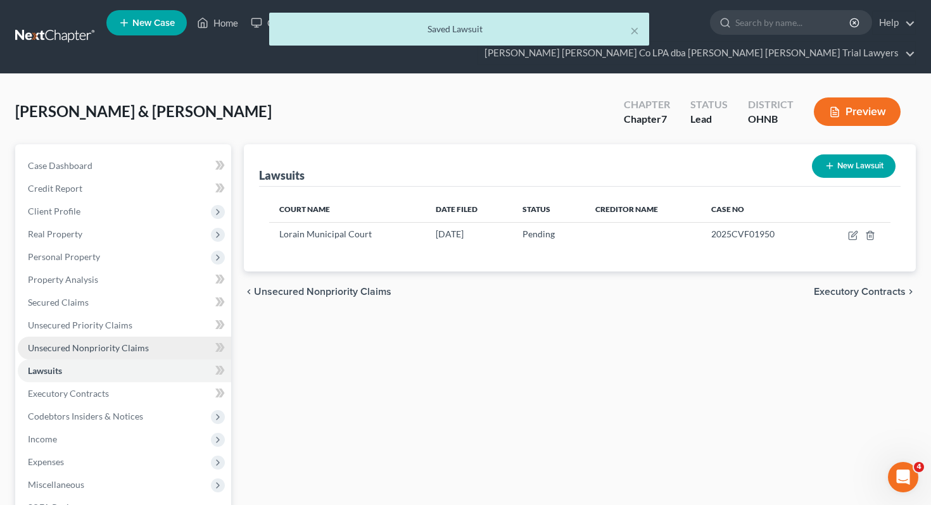
click at [149, 337] on link "Unsecured Nonpriority Claims" at bounding box center [124, 348] width 213 height 23
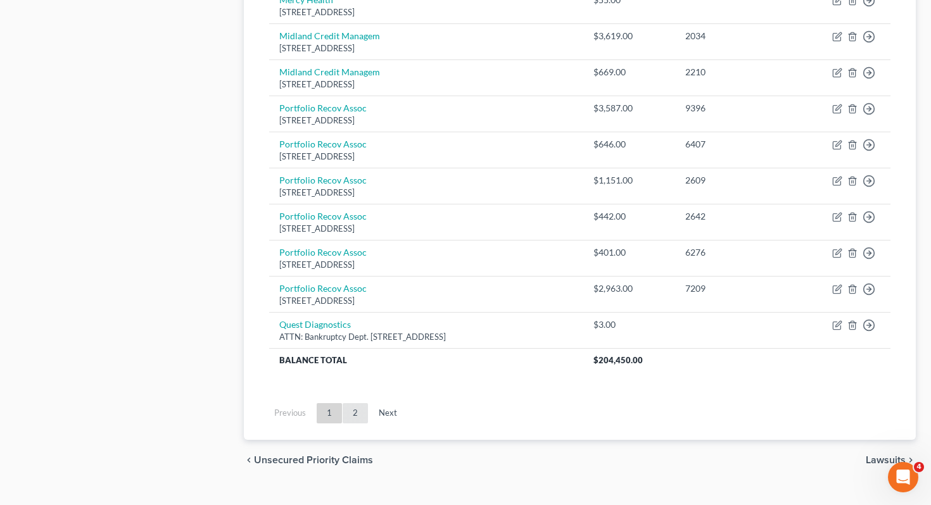
click at [360, 403] on link "2" at bounding box center [355, 413] width 25 height 20
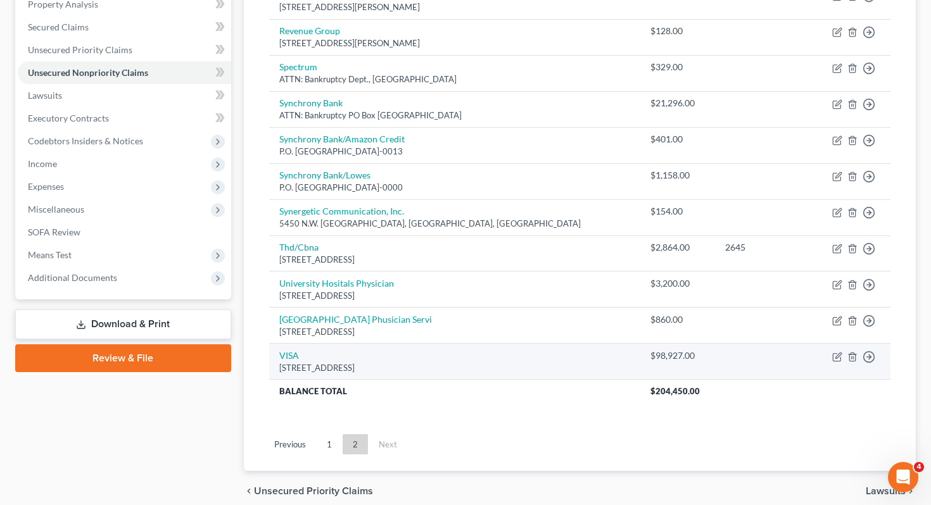
scroll to position [273, 0]
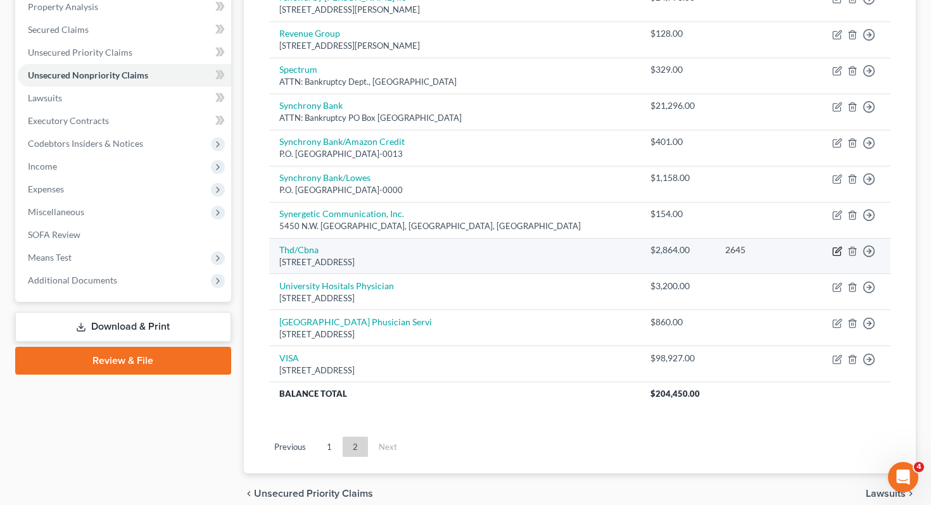
click at [836, 246] on icon "button" at bounding box center [837, 251] width 10 height 10
select select "43"
select select "2"
select select "1"
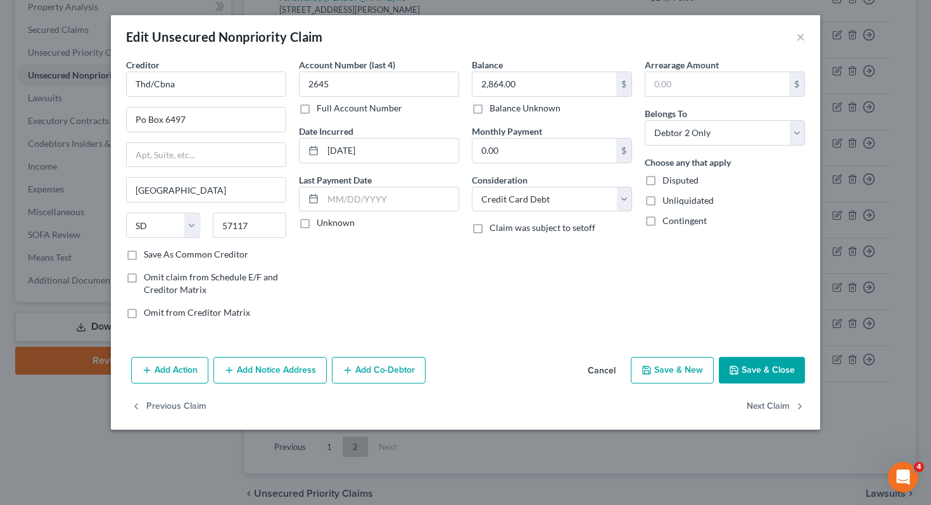
click at [255, 376] on button "Add Notice Address" at bounding box center [269, 370] width 113 height 27
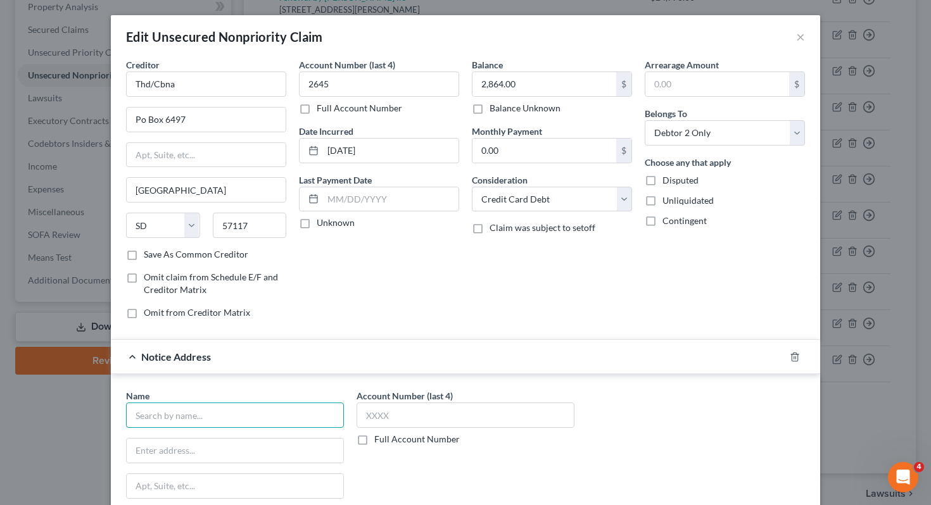
click at [198, 422] on input "text" at bounding box center [235, 415] width 218 height 25
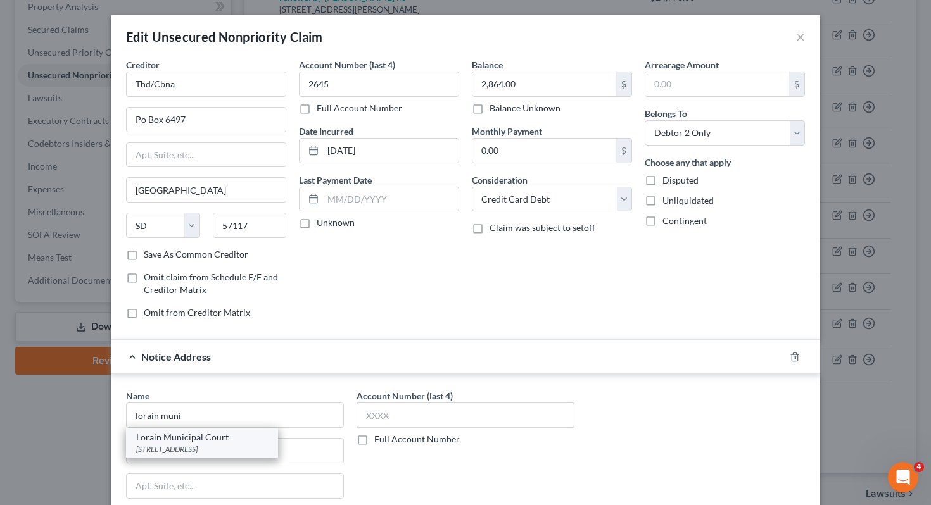
click at [215, 439] on div "Lorain Municipal Court" at bounding box center [202, 437] width 132 height 13
type input "Lorain Municipal Court"
type input "[STREET_ADDRESS]"
type input "Lorain"
select select "36"
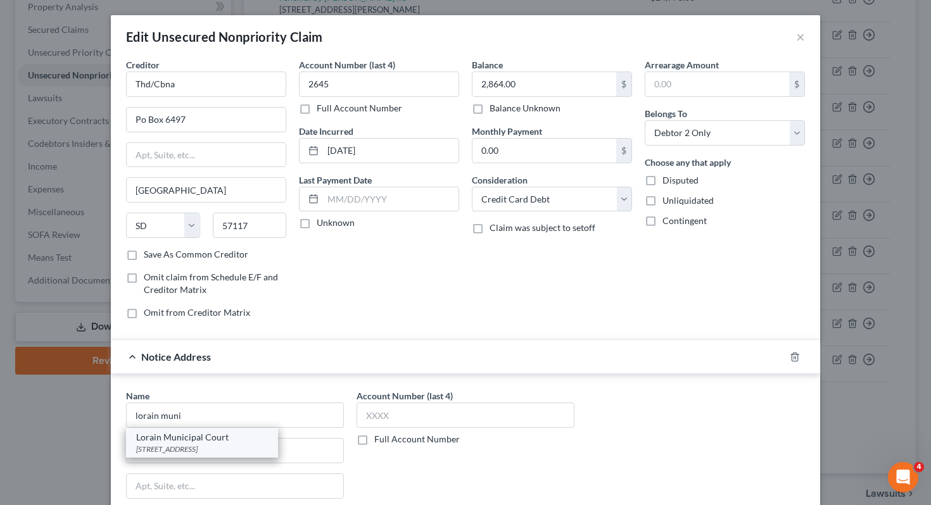
type input "44052-0000"
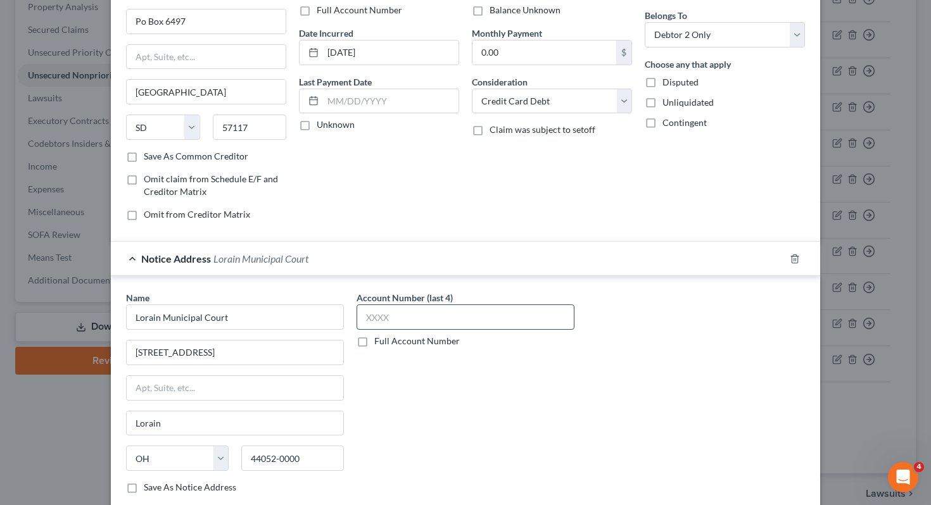
scroll to position [213, 0]
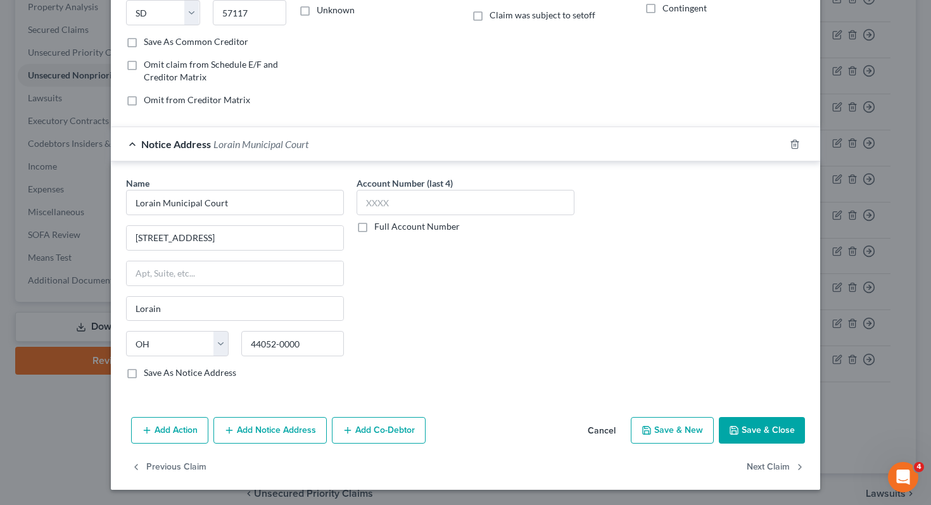
click at [780, 427] on button "Save & Close" at bounding box center [762, 430] width 86 height 27
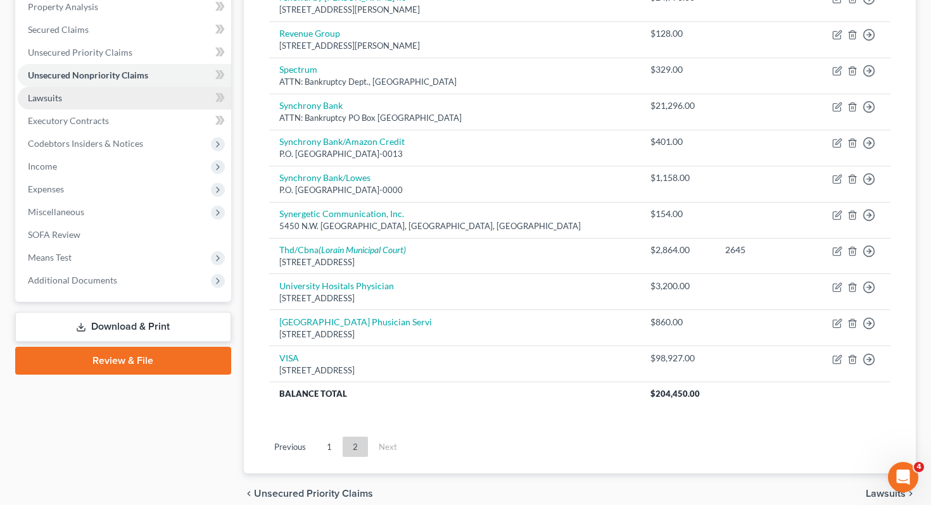
click at [161, 87] on link "Lawsuits" at bounding box center [124, 98] width 213 height 23
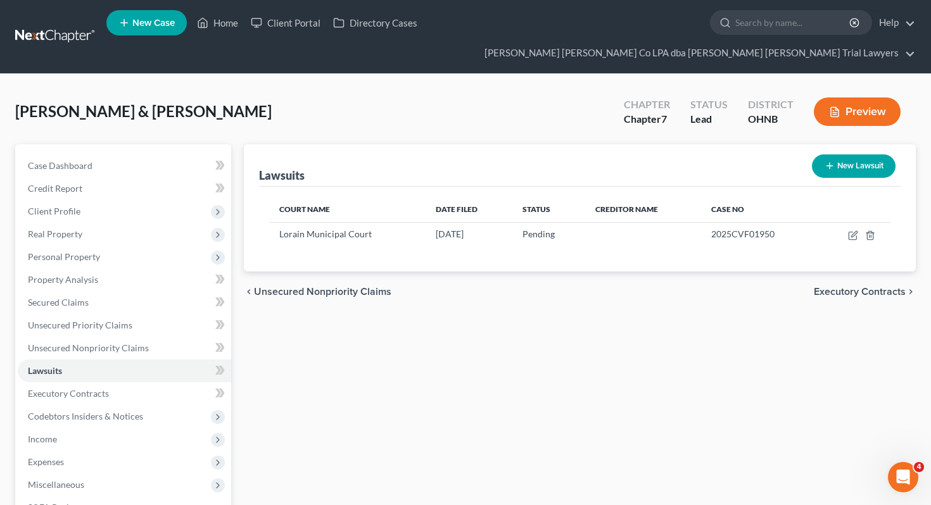
click at [830, 155] on button "New Lawsuit" at bounding box center [854, 166] width 84 height 23
select select "0"
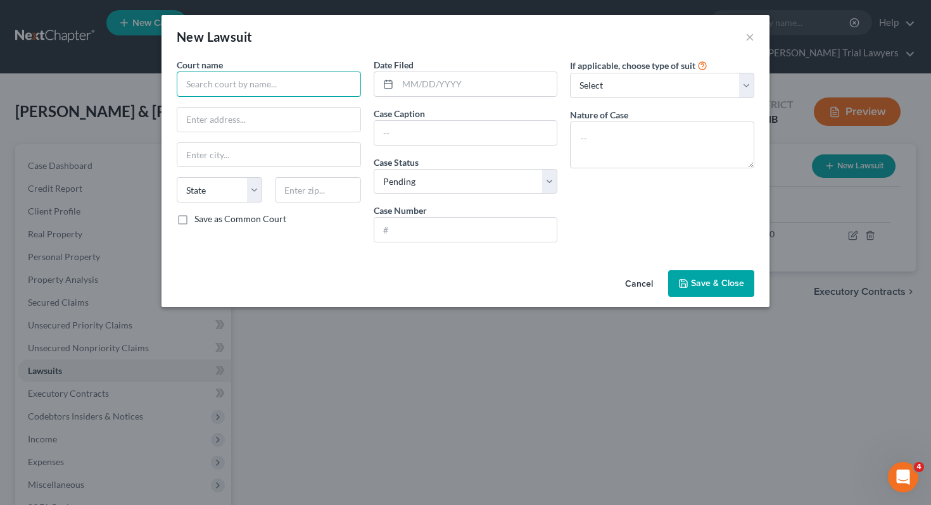
click at [303, 84] on input "text" at bounding box center [269, 84] width 184 height 25
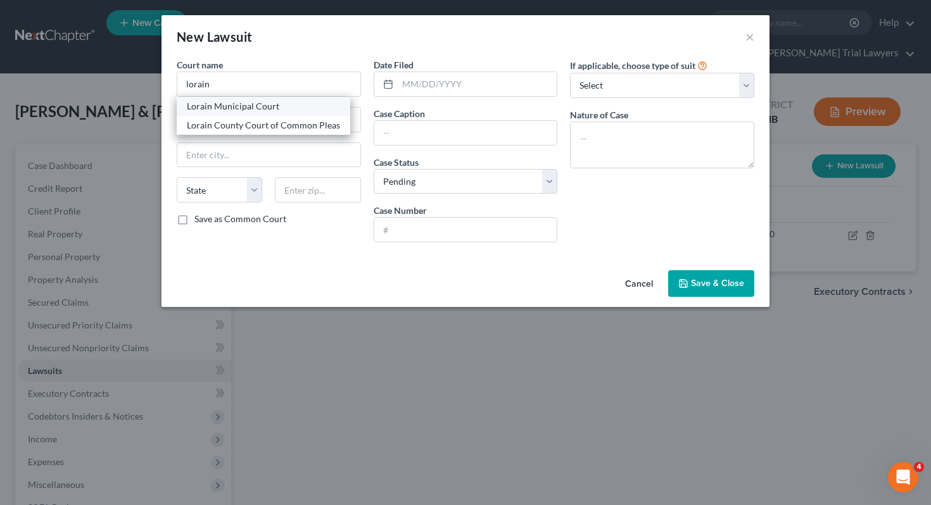
click at [283, 109] on div "Lorain Municipal Court" at bounding box center [263, 106] width 153 height 13
type input "Lorain Municipal Court"
type input "[STREET_ADDRESS]"
type input "Lorain"
select select "36"
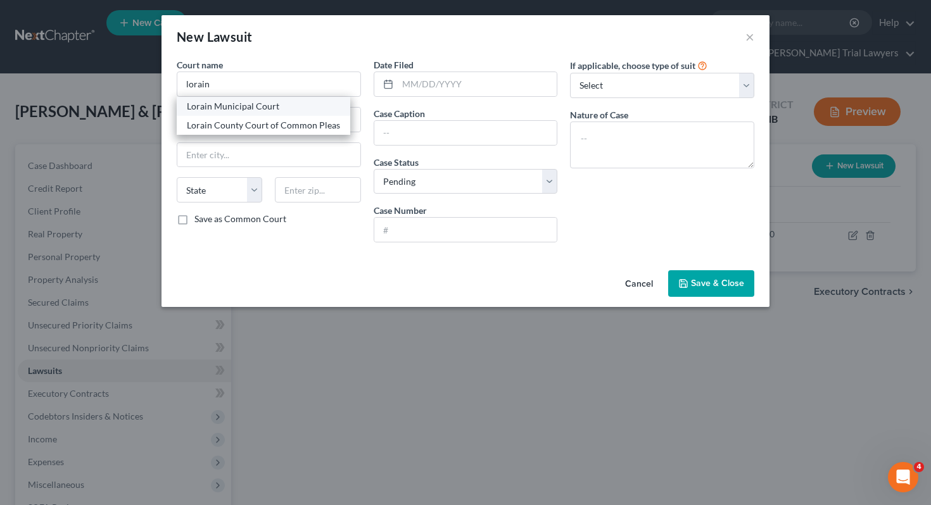
type input "44052"
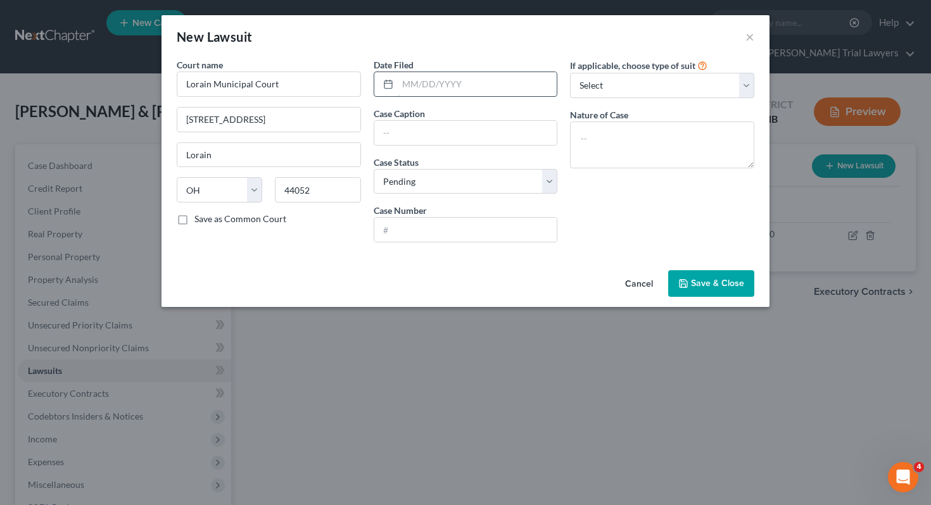
click at [421, 86] on input "text" at bounding box center [478, 84] width 160 height 24
type input "[DATE]"
click at [417, 130] on input "text" at bounding box center [465, 133] width 183 height 24
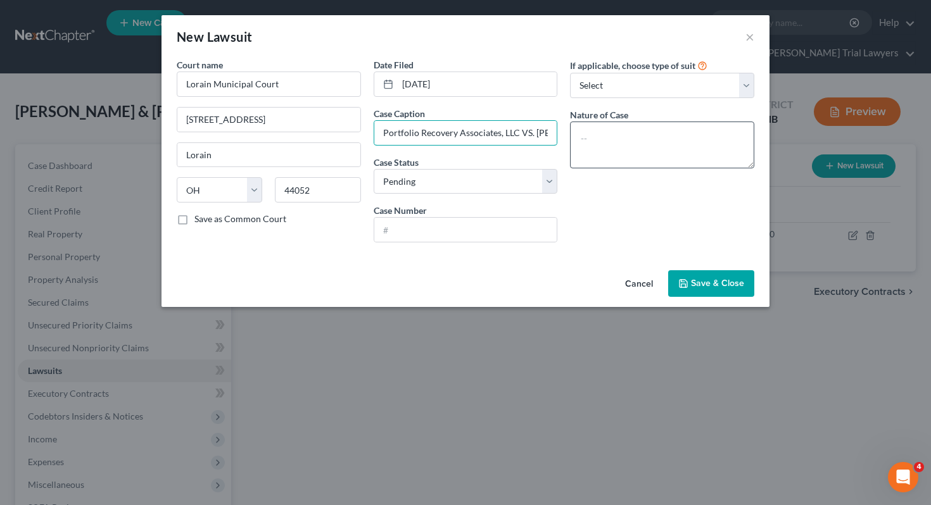
scroll to position [0, 29]
drag, startPoint x: 534, startPoint y: 132, endPoint x: 595, endPoint y: 132, distance: 60.2
click at [595, 132] on div "Court name * Lorain Municipal Court [STREET_ADDRESS] Lorain State [US_STATE] AK…" at bounding box center [465, 155] width 590 height 194
type input "Portfolio Recovery Associates, LLC VS. [PERSON_NAME]"
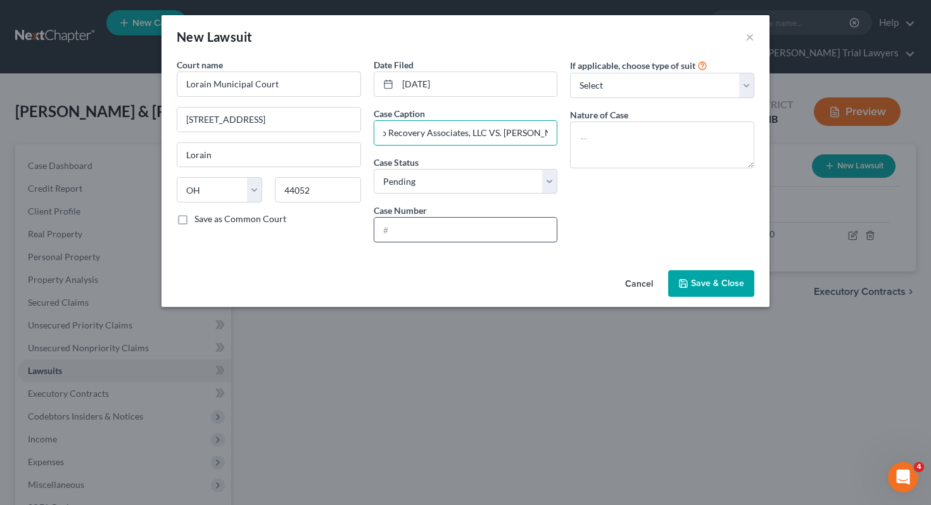
click at [499, 234] on input "text" at bounding box center [465, 230] width 183 height 24
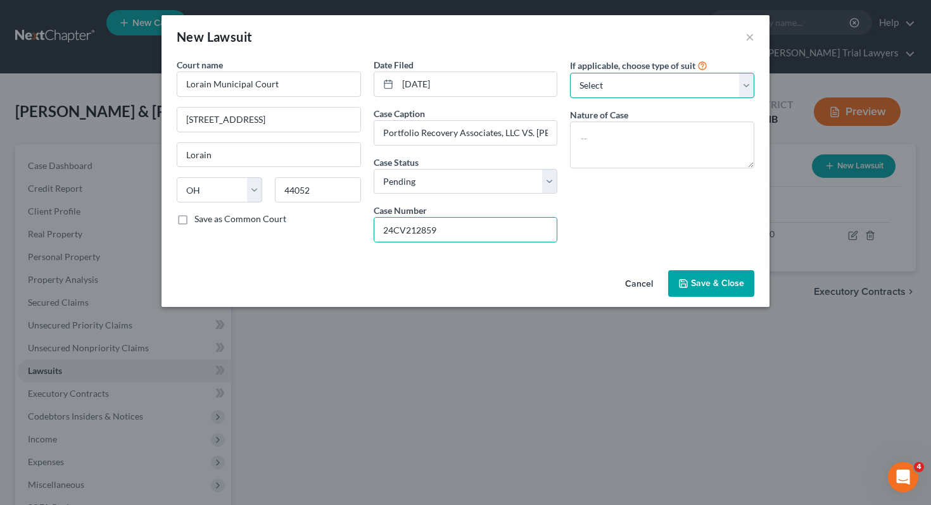
click at [595, 79] on select "Select Repossession Garnishment Foreclosure Attached, Seized, Or Levied Other" at bounding box center [662, 85] width 184 height 25
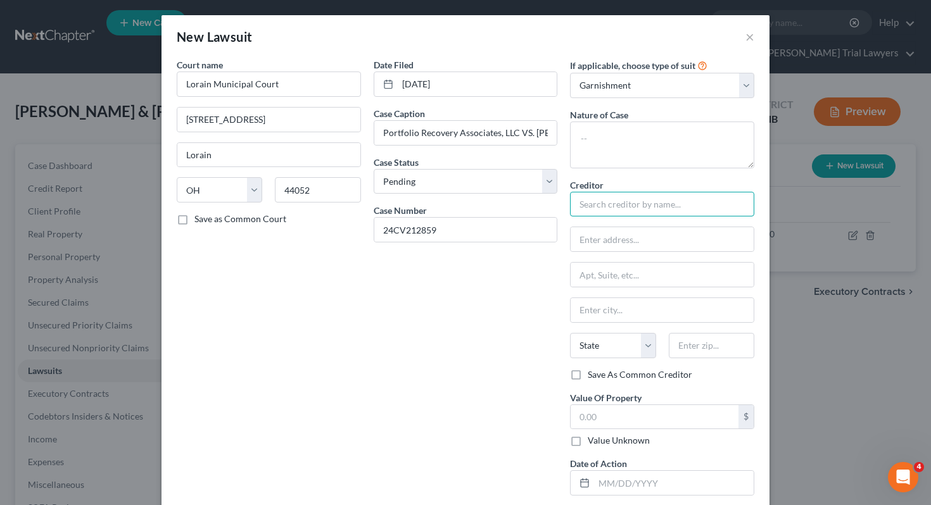
click at [596, 201] on input "text" at bounding box center [662, 204] width 184 height 25
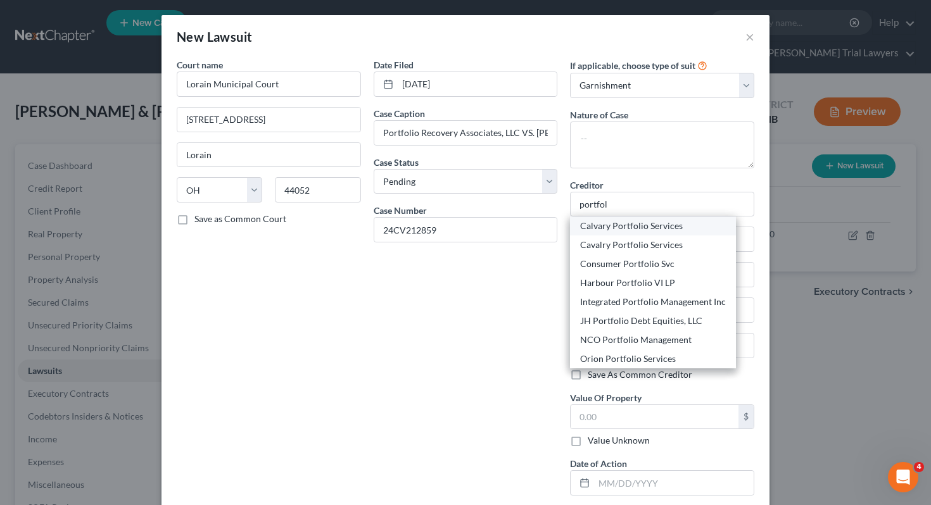
click at [593, 229] on div "Calvary Portfolio Services" at bounding box center [653, 226] width 146 height 13
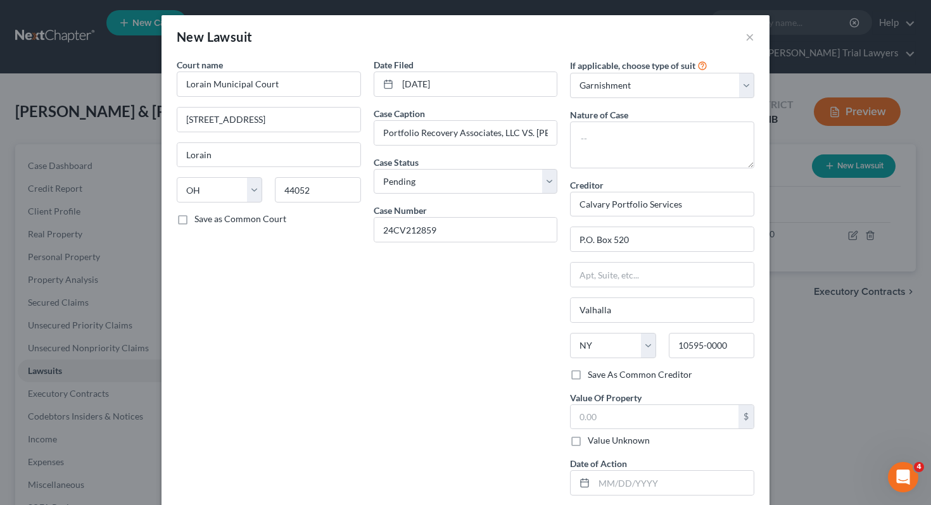
scroll to position [70, 0]
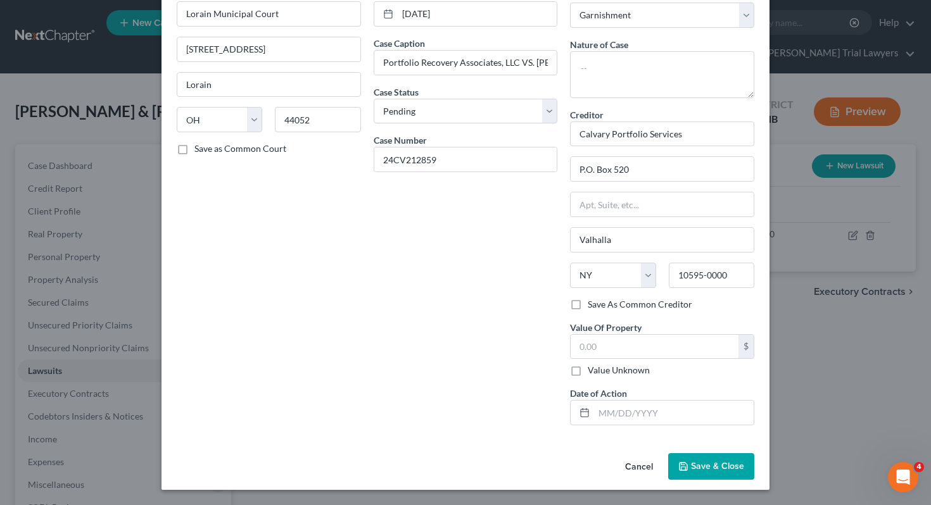
click at [712, 461] on button "Save & Close" at bounding box center [711, 466] width 86 height 27
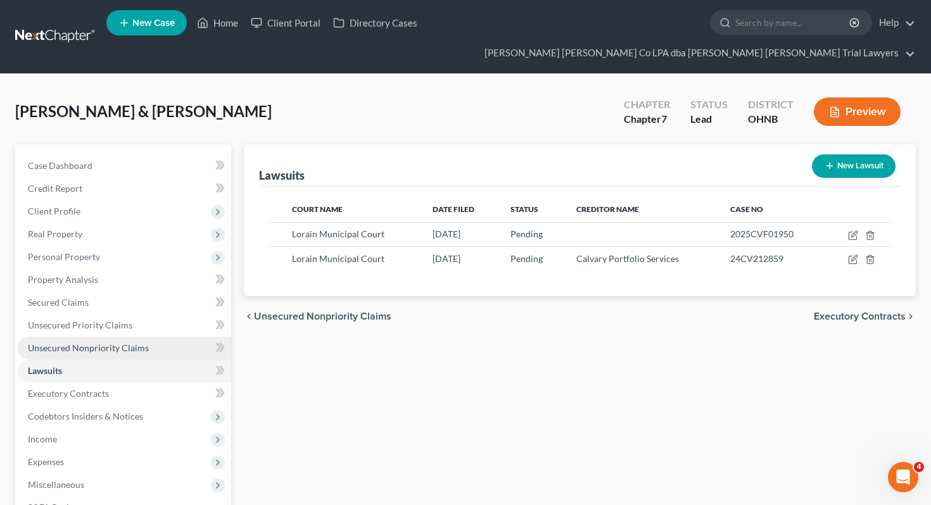
click at [140, 343] on span "Unsecured Nonpriority Claims" at bounding box center [88, 348] width 121 height 11
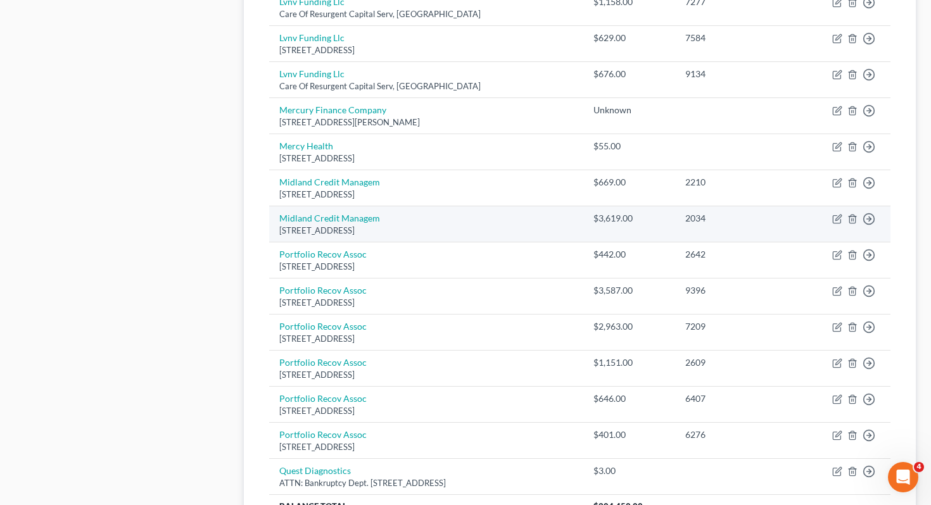
scroll to position [812, 0]
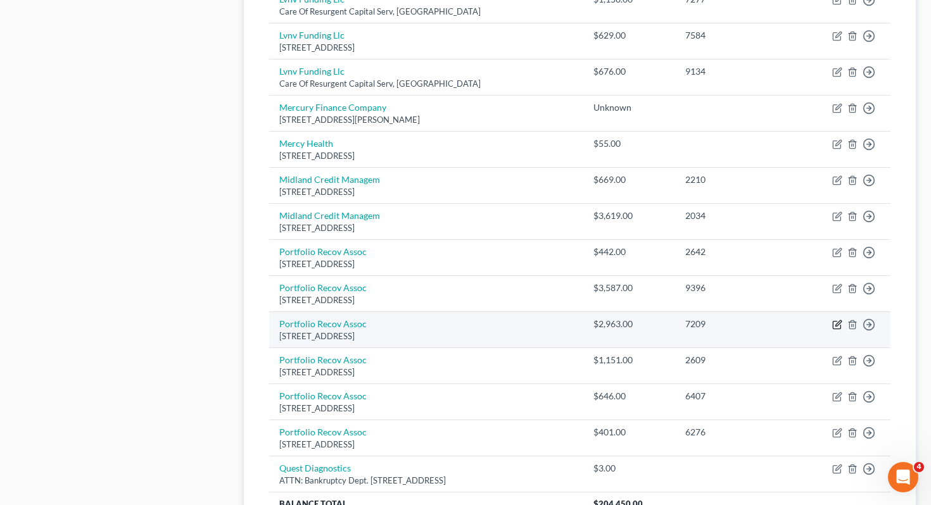
click at [837, 320] on icon "button" at bounding box center [838, 323] width 6 height 6
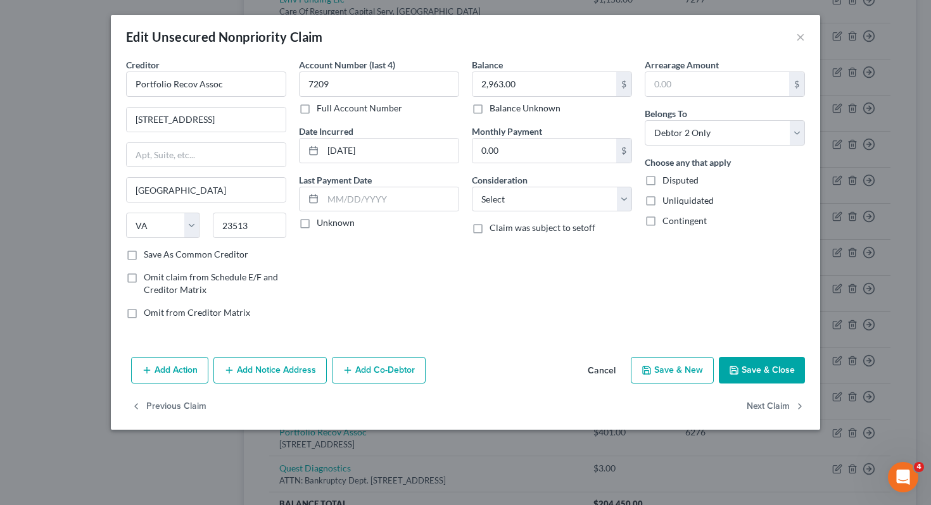
click at [305, 367] on button "Add Notice Address" at bounding box center [269, 370] width 113 height 27
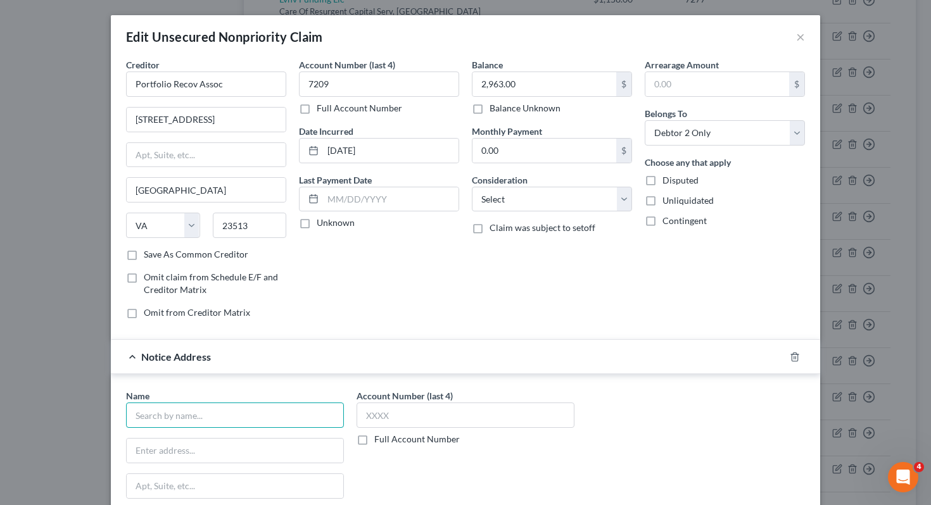
click at [178, 420] on input "text" at bounding box center [235, 415] width 218 height 25
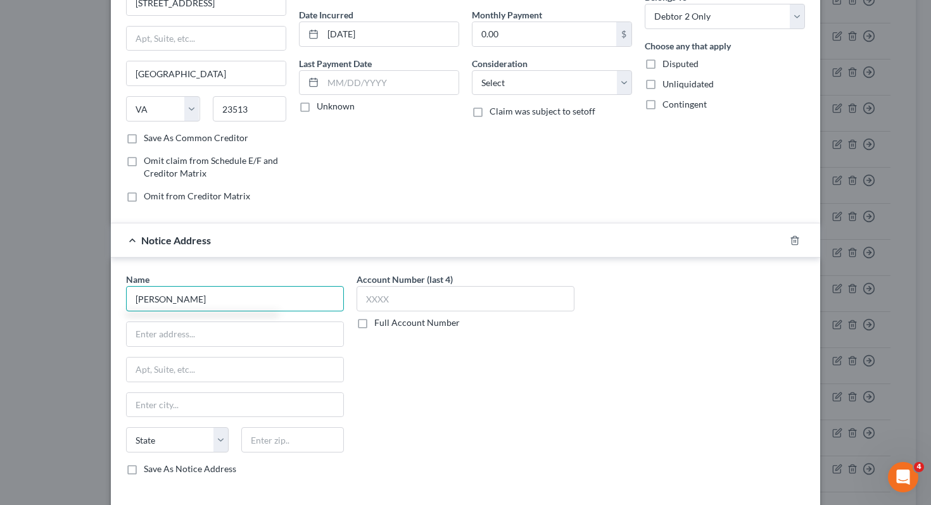
scroll to position [125, 0]
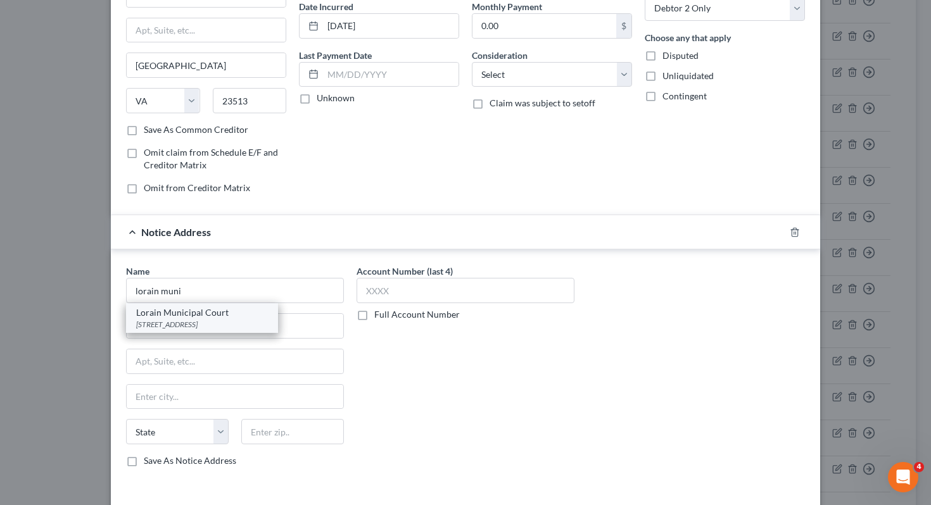
click at [225, 326] on div "[STREET_ADDRESS]" at bounding box center [202, 324] width 132 height 11
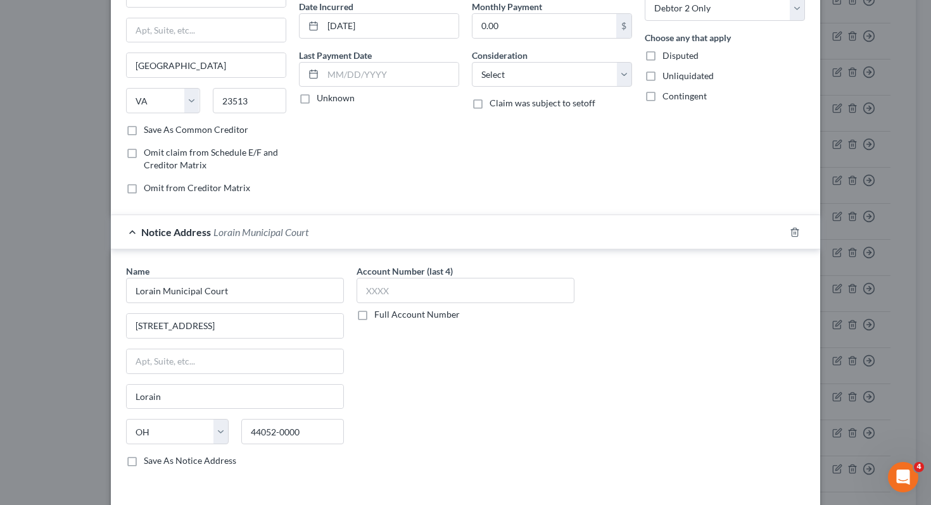
scroll to position [213, 0]
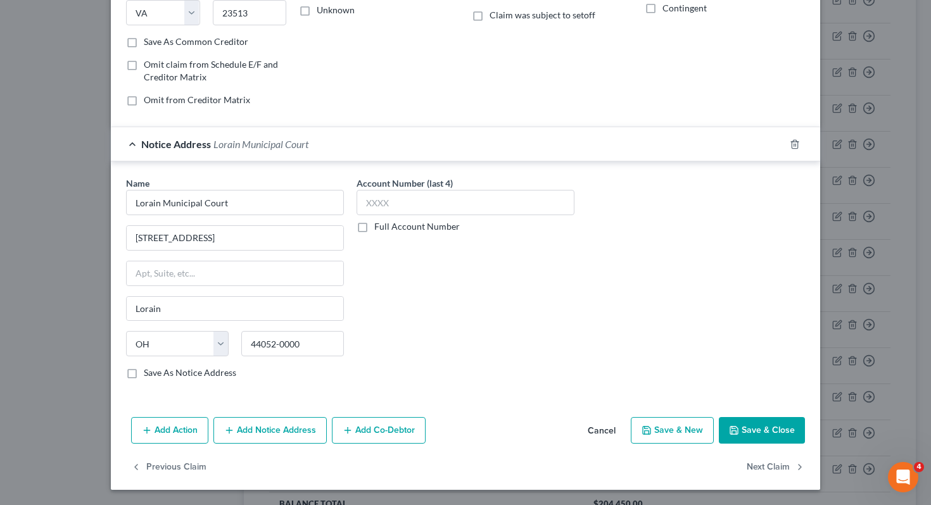
click at [755, 429] on button "Save & Close" at bounding box center [762, 430] width 86 height 27
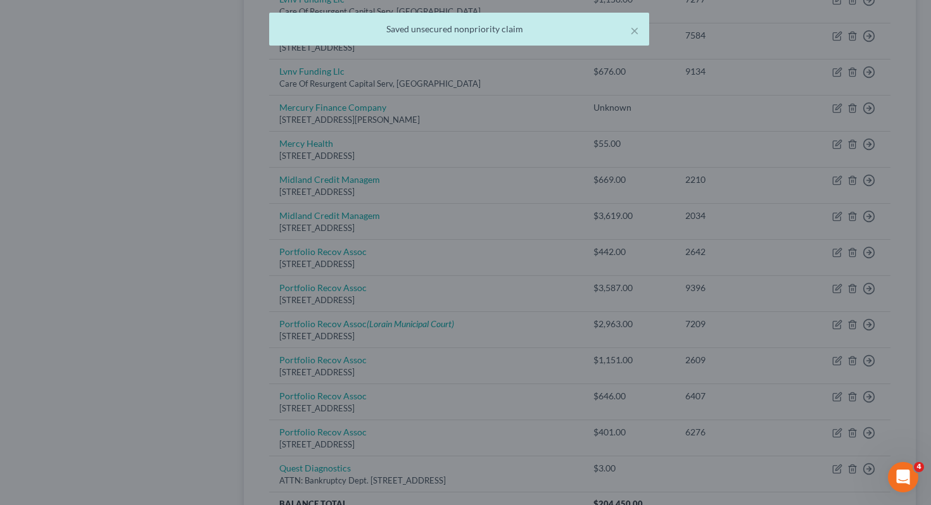
scroll to position [0, 0]
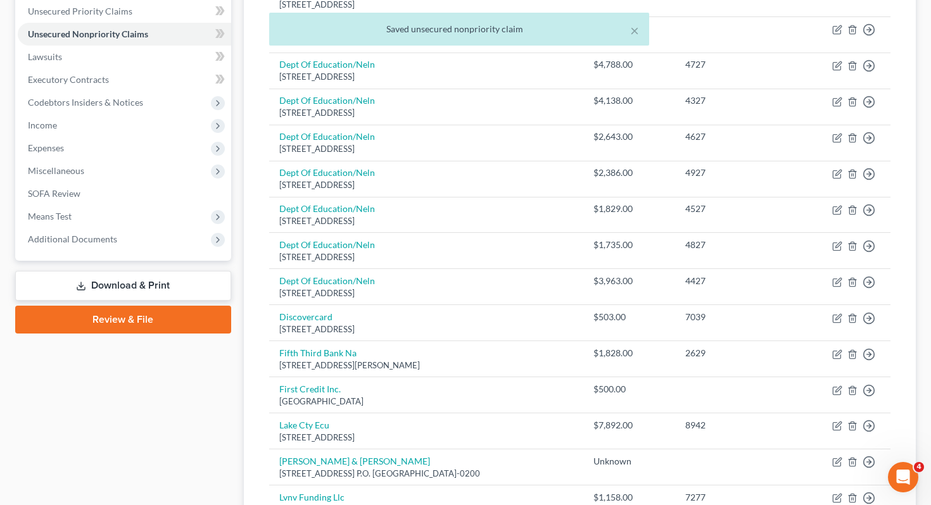
scroll to position [279, 0]
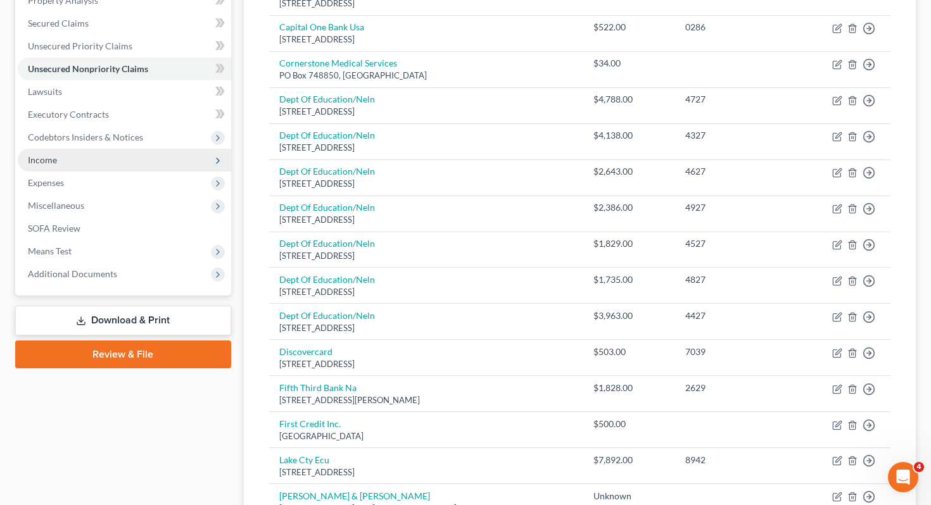
click at [139, 149] on span "Income" at bounding box center [124, 160] width 213 height 23
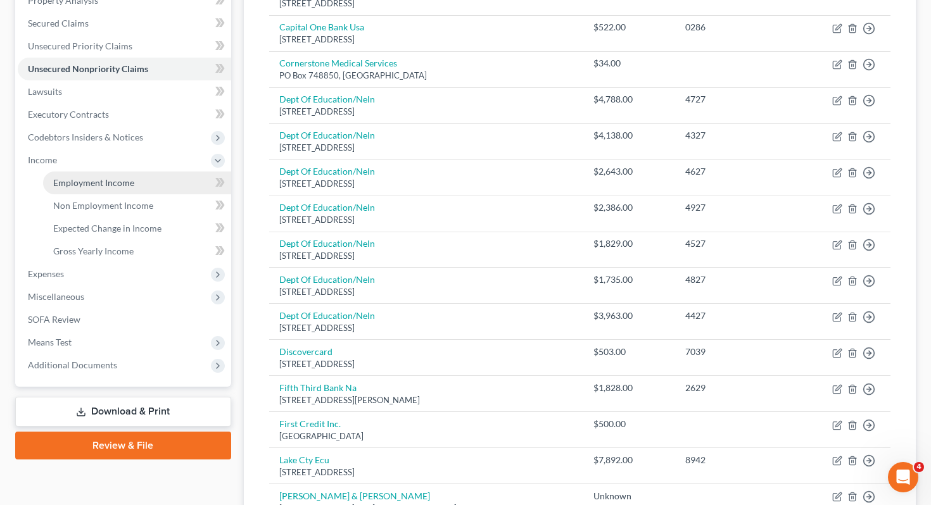
click at [139, 172] on link "Employment Income" at bounding box center [137, 183] width 188 height 23
